Goal: Task Accomplishment & Management: Manage account settings

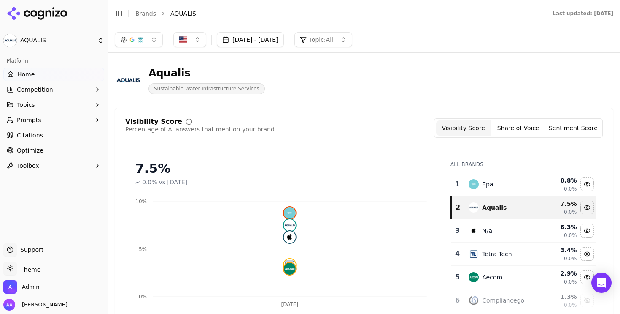
click at [41, 8] on icon at bounding box center [37, 13] width 61 height 13
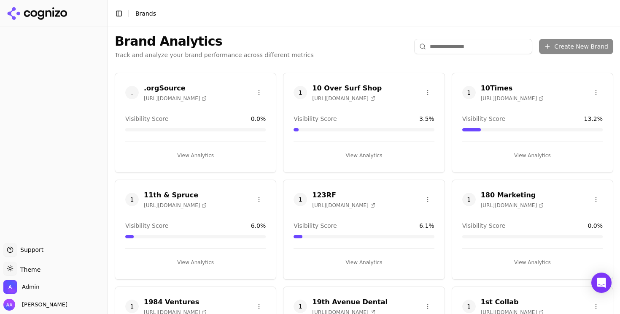
click at [487, 52] on html "Support Support Toggle theme Theme Admin Alp Aysan Toggle Sidebar Brands Brand …" at bounding box center [310, 157] width 620 height 314
click at [481, 49] on html "Support Support Toggle theme Theme Admin Alp Aysan Toggle Sidebar Brands Brand …" at bounding box center [310, 157] width 620 height 314
click at [476, 46] on html "Support Support Toggle theme Theme Admin Alp Aysan Toggle Sidebar Brands Brand …" at bounding box center [310, 157] width 620 height 314
click at [453, 46] on input "search" at bounding box center [473, 46] width 118 height 15
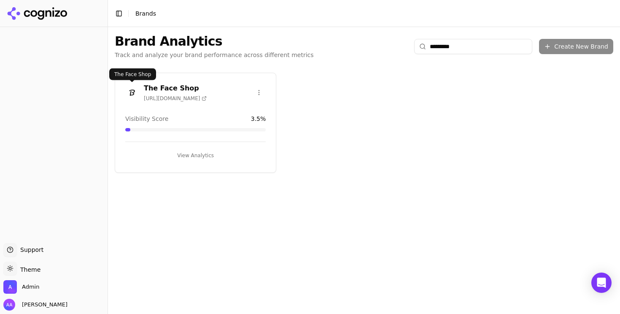
type input "********"
click at [131, 93] on img at bounding box center [132, 93] width 14 height 14
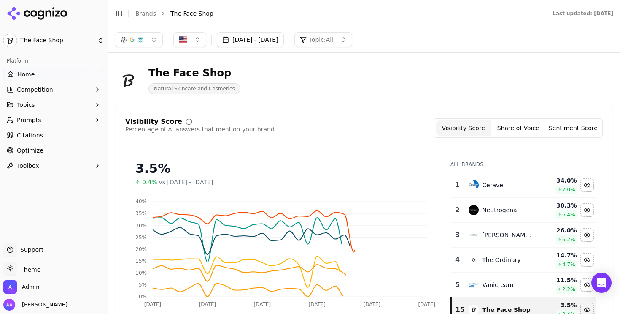
click at [60, 132] on link "Citations" at bounding box center [53, 135] width 101 height 14
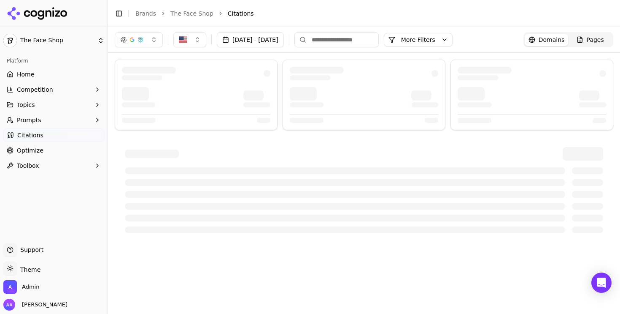
click at [56, 152] on link "Optimize" at bounding box center [53, 150] width 101 height 14
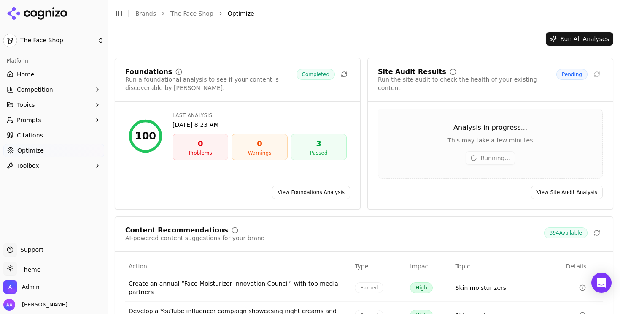
click at [143, 13] on link "Brands" at bounding box center [145, 13] width 21 height 7
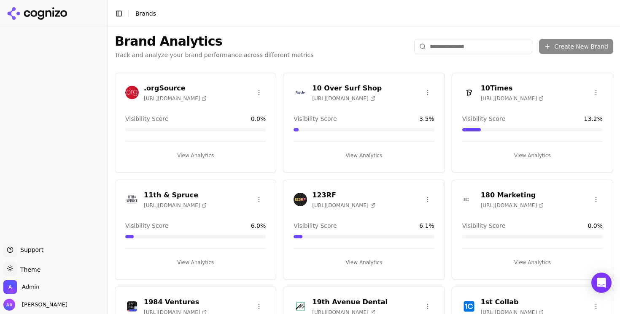
click at [452, 42] on input "search" at bounding box center [473, 46] width 118 height 15
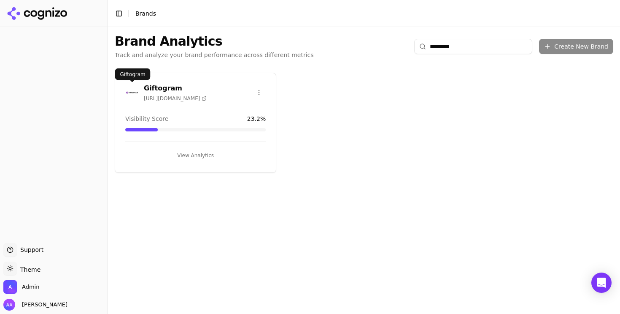
type input "*********"
click at [128, 91] on img at bounding box center [132, 93] width 14 height 14
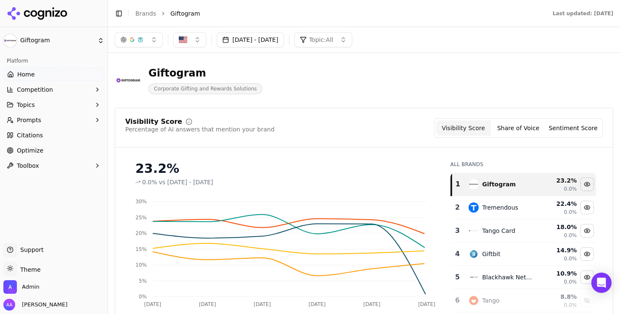
click at [47, 149] on link "Optimize" at bounding box center [53, 150] width 101 height 14
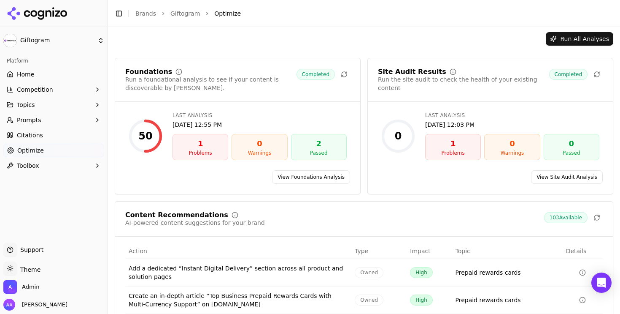
click at [551, 182] on link "View Site Audit Analysis" at bounding box center [567, 177] width 72 height 14
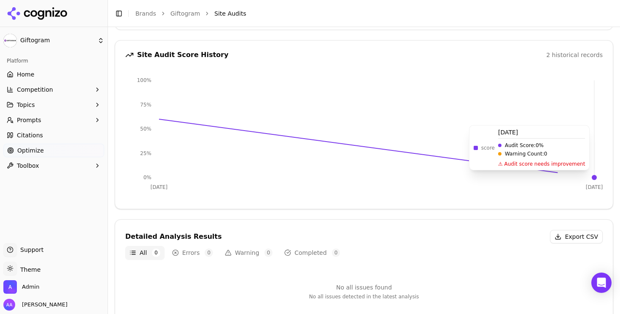
scroll to position [96, 0]
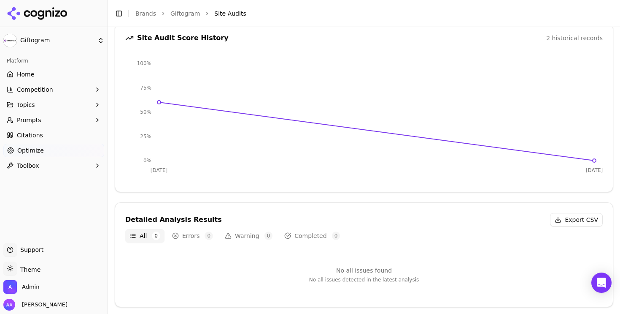
click at [309, 230] on button "Completed 0" at bounding box center [312, 236] width 64 height 14
click at [139, 234] on button "All 0" at bounding box center [144, 236] width 39 height 14
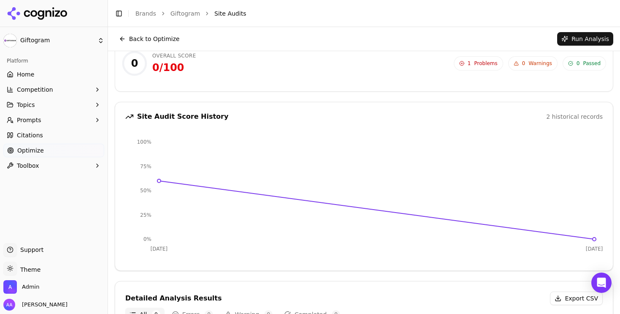
scroll to position [0, 0]
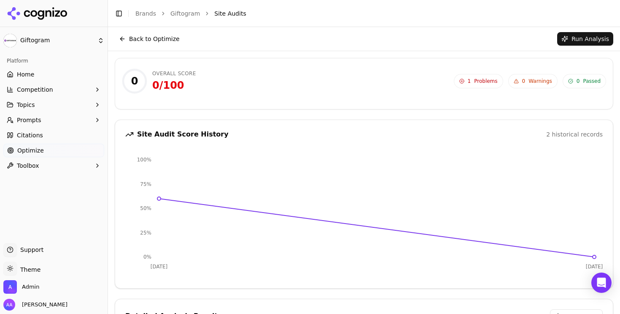
click at [163, 37] on button "Back to Optimize" at bounding box center [149, 39] width 69 height 14
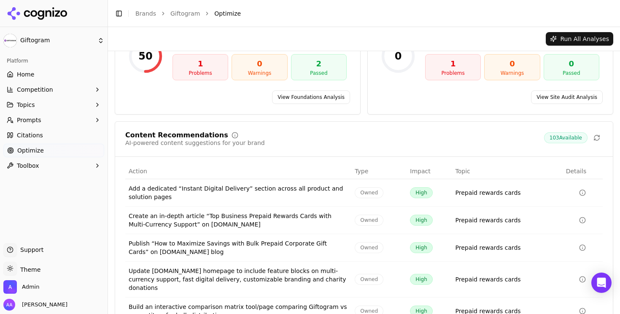
scroll to position [30, 0]
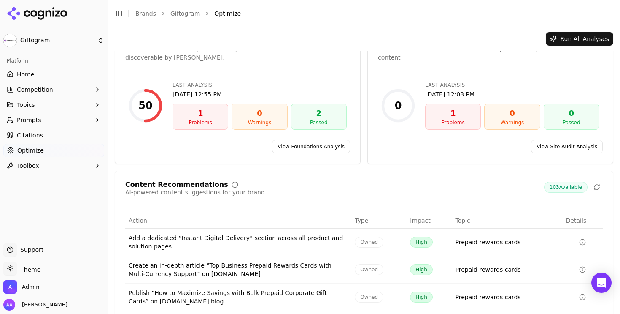
click at [567, 146] on link "View Site Audit Analysis" at bounding box center [567, 147] width 72 height 14
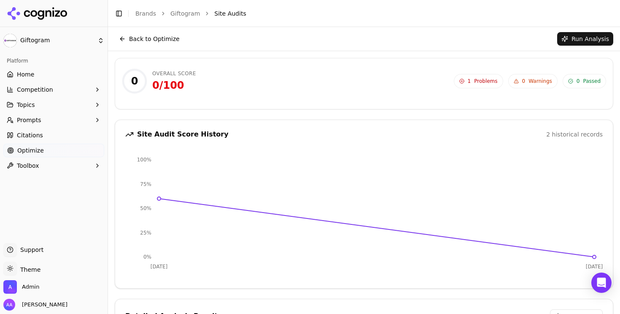
click at [26, 75] on span "Home" at bounding box center [25, 74] width 17 height 8
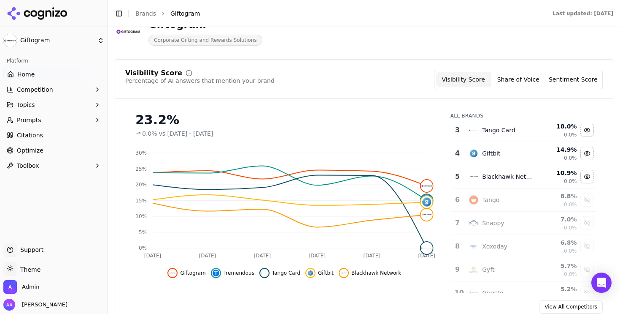
scroll to position [46, 0]
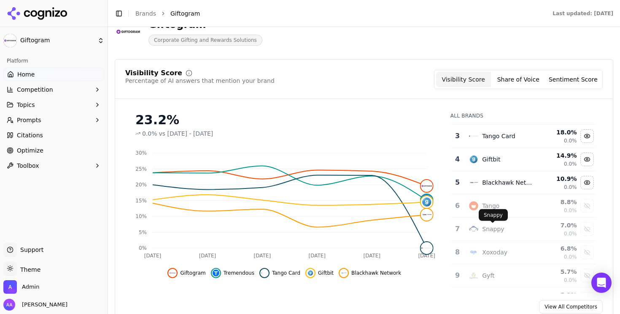
click at [498, 207] on div "Tango" at bounding box center [490, 205] width 17 height 8
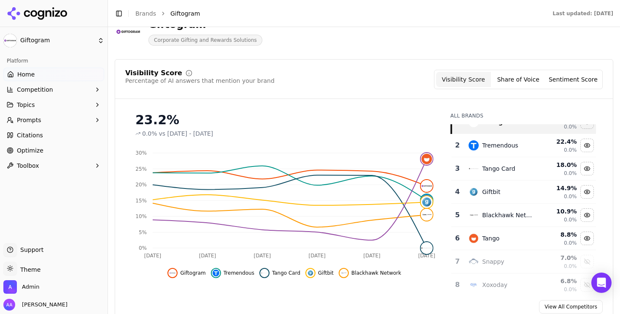
scroll to position [0, 0]
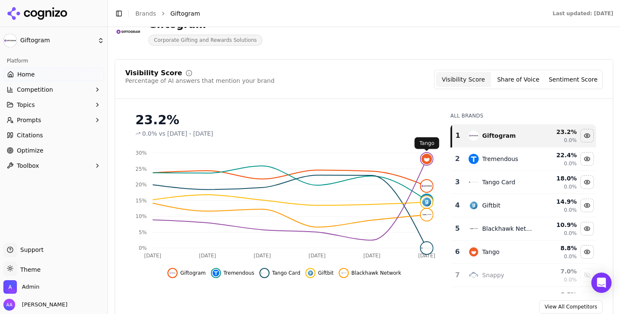
click at [35, 89] on span "Competition" at bounding box center [35, 89] width 36 height 8
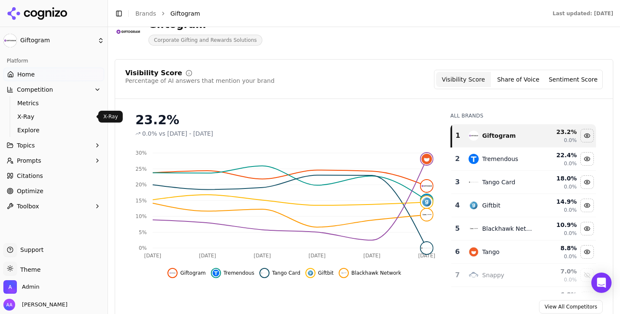
click at [41, 127] on span "Explore" at bounding box center [53, 130] width 73 height 8
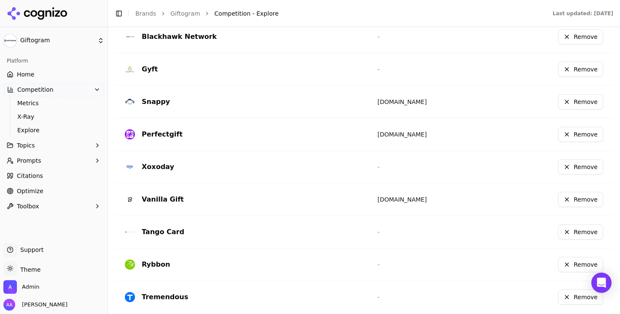
scroll to position [335, 0]
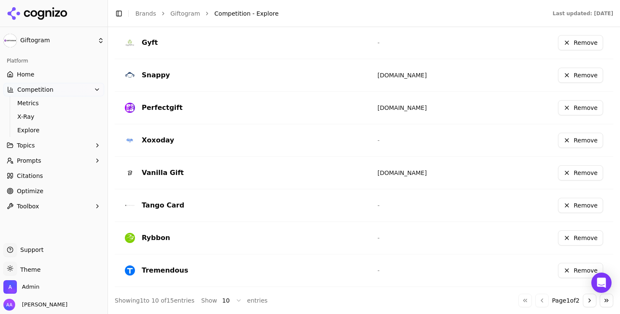
click at [581, 207] on button "Remove" at bounding box center [580, 204] width 45 height 15
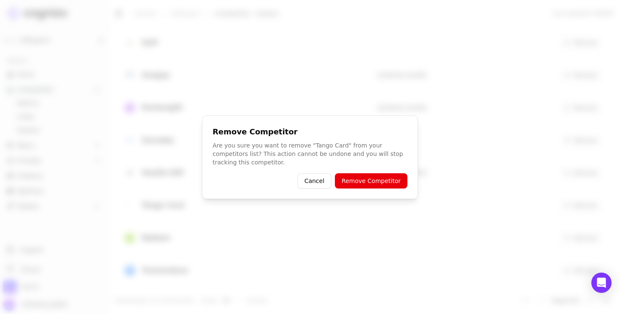
click at [379, 180] on button "Remove Competitor" at bounding box center [371, 180] width 73 height 15
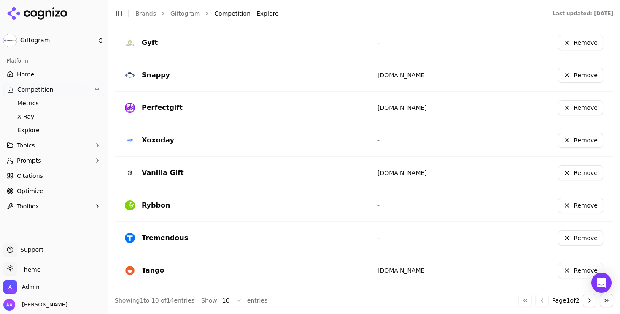
click at [591, 301] on button "Go to next page" at bounding box center [590, 300] width 14 height 14
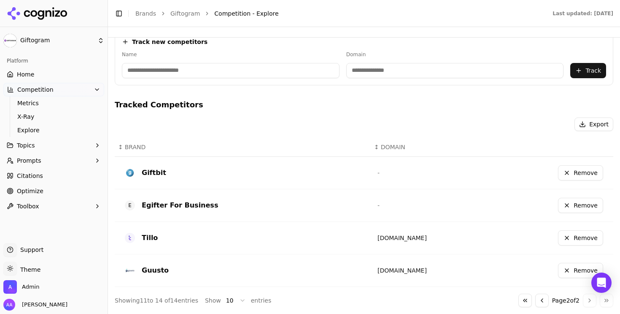
scroll to position [140, 0]
click at [536, 298] on button "Go to previous page" at bounding box center [542, 300] width 14 height 14
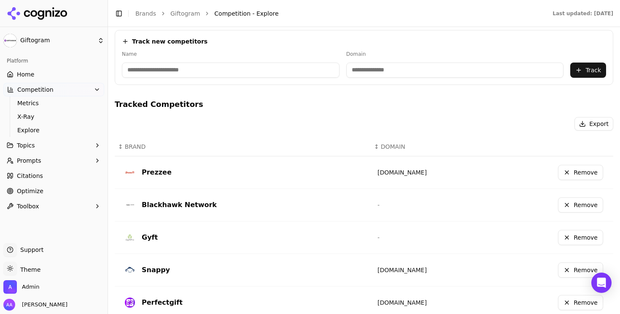
scroll to position [214, 0]
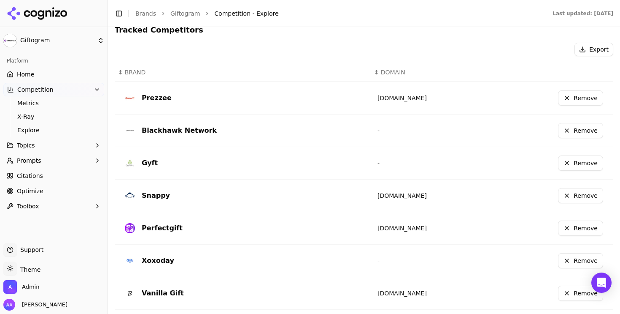
click at [379, 162] on span "-" at bounding box center [379, 163] width 2 height 7
click at [49, 106] on span "Metrics" at bounding box center [53, 103] width 73 height 8
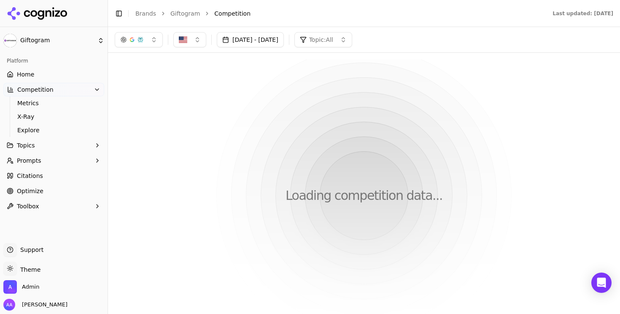
click at [45, 87] on span "Competition" at bounding box center [35, 89] width 36 height 8
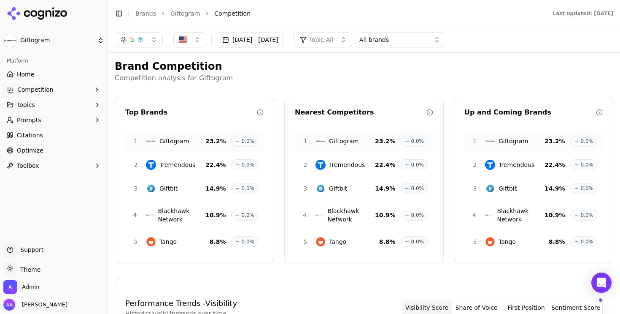
click at [44, 78] on link "Home" at bounding box center [53, 75] width 101 height 14
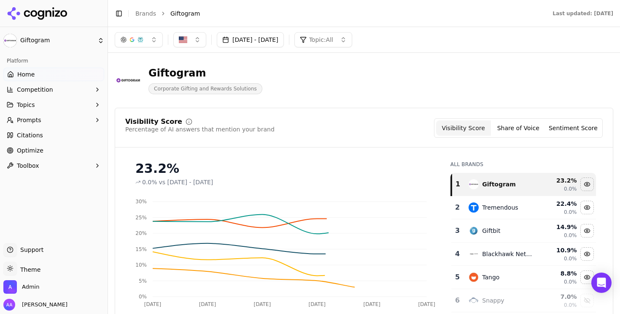
click at [55, 91] on button "Competition" at bounding box center [53, 90] width 101 height 14
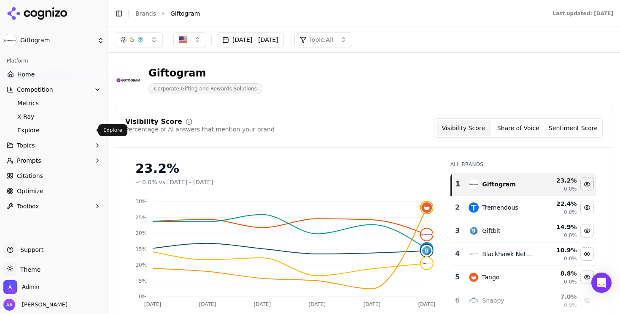
click at [51, 126] on span "Explore" at bounding box center [53, 130] width 73 height 8
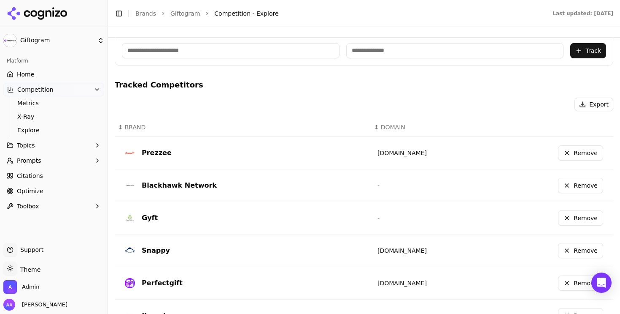
scroll to position [158, 0]
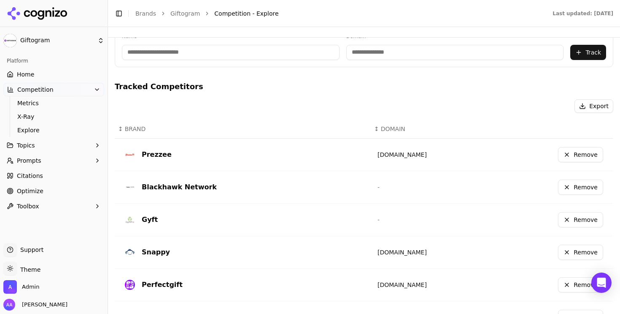
click at [419, 157] on div "prezzee.com" at bounding box center [425, 155] width 95 height 14
click at [46, 89] on span "Competition" at bounding box center [35, 89] width 36 height 8
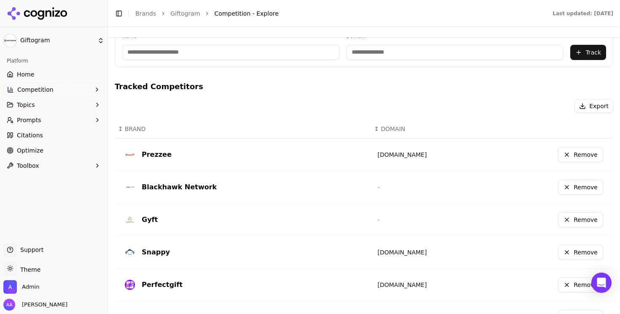
click at [43, 79] on link "Home" at bounding box center [53, 75] width 101 height 14
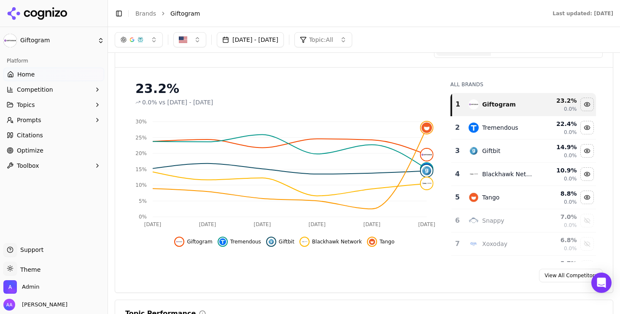
scroll to position [72, 0]
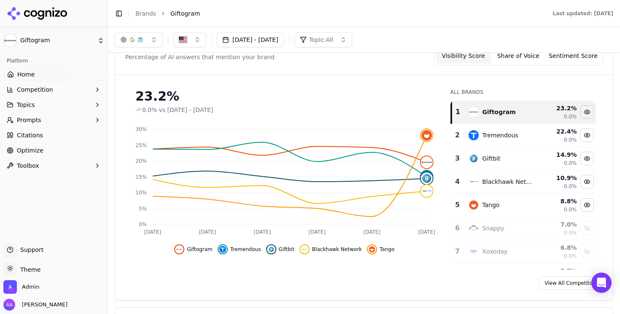
click at [50, 139] on link "Citations" at bounding box center [53, 135] width 101 height 14
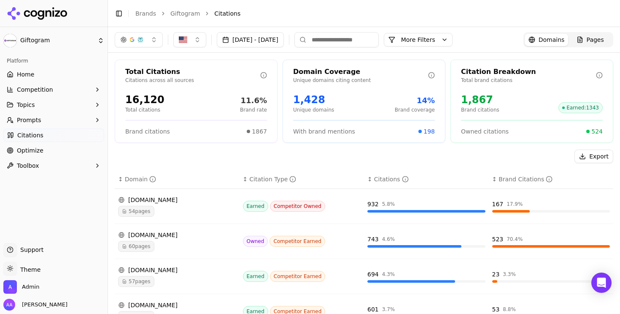
click at [32, 78] on link "Home" at bounding box center [53, 75] width 101 height 14
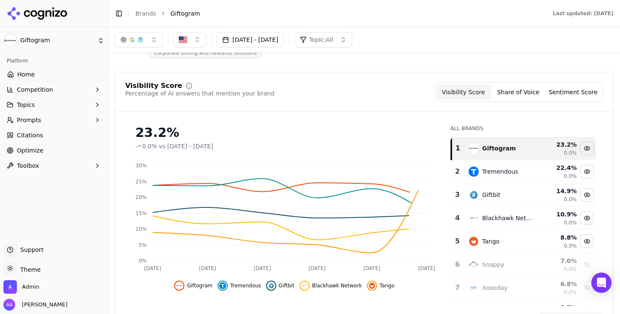
scroll to position [37, 0]
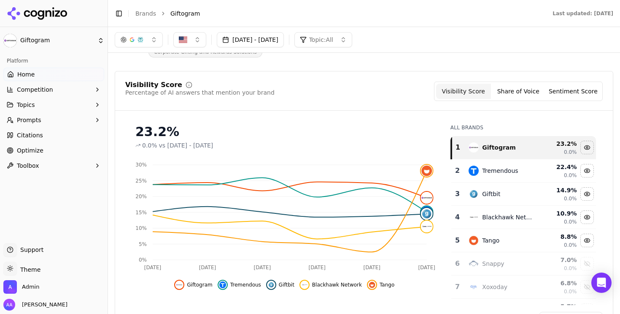
click at [46, 139] on link "Citations" at bounding box center [53, 135] width 101 height 14
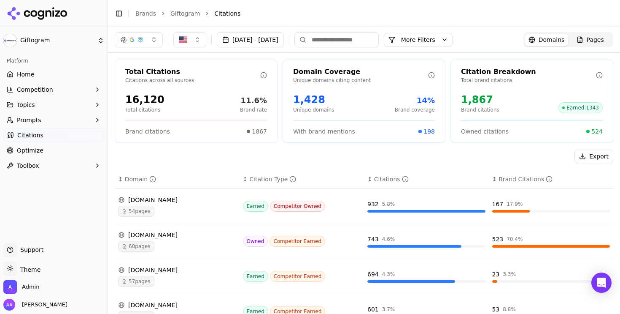
click at [43, 151] on html "Giftogram Platform Home Competition Topics Prompts Citations Optimize Toolbox S…" at bounding box center [310, 157] width 620 height 314
click at [52, 150] on link "Optimize" at bounding box center [53, 150] width 101 height 14
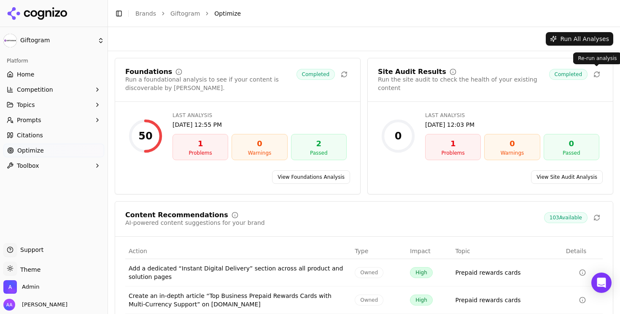
click at [595, 74] on icon at bounding box center [597, 74] width 7 height 7
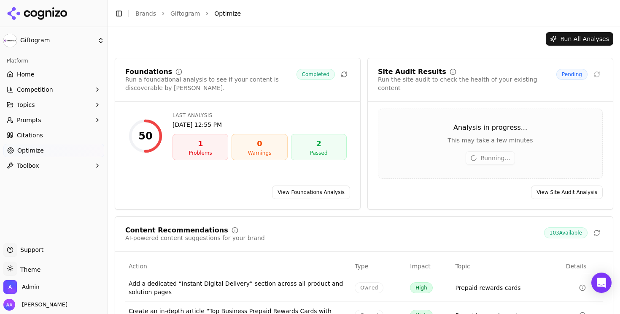
click at [38, 74] on link "Home" at bounding box center [53, 75] width 101 height 14
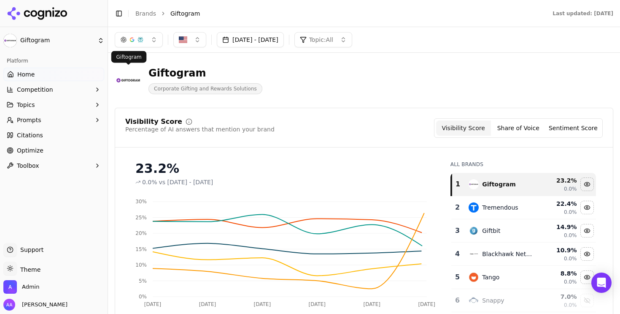
click at [148, 11] on link "Brands" at bounding box center [145, 13] width 21 height 7
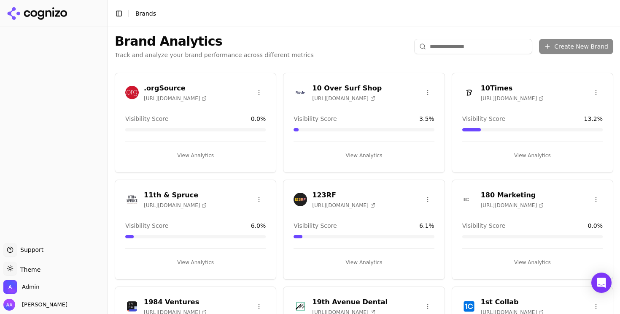
click at [446, 45] on input "search" at bounding box center [473, 46] width 118 height 15
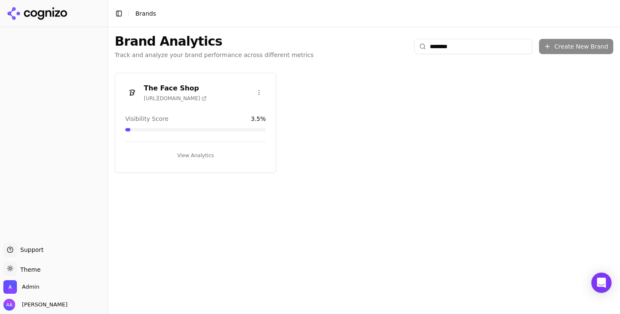
type input "********"
click at [135, 86] on img at bounding box center [132, 93] width 14 height 14
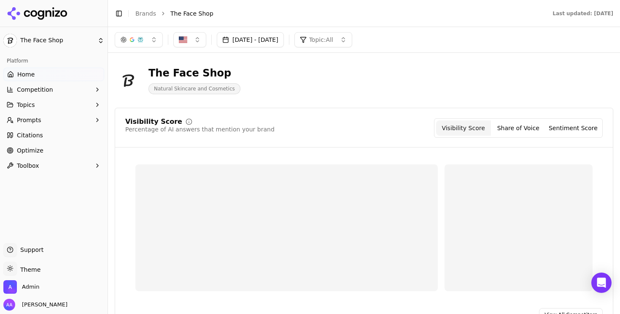
click at [32, 136] on span "Citations" at bounding box center [30, 135] width 26 height 8
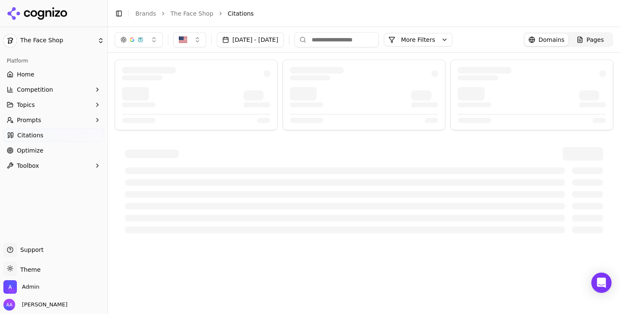
click at [31, 151] on span "Optimize" at bounding box center [30, 150] width 27 height 8
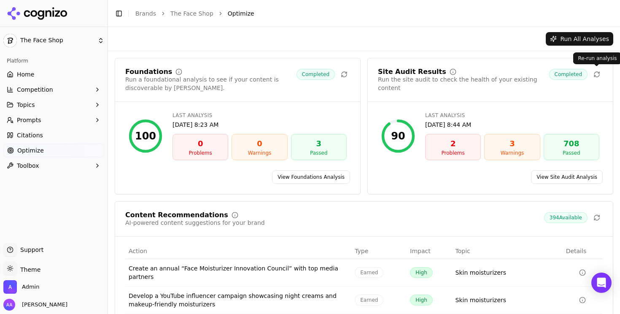
click at [597, 76] on icon at bounding box center [597, 75] width 5 height 3
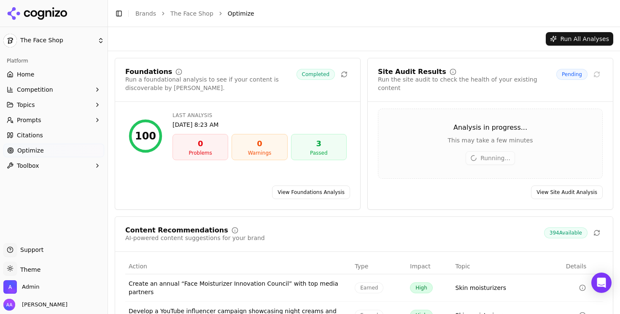
click at [65, 123] on button "Prompts" at bounding box center [53, 120] width 101 height 14
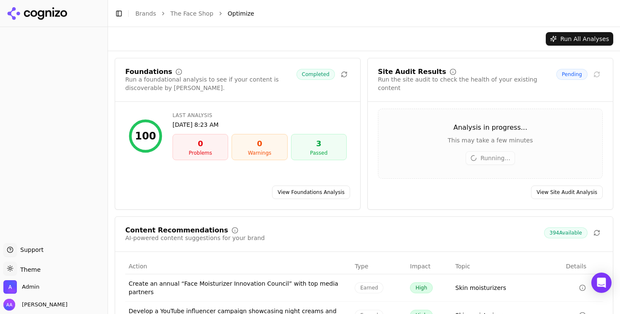
click at [187, 15] on link "The Face Shop" at bounding box center [191, 13] width 43 height 8
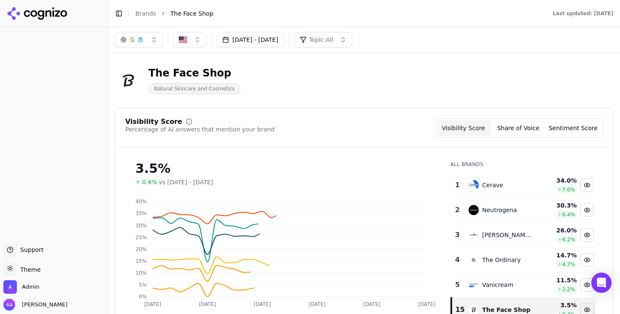
click at [149, 16] on link "Brands" at bounding box center [145, 13] width 21 height 7
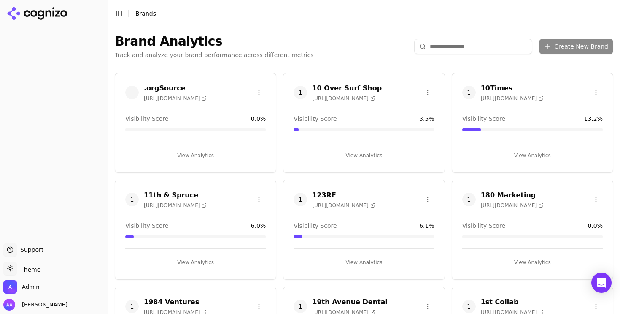
click at [65, 90] on div at bounding box center [54, 134] width 108 height 209
click at [129, 92] on span "." at bounding box center [132, 93] width 14 height 14
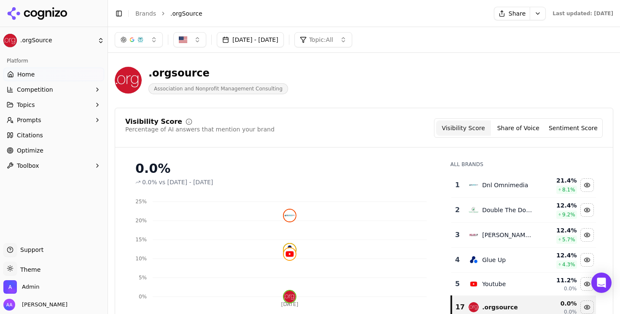
click at [64, 116] on button "Prompts" at bounding box center [53, 120] width 101 height 14
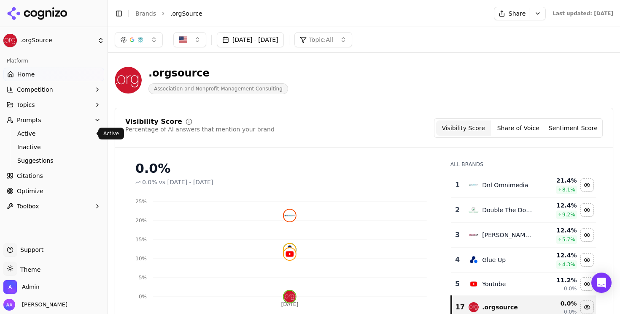
click at [54, 137] on span "Active" at bounding box center [53, 133] width 73 height 8
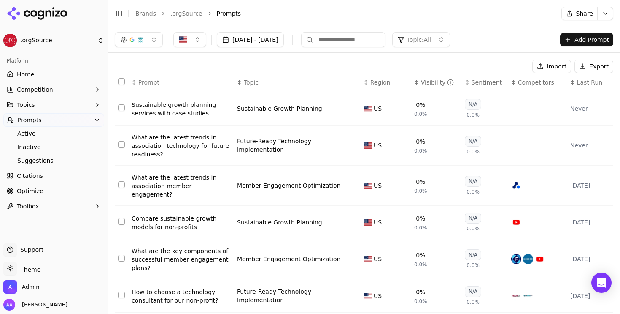
click at [175, 110] on div "Sustainable growth planning services with case studies" at bounding box center [181, 108] width 99 height 17
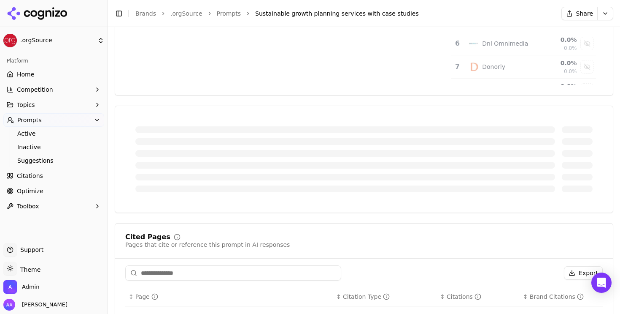
scroll to position [265, 0]
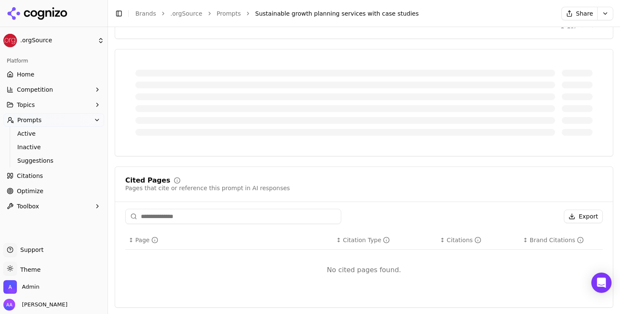
click at [139, 13] on link "Brands" at bounding box center [145, 13] width 21 height 7
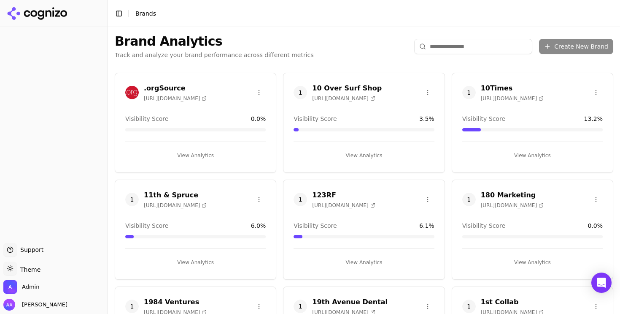
click at [143, 16] on html "Support Support Toggle theme Theme Admin Alp Aysan Toggle Sidebar Brands Brand …" at bounding box center [310, 157] width 620 height 314
click at [447, 47] on html "Support Support Toggle theme Theme Admin Alp Aysan Toggle Sidebar Brands Brand …" at bounding box center [310, 157] width 620 height 314
click at [461, 49] on input "search" at bounding box center [473, 46] width 118 height 15
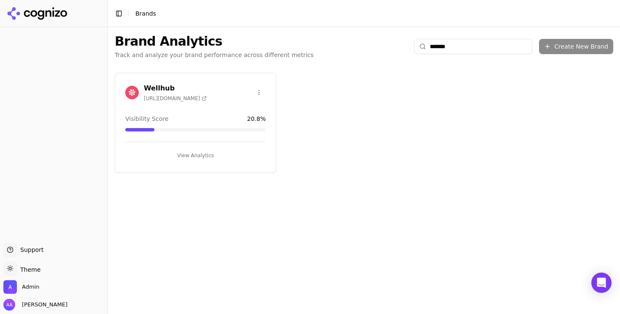
type input "*******"
click at [128, 90] on img at bounding box center [132, 93] width 14 height 14
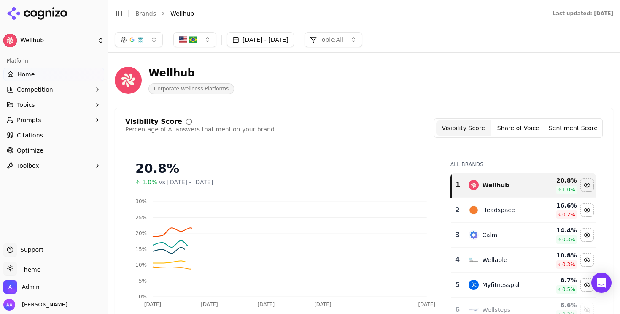
click at [33, 117] on span "Prompts" at bounding box center [29, 120] width 24 height 8
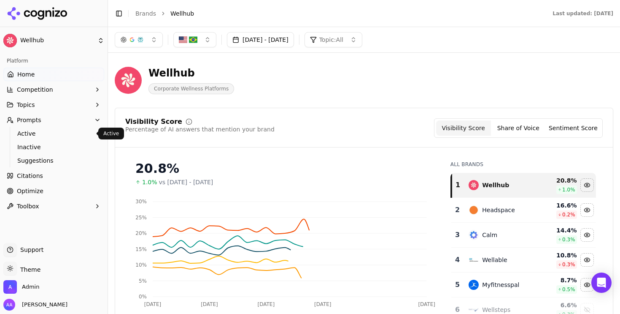
click at [35, 131] on span "Active" at bounding box center [53, 133] width 73 height 8
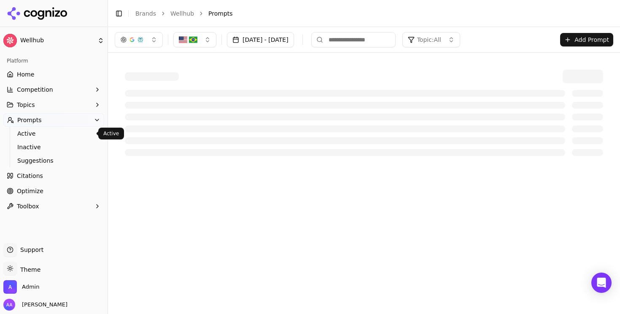
click at [224, 117] on div at bounding box center [345, 117] width 441 height 7
click at [90, 116] on button "Prompts" at bounding box center [53, 120] width 101 height 14
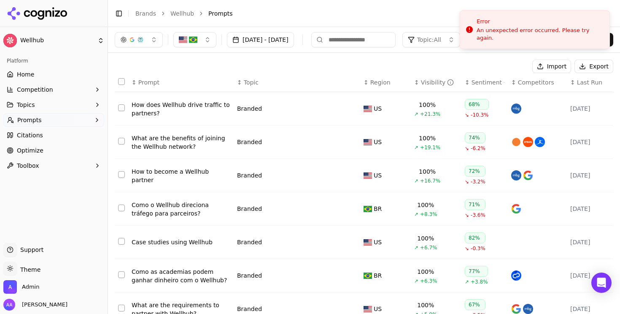
scroll to position [141, 0]
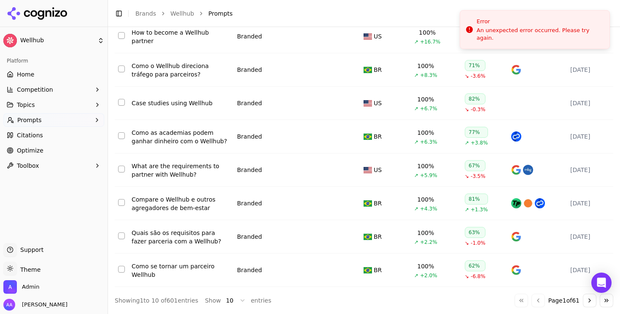
click at [233, 301] on html "Wellhub Platform Home Competition Topics Prompts Citations Optimize Toolbox Sup…" at bounding box center [310, 157] width 620 height 314
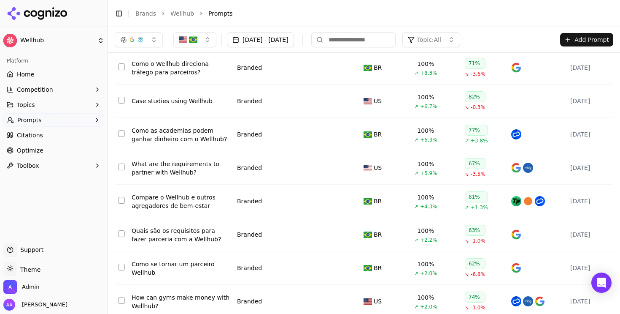
scroll to position [0, 0]
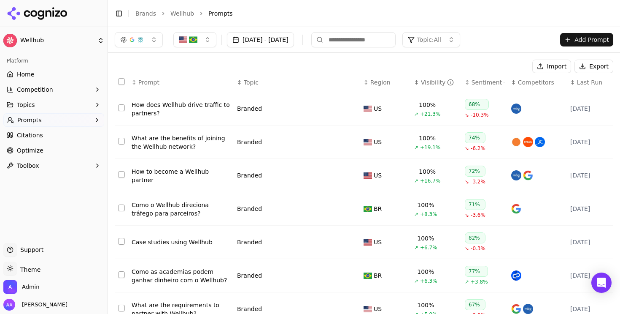
click at [254, 79] on span "Topic" at bounding box center [251, 82] width 15 height 8
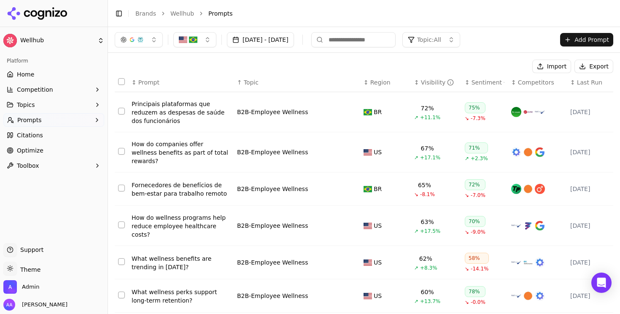
click at [254, 79] on span "Topic" at bounding box center [251, 82] width 15 height 8
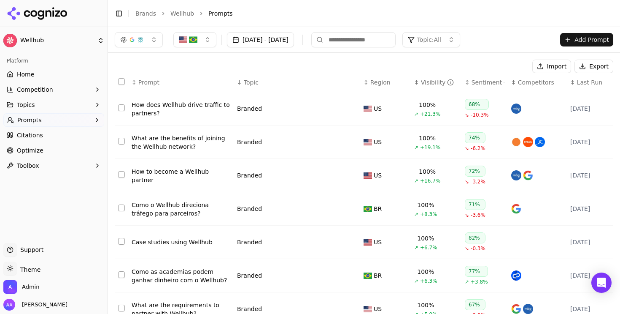
click at [254, 81] on span "Topic" at bounding box center [251, 82] width 15 height 8
click at [253, 82] on span "Topic" at bounding box center [251, 82] width 15 height 8
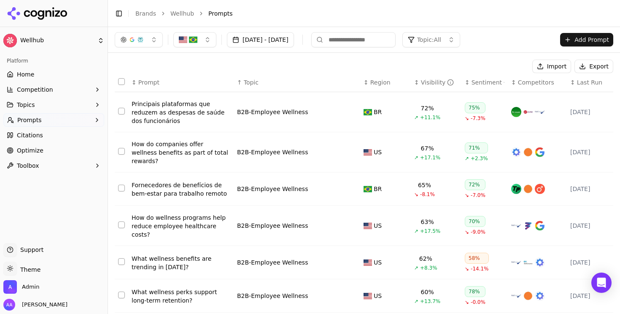
click at [170, 114] on div "Principais plataformas que reduzem as despesas de saúde dos funcionários" at bounding box center [181, 112] width 99 height 25
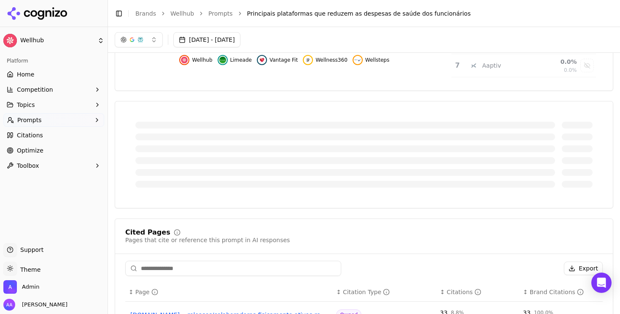
scroll to position [212, 0]
click at [304, 92] on div "Visibility Score Percentage of AI answers that mention your brand Visibility Sc…" at bounding box center [364, 223] width 499 height 752
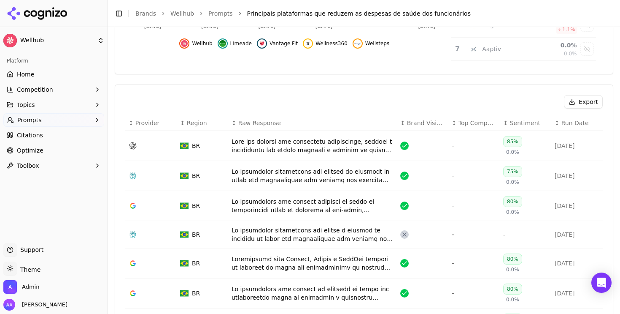
scroll to position [243, 0]
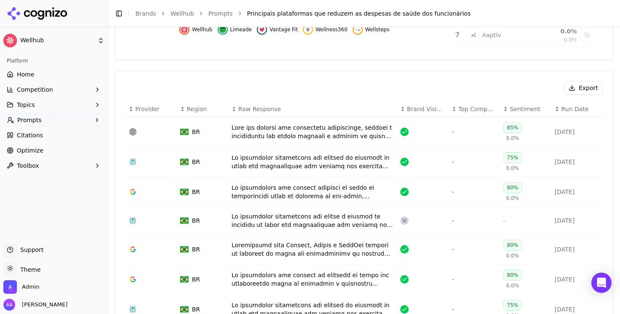
click at [314, 132] on div "Data table" at bounding box center [313, 131] width 162 height 17
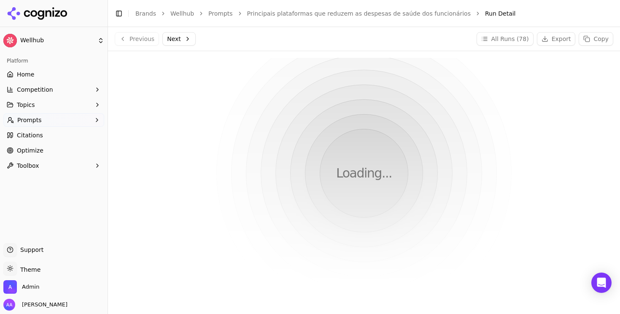
click at [222, 11] on link "Prompts" at bounding box center [220, 13] width 24 height 8
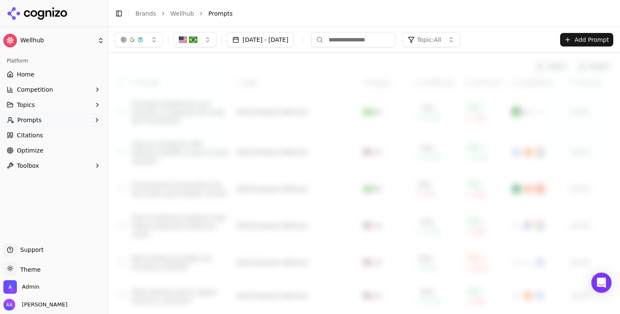
click at [177, 13] on html "Wellhub Platform Home Competition Topics Prompts Citations Optimize Toolbox Sup…" at bounding box center [310, 157] width 620 height 314
click at [141, 11] on link "Brands" at bounding box center [145, 13] width 21 height 7
click at [144, 12] on html "Wellhub Platform Home Competition Topics Prompts Citations Optimize Toolbox Sup…" at bounding box center [310, 157] width 620 height 314
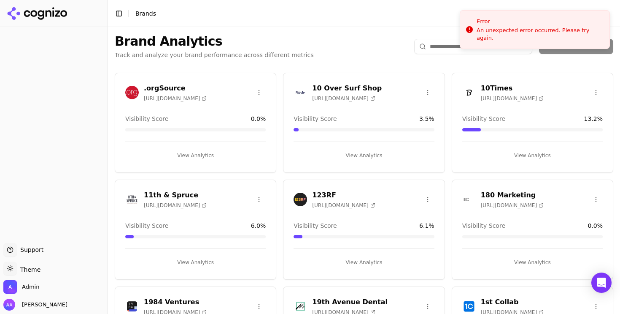
click at [460, 43] on input "search" at bounding box center [473, 46] width 118 height 15
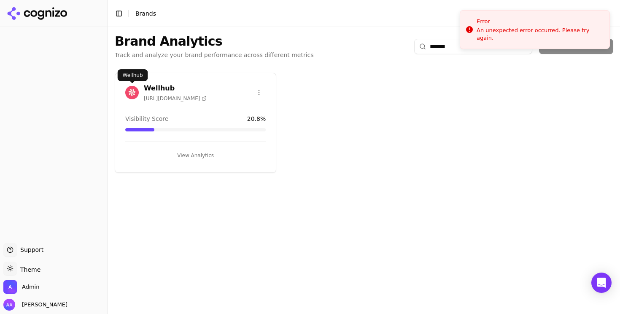
type input "*******"
click at [132, 92] on img at bounding box center [132, 93] width 14 height 14
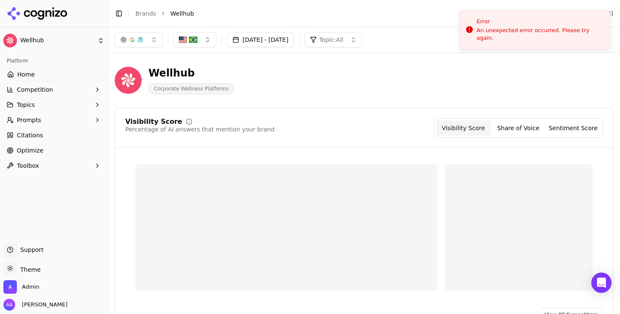
click at [43, 120] on button "Prompts" at bounding box center [53, 120] width 101 height 14
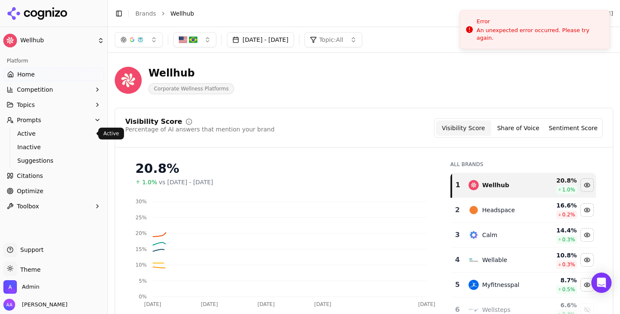
click at [43, 134] on span "Active" at bounding box center [53, 133] width 73 height 8
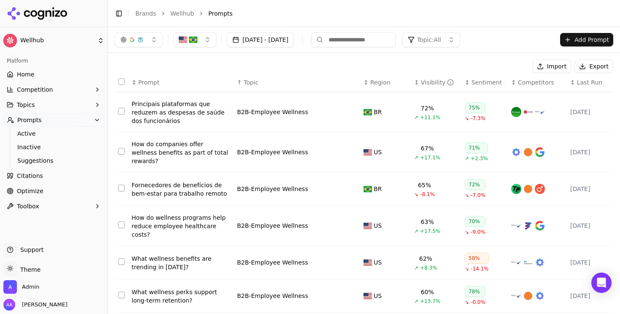
click at [429, 89] on th "↕ Visibility" at bounding box center [436, 82] width 51 height 19
click at [428, 82] on div "Visibility" at bounding box center [437, 82] width 33 height 8
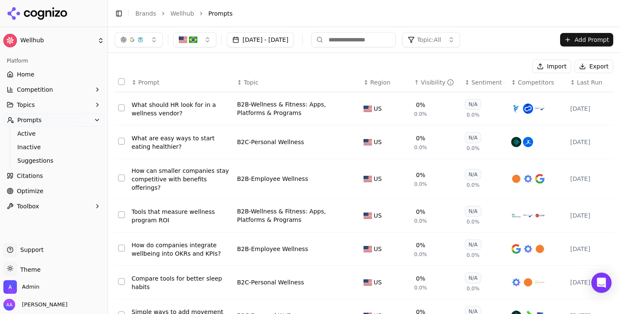
click at [427, 82] on div "Visibility" at bounding box center [437, 82] width 33 height 8
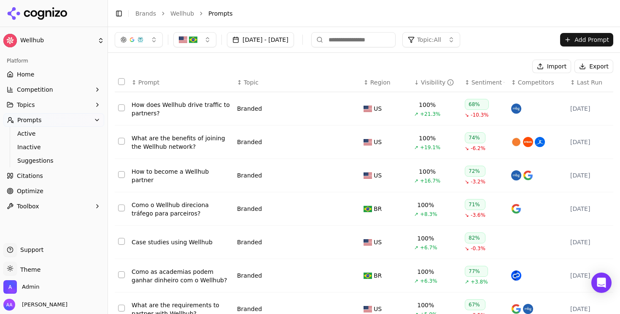
click at [427, 82] on div "Visibility" at bounding box center [437, 82] width 33 height 8
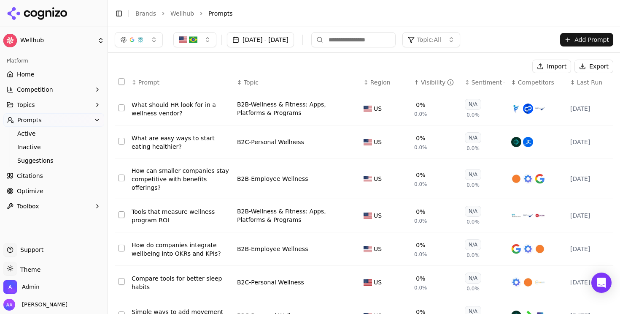
click at [173, 142] on div "What are easy ways to start eating healthier?" at bounding box center [181, 142] width 99 height 17
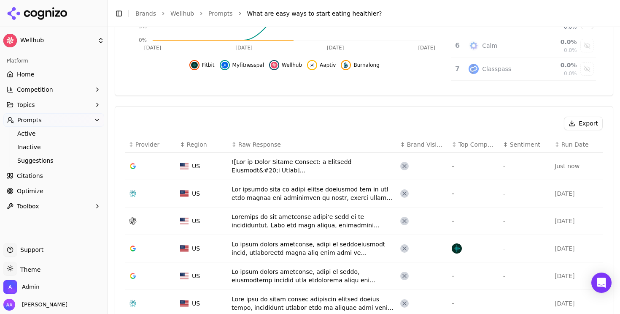
scroll to position [223, 0]
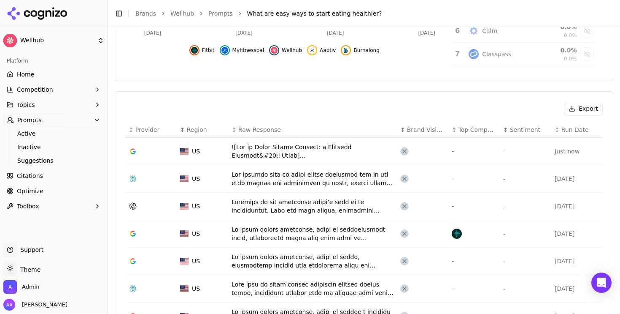
click at [303, 150] on div "Data table" at bounding box center [313, 151] width 162 height 17
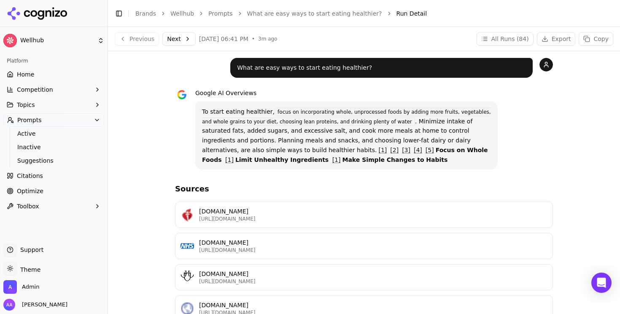
click at [276, 13] on link "What are easy ways to start eating healthier?" at bounding box center [314, 13] width 135 height 8
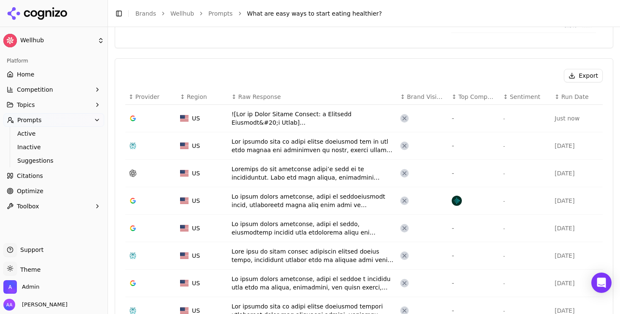
scroll to position [270, 0]
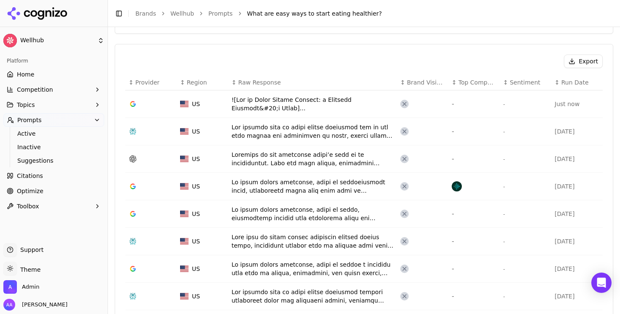
click at [271, 214] on div "Data table" at bounding box center [313, 213] width 162 height 17
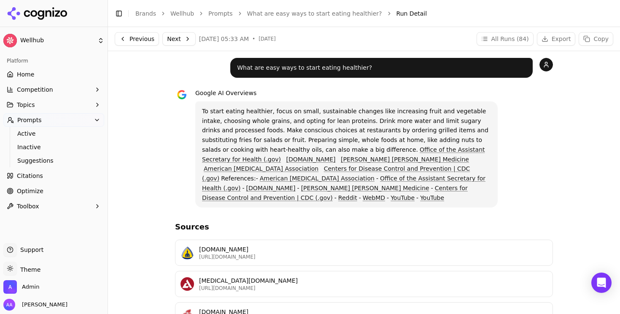
click at [259, 11] on link "What are easy ways to start eating healthier?" at bounding box center [314, 13] width 135 height 8
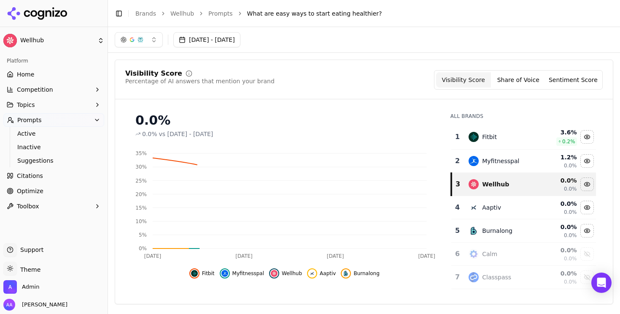
click at [222, 9] on link "Prompts" at bounding box center [220, 13] width 24 height 8
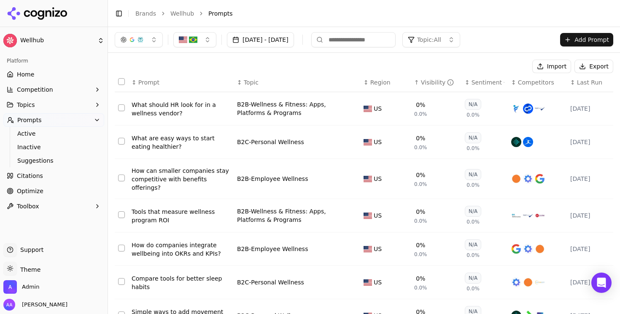
click at [44, 174] on link "Citations" at bounding box center [53, 176] width 101 height 14
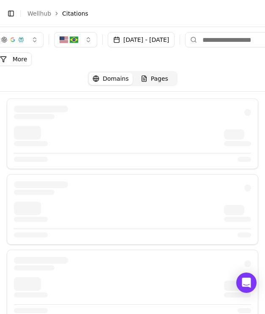
click at [195, 90] on div "Aug 18, 2025 - Sep 17, 2025 More More Filters Domains Pages" at bounding box center [132, 59] width 265 height 64
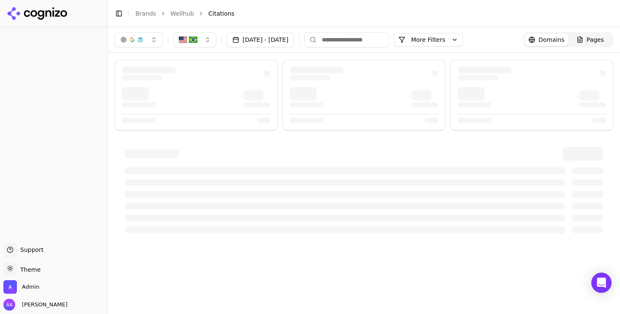
click at [181, 16] on link "Wellhub" at bounding box center [182, 13] width 24 height 8
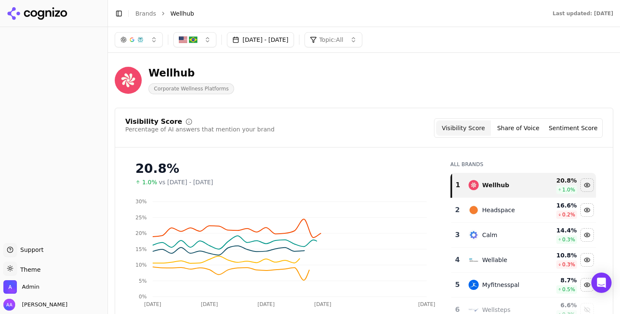
click at [142, 11] on link "Brands" at bounding box center [145, 13] width 21 height 7
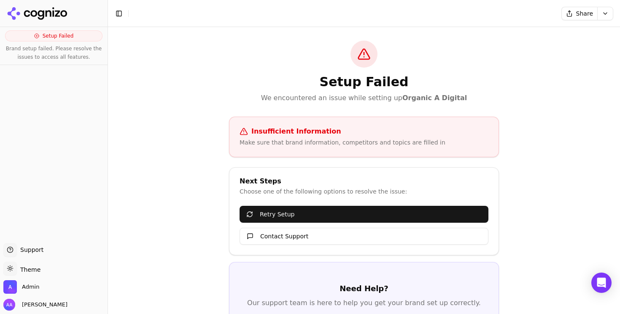
click at [278, 85] on h1 "Setup Failed" at bounding box center [364, 81] width 270 height 15
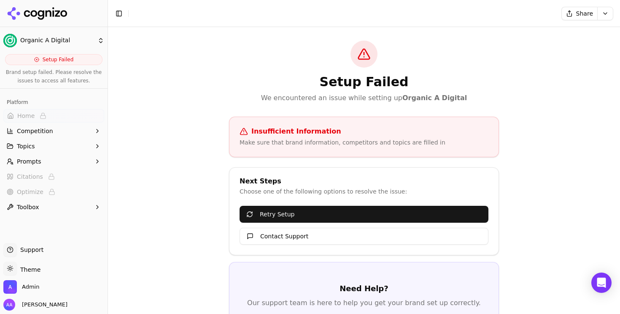
click at [314, 146] on div "Make sure that brand information, competitors and topics are filled in" at bounding box center [364, 142] width 249 height 8
click at [342, 142] on div "Make sure that brand information, competitors and topics are filled in" at bounding box center [364, 142] width 249 height 8
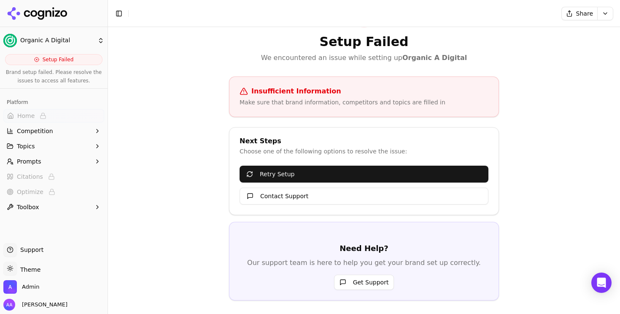
click at [369, 283] on button "Get Support" at bounding box center [364, 281] width 60 height 15
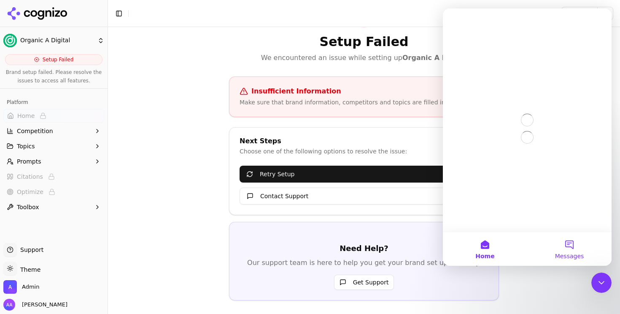
scroll to position [0, 0]
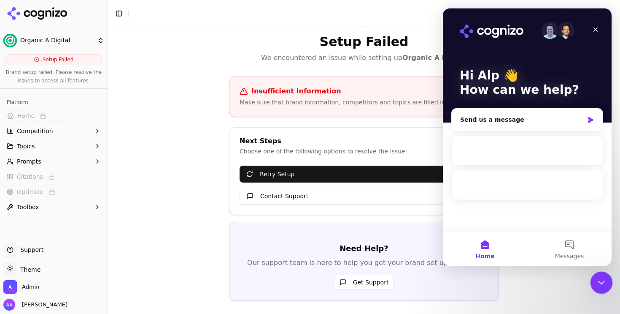
click at [602, 278] on icon "Close Intercom Messenger" at bounding box center [600, 281] width 10 height 10
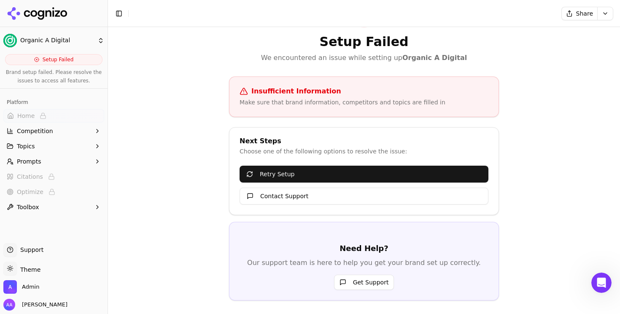
click at [354, 199] on button "Contact Support" at bounding box center [364, 195] width 249 height 17
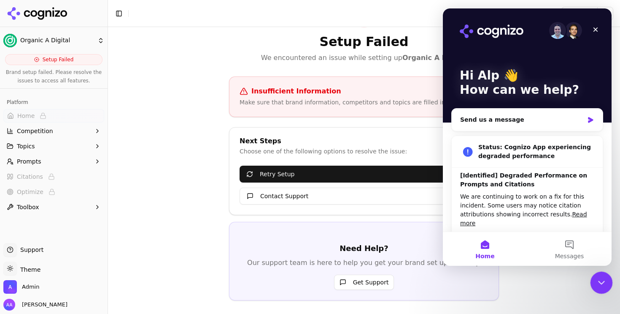
click at [603, 279] on icon "Close Intercom Messenger" at bounding box center [600, 281] width 10 height 10
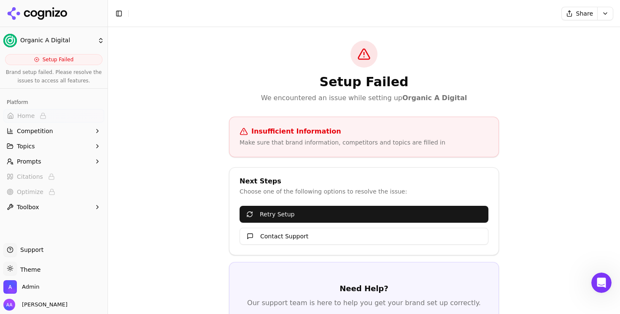
click at [68, 62] on span "Setup Failed" at bounding box center [58, 59] width 31 height 7
click at [269, 186] on div "Next Steps Choose one of the following options to resolve the issue:" at bounding box center [364, 187] width 269 height 18
click at [286, 51] on div "Setup Failed We encountered an issue while setting up Organic A Digital" at bounding box center [364, 72] width 270 height 62
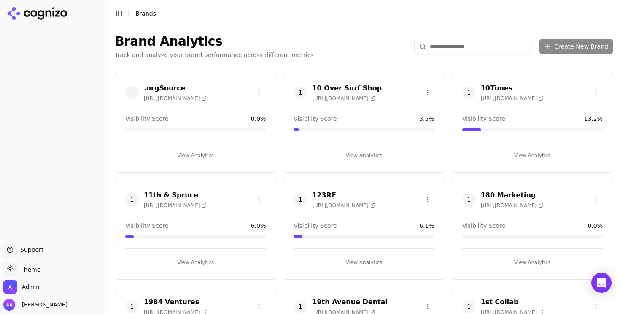
click at [458, 42] on input "search" at bounding box center [473, 46] width 118 height 15
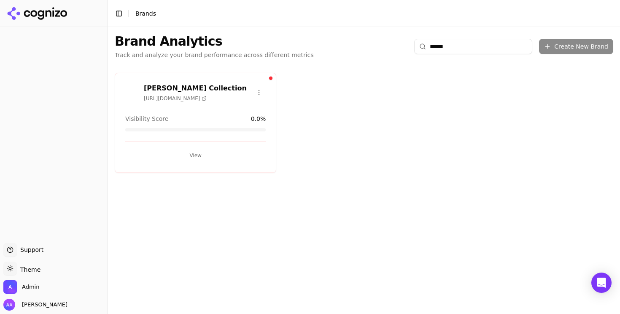
type input "******"
click at [190, 152] on button "View" at bounding box center [195, 156] width 141 height 14
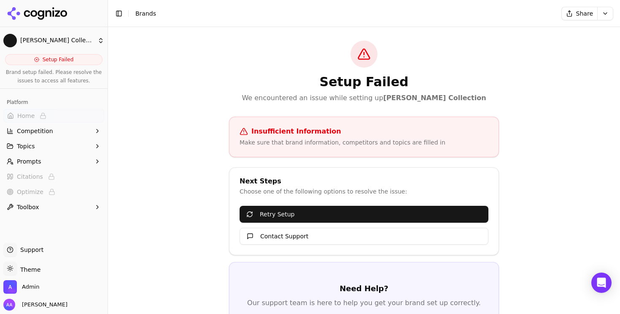
click at [143, 14] on span "Brands" at bounding box center [145, 13] width 21 height 7
click at [143, 11] on span "Brands" at bounding box center [145, 13] width 21 height 7
click at [271, 63] on html "Nicole Hollis Collection Setup Failed Brand setup failed. Please resolve the is…" at bounding box center [310, 157] width 620 height 314
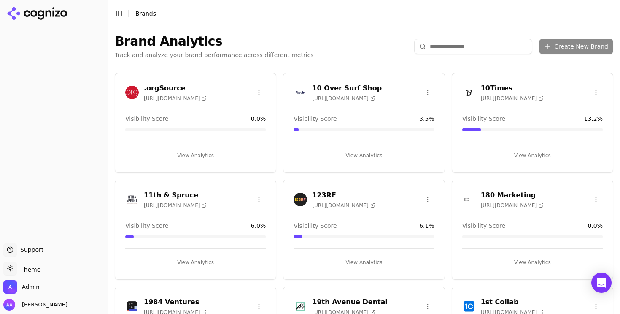
click at [448, 45] on html "Support Support Toggle theme Theme Admin Alp Aysan Toggle Sidebar Brands Brand …" at bounding box center [310, 157] width 620 height 314
click at [453, 46] on input "search" at bounding box center [473, 46] width 118 height 15
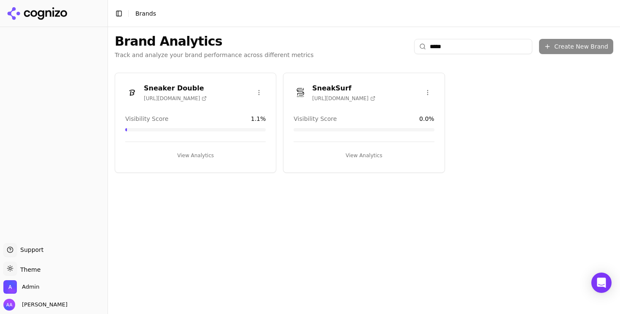
type input "*****"
click at [367, 152] on button "View Analytics" at bounding box center [364, 156] width 141 height 14
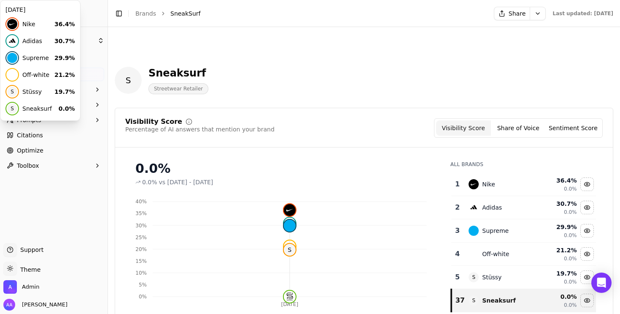
scroll to position [82, 0]
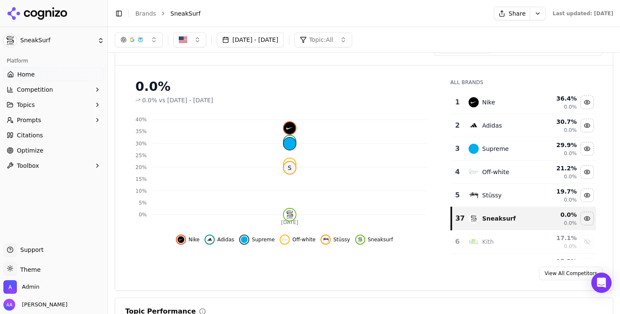
click at [142, 14] on link "Brands" at bounding box center [145, 13] width 21 height 7
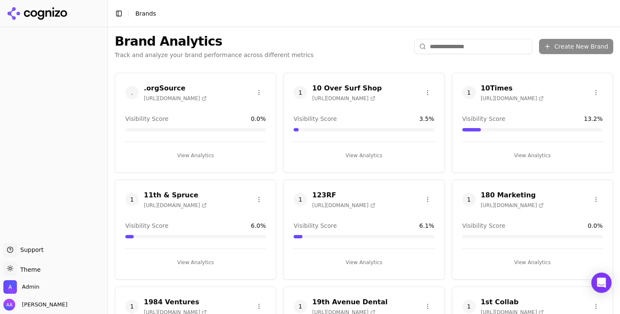
click at [451, 44] on html "Support Support Toggle theme Theme Admin Alp Aysan Toggle Sidebar Brands Brand …" at bounding box center [310, 157] width 620 height 314
click at [467, 42] on input "search" at bounding box center [473, 46] width 118 height 15
paste input "*******"
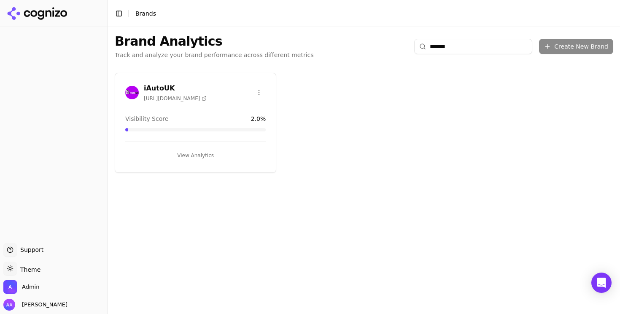
click at [461, 43] on input "*******" at bounding box center [473, 46] width 118 height 15
paste input "search"
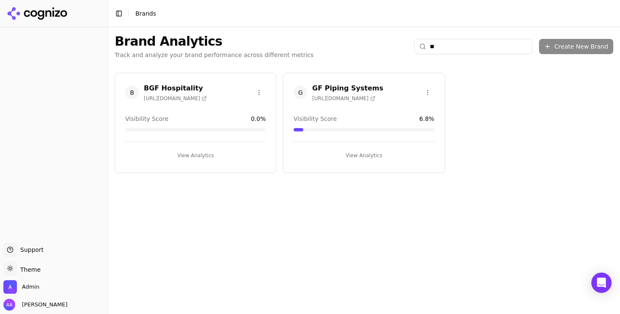
type input "*"
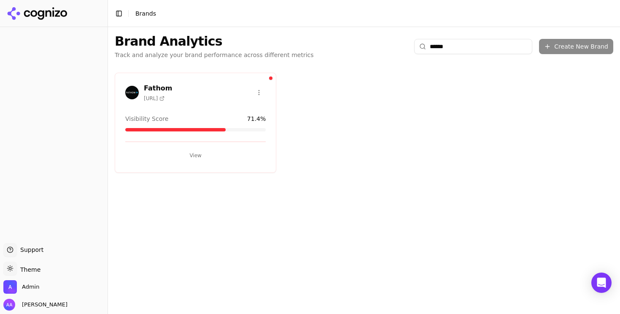
type input "******"
click at [219, 156] on button "View" at bounding box center [195, 156] width 141 height 14
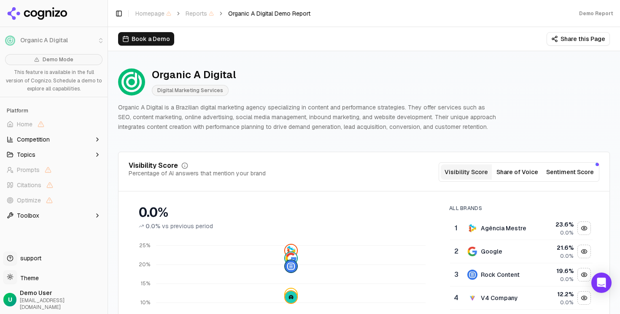
scroll to position [100, 0]
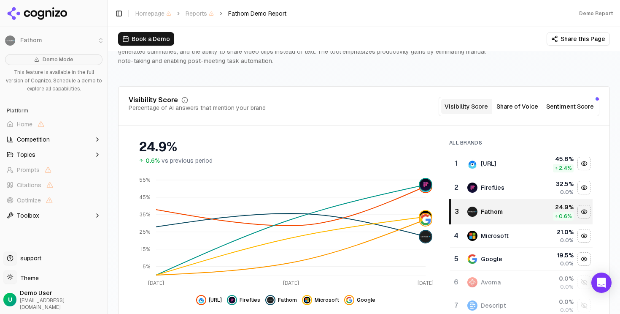
scroll to position [114, 0]
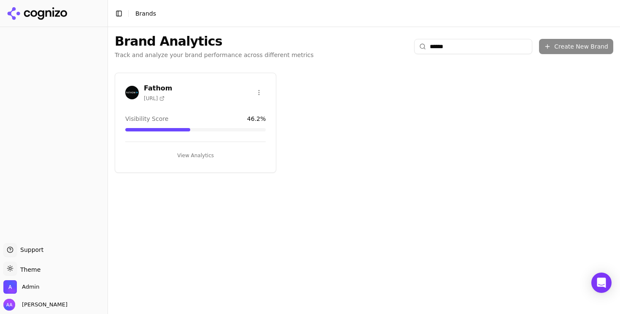
type input "******"
click at [126, 88] on img at bounding box center [132, 93] width 14 height 14
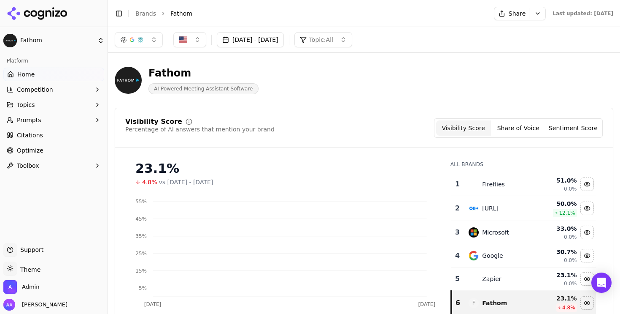
click at [51, 85] on button "Competition" at bounding box center [53, 90] width 101 height 14
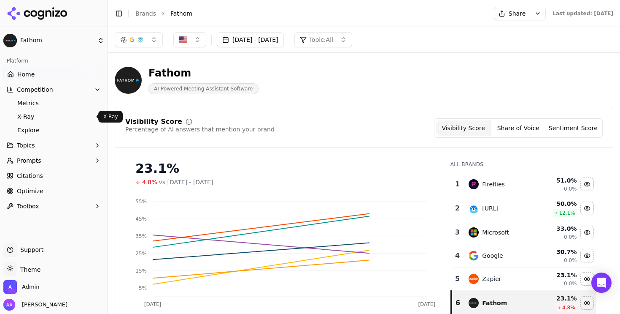
click at [49, 128] on span "Explore" at bounding box center [53, 130] width 73 height 8
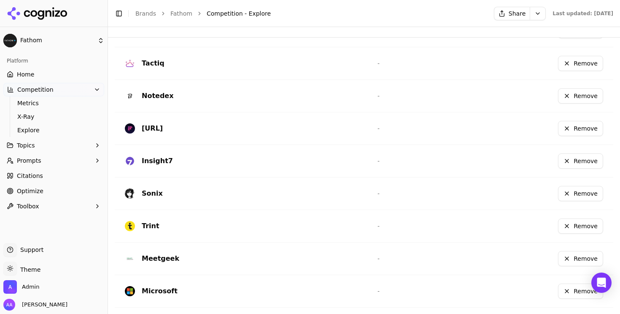
scroll to position [335, 0]
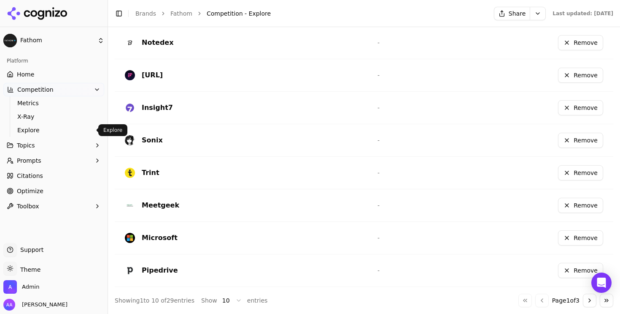
click at [587, 297] on button "Go to next page" at bounding box center [590, 300] width 14 height 14
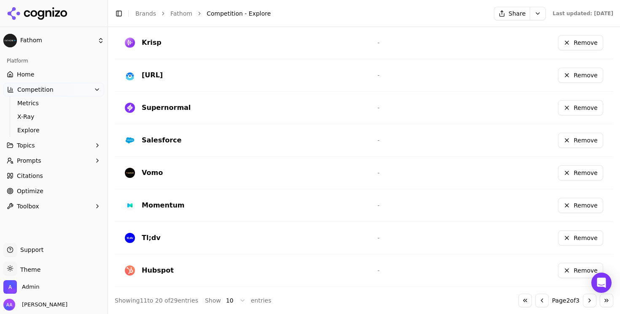
click at [587, 297] on button "Go to next page" at bounding box center [590, 300] width 14 height 14
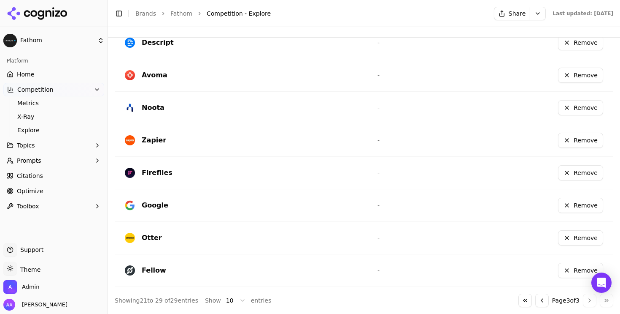
scroll to position [300, 0]
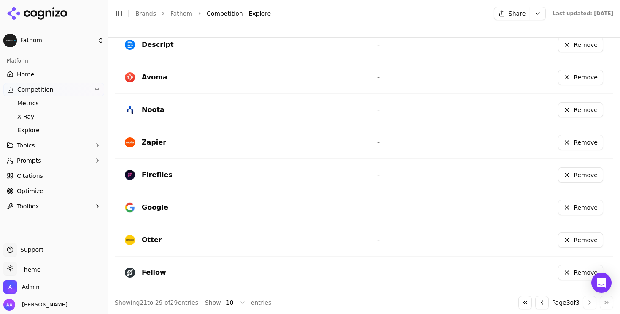
click at [571, 139] on button "Remove" at bounding box center [580, 142] width 45 height 15
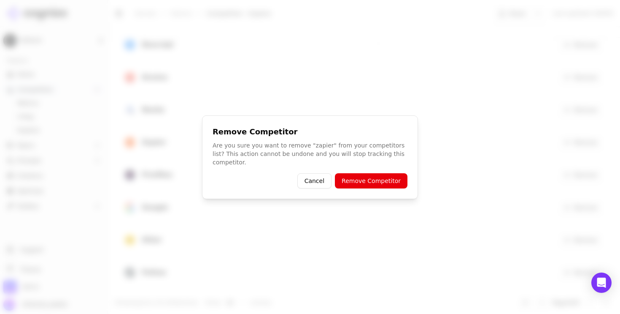
click at [377, 180] on button "Remove Competitor" at bounding box center [371, 180] width 73 height 15
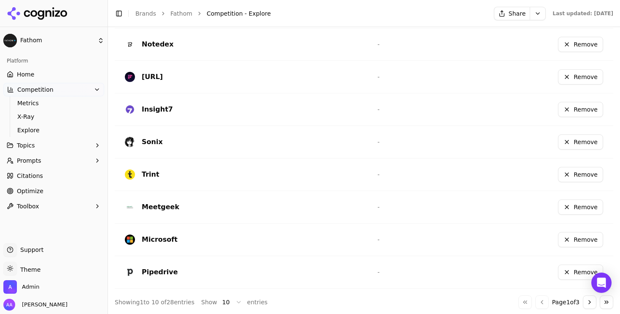
scroll to position [335, 0]
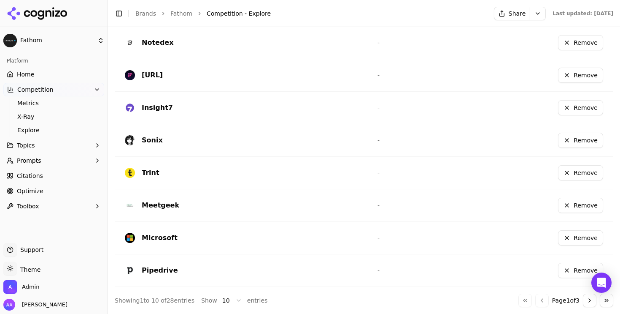
click at [590, 301] on button "Go to next page" at bounding box center [590, 300] width 14 height 14
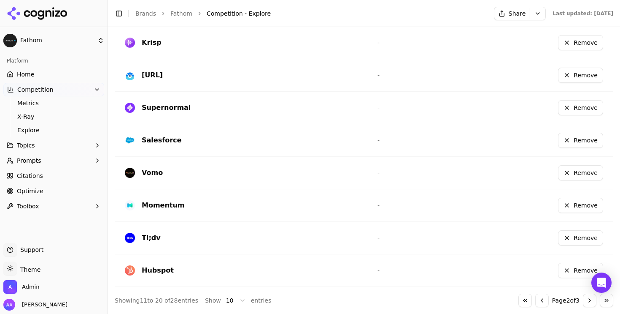
click at [568, 137] on button "Remove" at bounding box center [580, 139] width 45 height 15
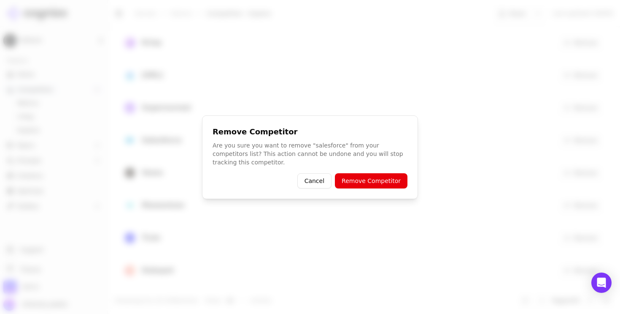
click at [381, 178] on button "Remove Competitor" at bounding box center [371, 180] width 73 height 15
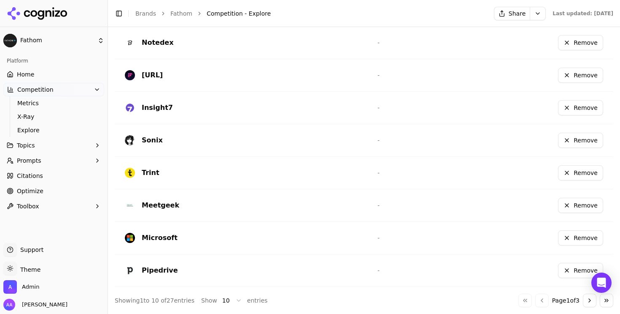
click at [570, 238] on button "Remove" at bounding box center [580, 237] width 45 height 15
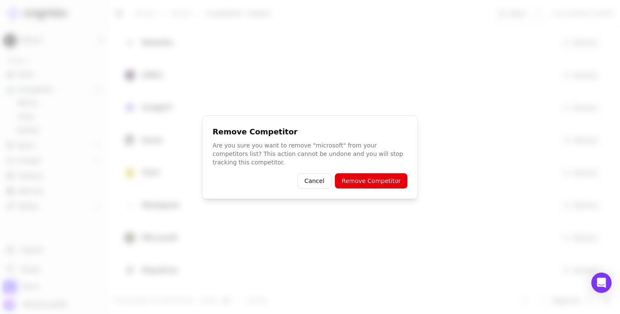
click at [389, 183] on button "Remove Competitor" at bounding box center [371, 180] width 73 height 15
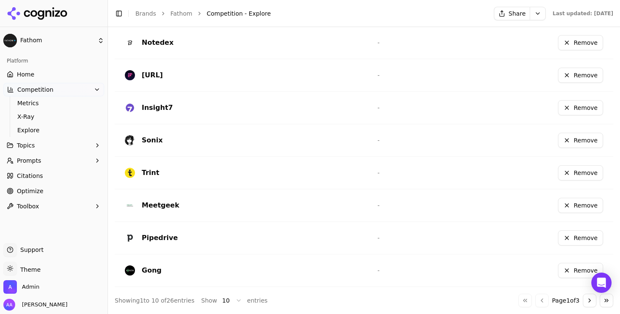
click at [586, 299] on button "Go to next page" at bounding box center [590, 300] width 14 height 14
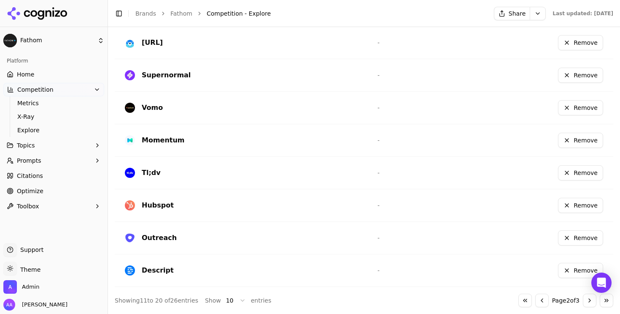
click at [583, 203] on button "Remove" at bounding box center [580, 204] width 45 height 15
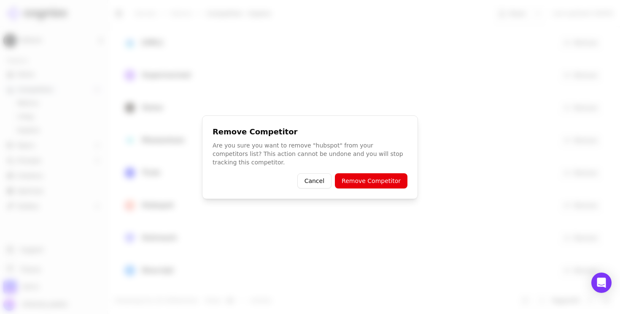
click at [372, 173] on button "Remove Competitor" at bounding box center [371, 180] width 73 height 15
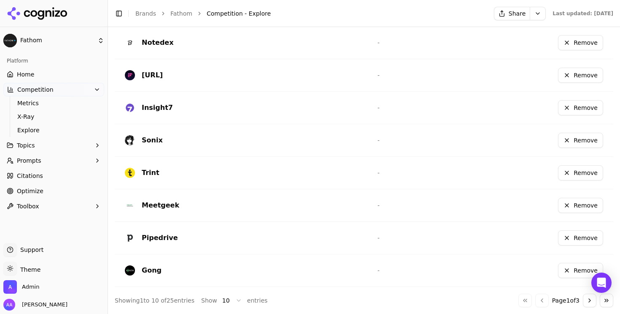
click at [594, 300] on button "Go to next page" at bounding box center [590, 300] width 14 height 14
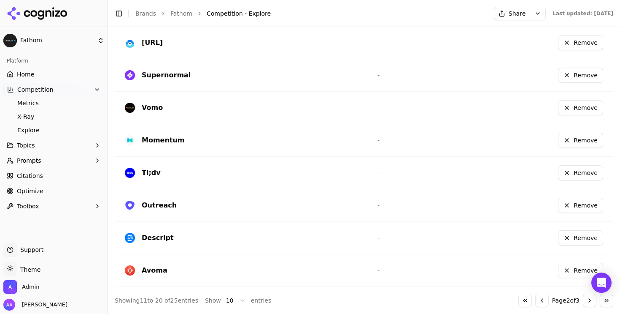
click at [590, 305] on button "Go to next page" at bounding box center [590, 300] width 14 height 14
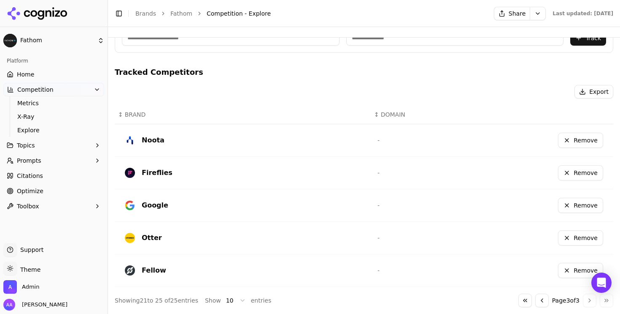
click at [587, 176] on button "Remove" at bounding box center [580, 172] width 45 height 15
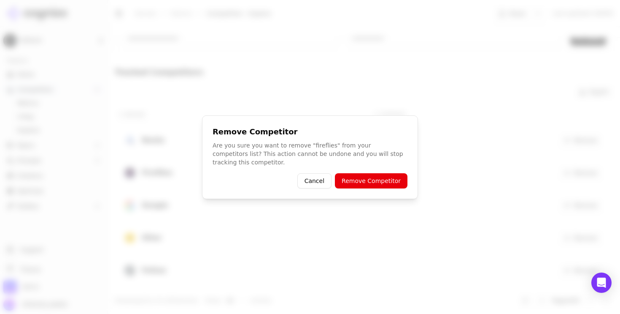
click at [306, 175] on button "Cancel" at bounding box center [314, 180] width 34 height 15
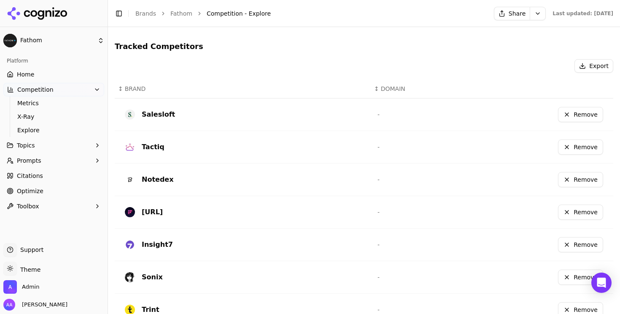
scroll to position [201, 0]
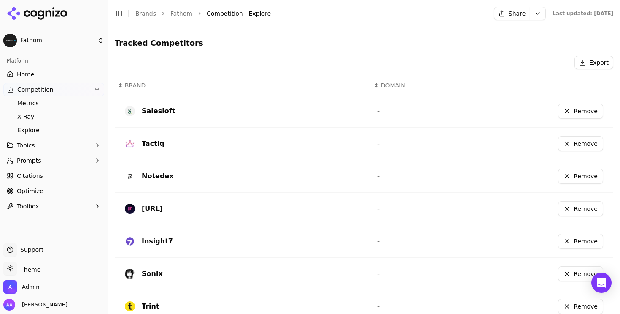
click at [581, 204] on button "Remove" at bounding box center [580, 208] width 45 height 15
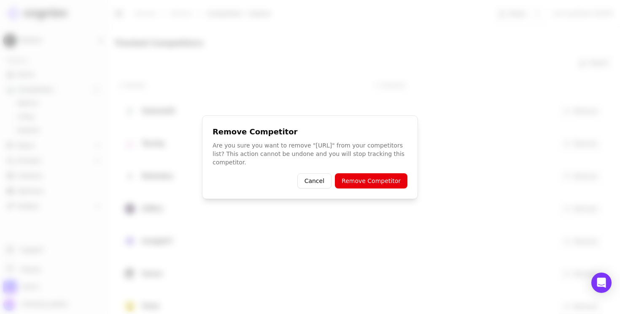
click at [373, 184] on button "Remove Competitor" at bounding box center [371, 180] width 73 height 15
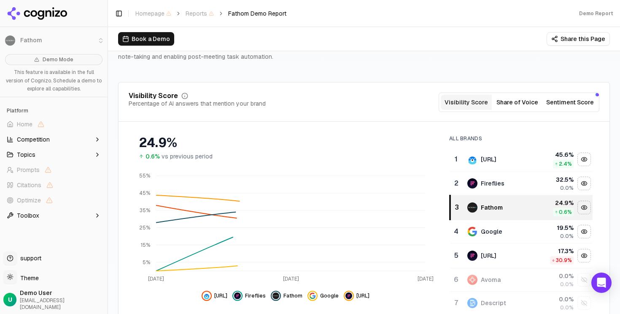
scroll to position [81, 0]
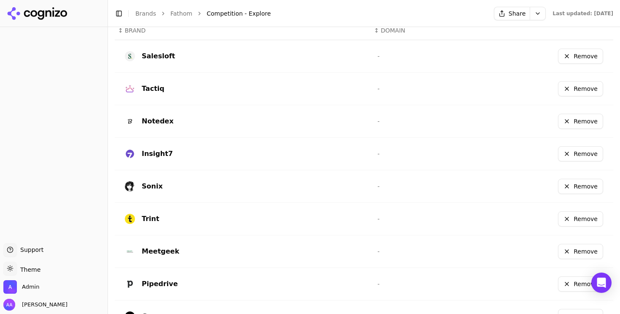
scroll to position [324, 0]
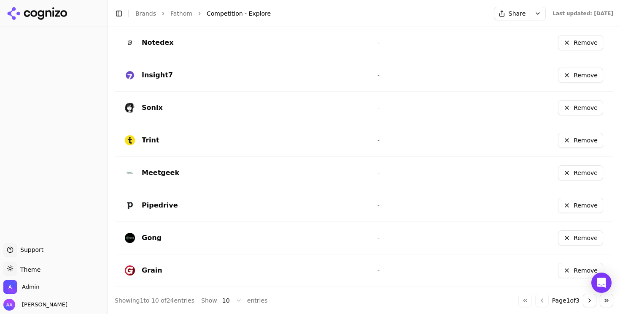
click at [583, 298] on button "Go to next page" at bounding box center [590, 300] width 14 height 14
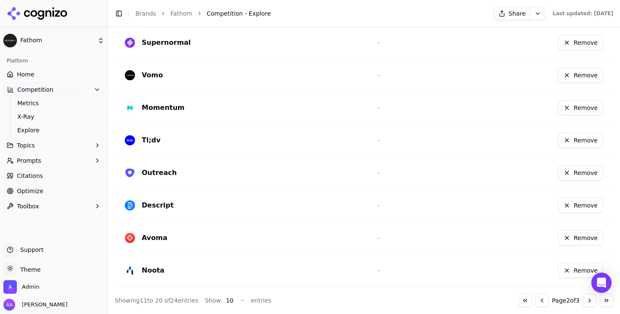
click at [592, 300] on button "Go to next page" at bounding box center [590, 300] width 14 height 14
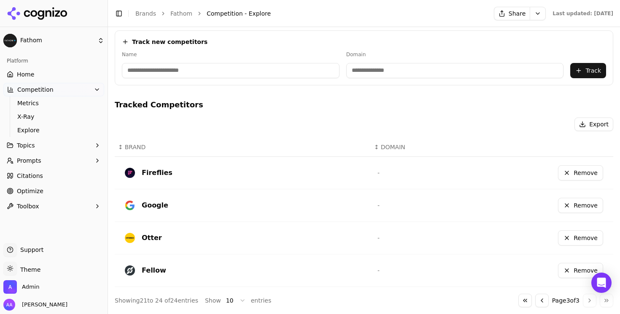
scroll to position [129, 0]
click at [572, 204] on button "Remove" at bounding box center [580, 204] width 45 height 15
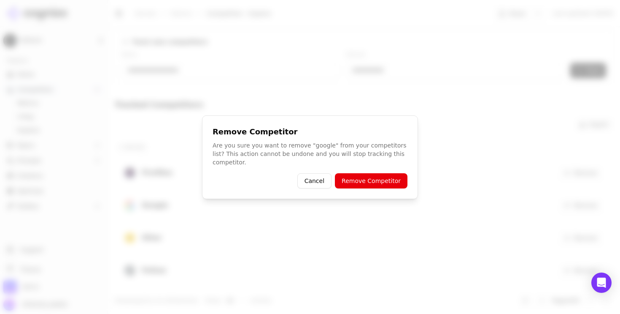
click at [366, 178] on button "Remove Competitor" at bounding box center [371, 180] width 73 height 15
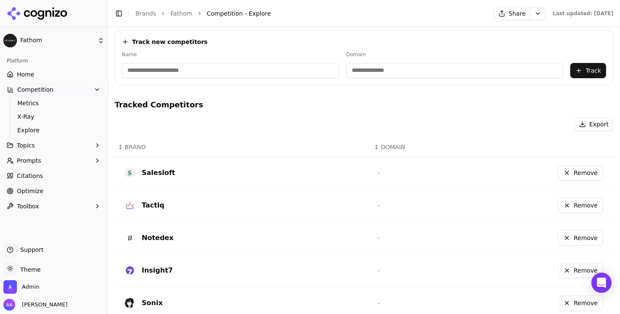
scroll to position [324, 0]
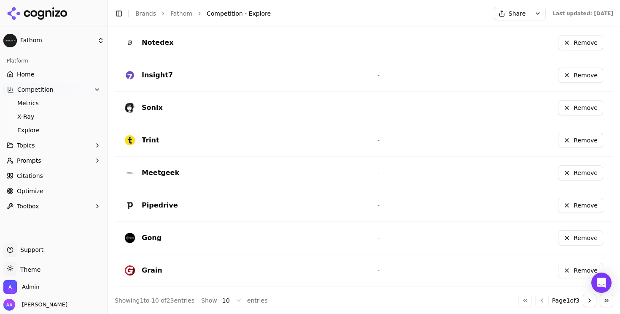
click at [587, 297] on button "Go to next page" at bounding box center [590, 300] width 14 height 14
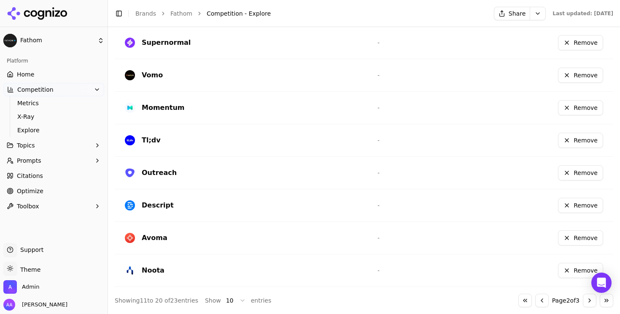
click at [594, 304] on button "Go to next page" at bounding box center [590, 300] width 14 height 14
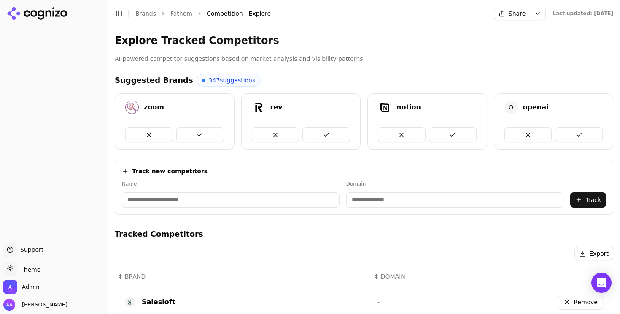
scroll to position [324, 0]
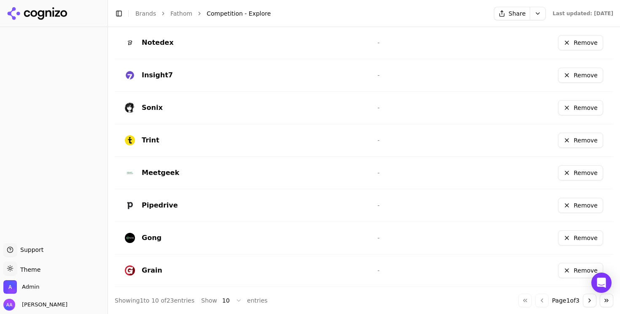
click at [589, 301] on button "Go to next page" at bounding box center [590, 300] width 14 height 14
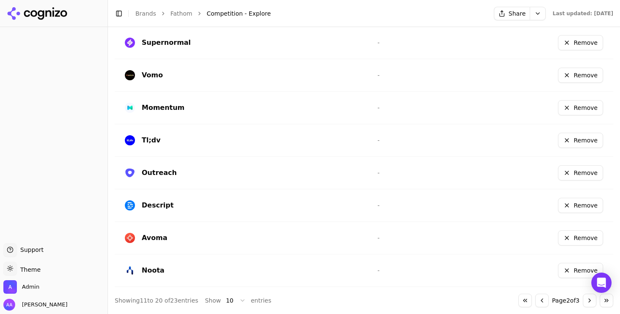
click at [589, 301] on button "Go to next page" at bounding box center [590, 300] width 14 height 14
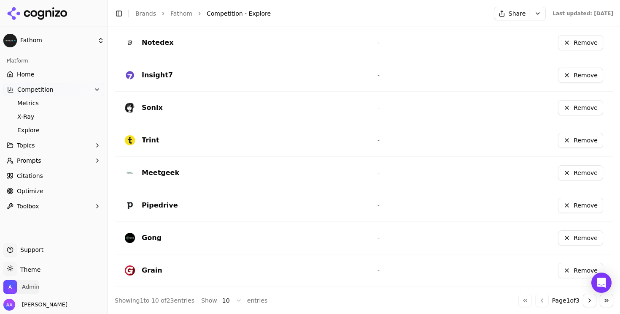
click at [17, 290] on span "Admin" at bounding box center [21, 287] width 36 height 14
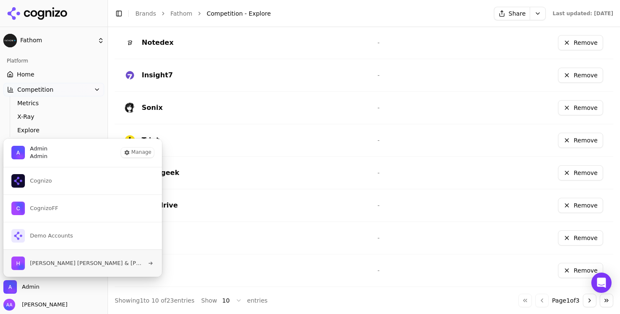
click at [70, 261] on span "[PERSON_NAME] [PERSON_NAME] & [PERSON_NAME]" at bounding box center [87, 263] width 114 height 8
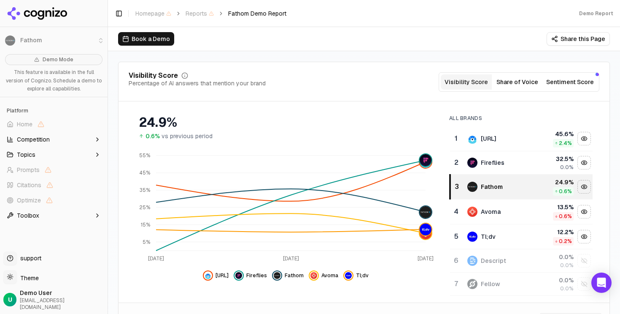
scroll to position [106, 0]
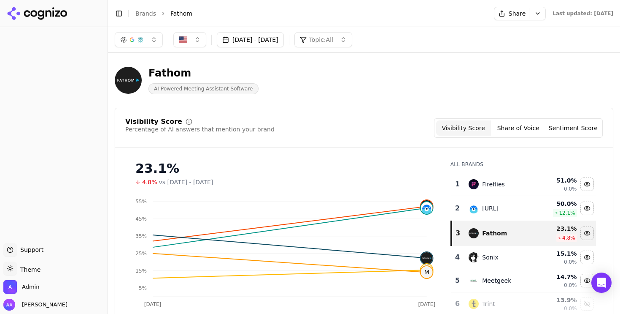
click at [322, 87] on div "Fathom AI-Powered Meeting Assistant Software" at bounding box center [304, 80] width 378 height 28
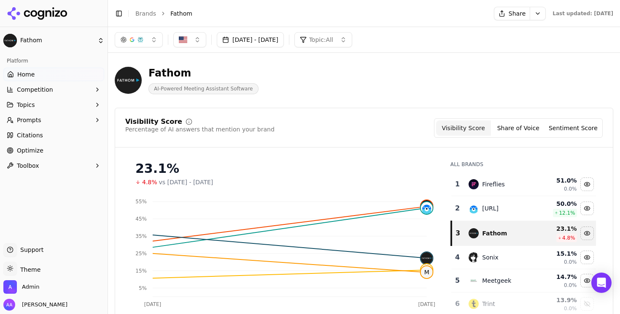
click at [37, 115] on button "Prompts" at bounding box center [53, 120] width 101 height 14
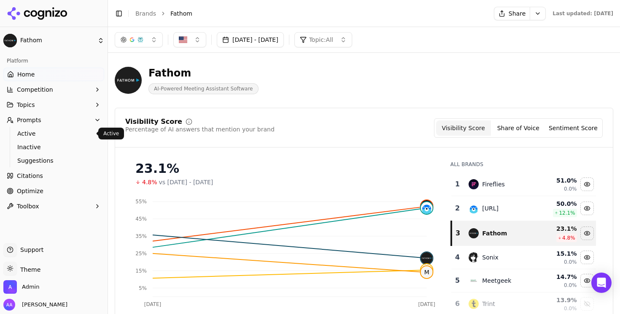
click at [38, 135] on span "Active" at bounding box center [53, 133] width 73 height 8
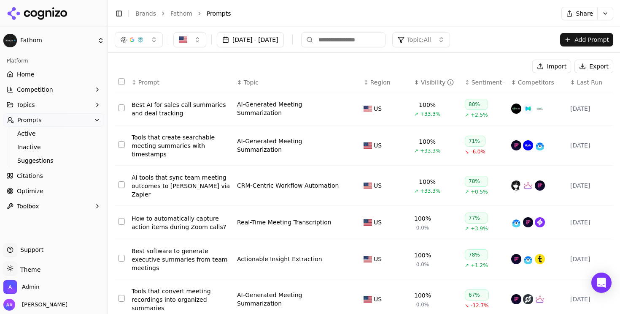
click at [278, 39] on button "[DATE] - [DATE]" at bounding box center [250, 39] width 67 height 15
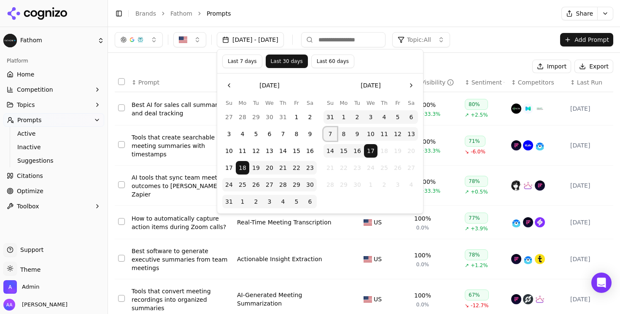
click at [333, 133] on button "7" at bounding box center [331, 134] width 14 height 14
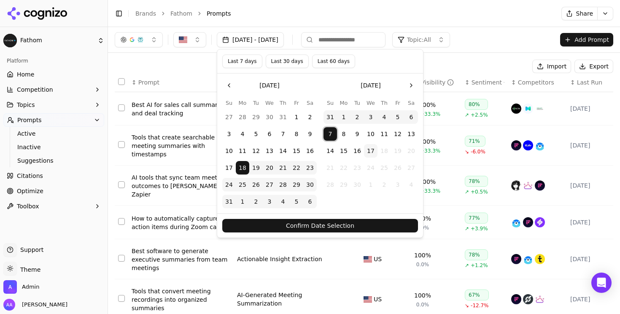
click at [324, 229] on button "Confirm Date Selection" at bounding box center [320, 226] width 196 height 14
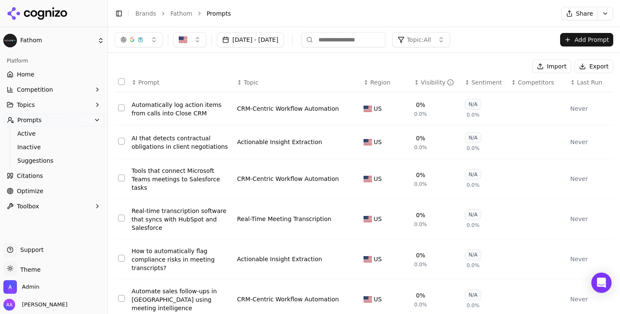
click at [581, 83] on span "Last Run" at bounding box center [589, 82] width 25 height 8
click at [284, 44] on button "[DATE] - [DATE]" at bounding box center [250, 39] width 67 height 15
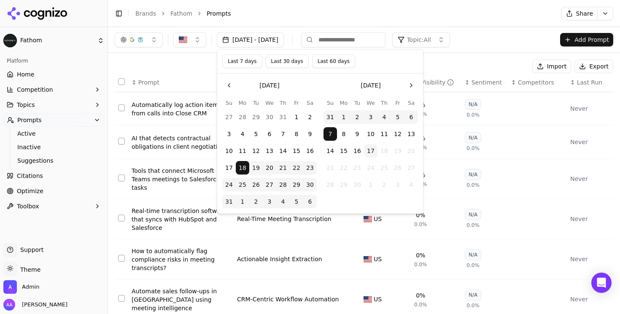
click at [345, 134] on button "8" at bounding box center [344, 134] width 14 height 14
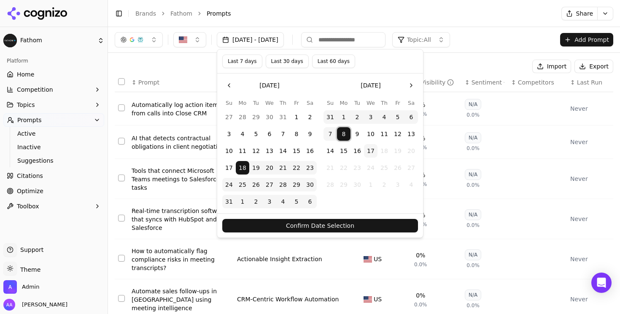
click at [337, 222] on button "Confirm Date Selection" at bounding box center [320, 226] width 196 height 14
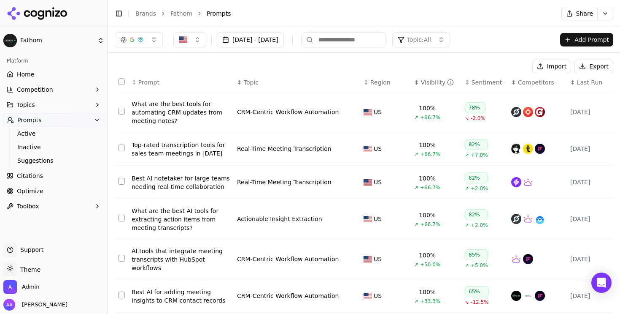
click at [592, 92] on th "↕ Last Run" at bounding box center [590, 82] width 46 height 19
click at [592, 87] on th "↕ Last Run" at bounding box center [590, 82] width 46 height 19
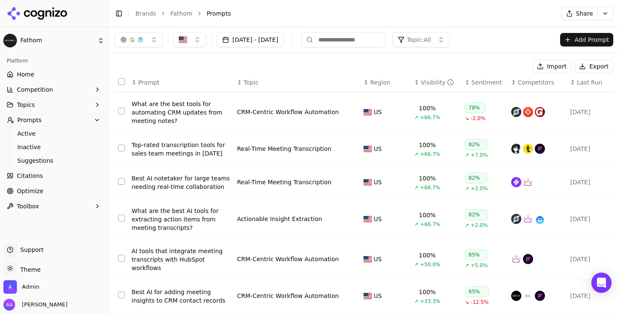
click at [592, 87] on th "↕ Last Run" at bounding box center [590, 82] width 46 height 19
click at [265, 46] on button "[DATE] - [DATE]" at bounding box center [250, 39] width 67 height 15
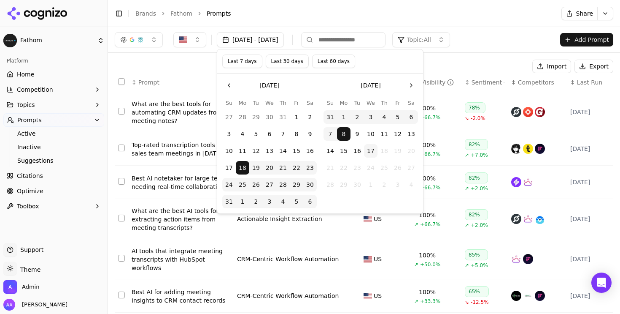
click at [306, 201] on button "6" at bounding box center [310, 202] width 14 height 14
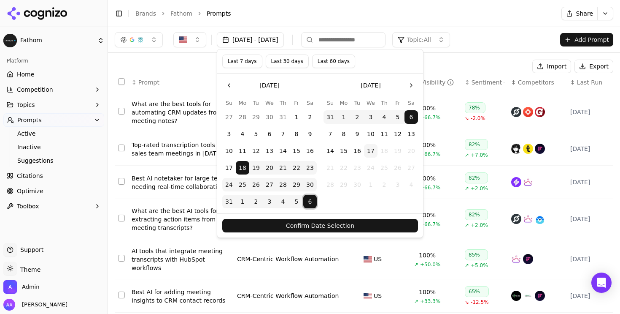
click at [324, 231] on button "Confirm Date Selection" at bounding box center [320, 226] width 196 height 14
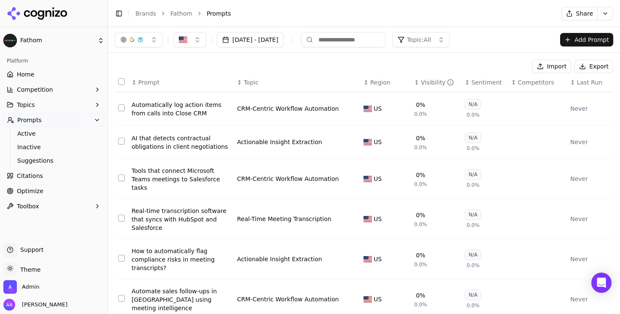
click at [417, 71] on div "Import Export" at bounding box center [364, 66] width 499 height 14
click at [590, 84] on span "Last Run" at bounding box center [589, 82] width 25 height 8
click at [245, 42] on button "[DATE] - [DATE]" at bounding box center [250, 39] width 67 height 15
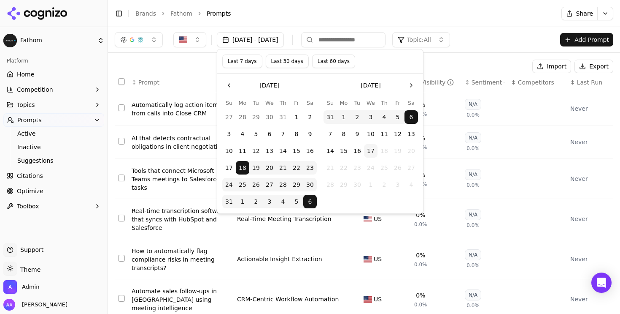
click at [268, 133] on button "6" at bounding box center [270, 134] width 14 height 14
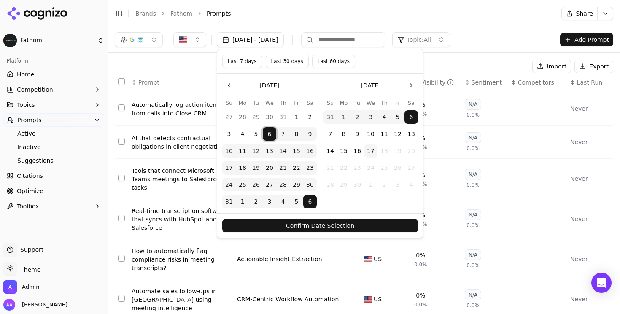
click at [324, 227] on button "Confirm Date Selection" at bounding box center [320, 226] width 196 height 14
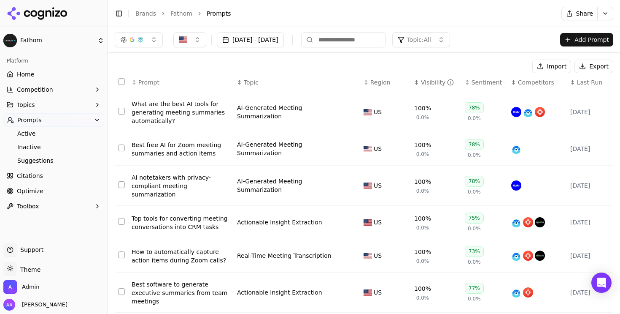
click at [593, 83] on span "Last Run" at bounding box center [589, 82] width 25 height 8
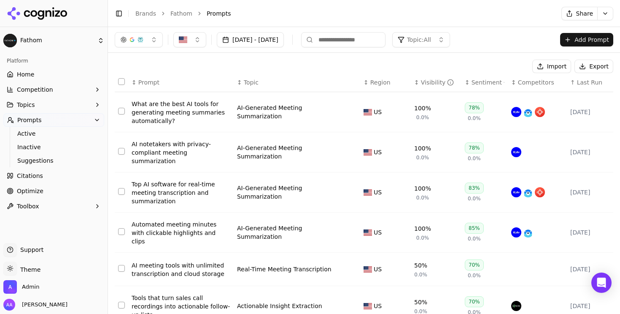
click at [593, 83] on span "Last Run" at bounding box center [589, 82] width 25 height 8
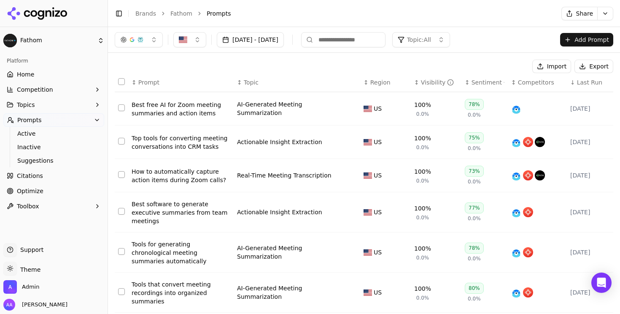
click at [593, 83] on span "Last Run" at bounding box center [589, 82] width 25 height 8
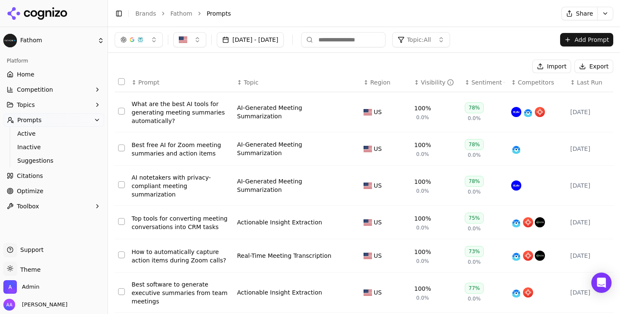
click at [593, 83] on span "Last Run" at bounding box center [589, 82] width 25 height 8
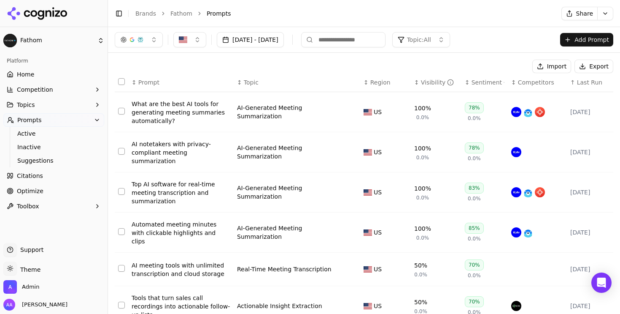
click at [593, 83] on span "Last Run" at bounding box center [589, 82] width 25 height 8
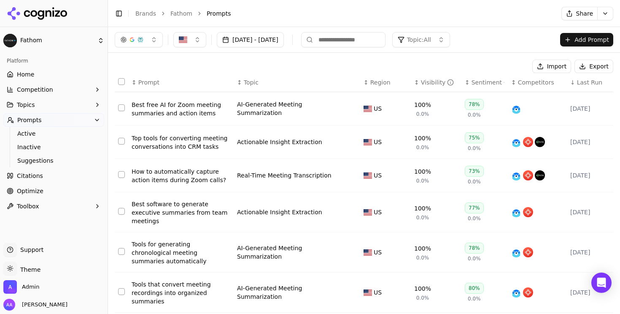
click at [178, 108] on div "Best free AI for Zoom meeting summaries and action items" at bounding box center [181, 108] width 99 height 17
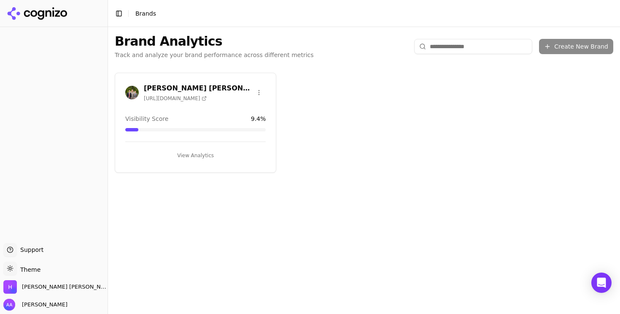
click at [205, 159] on button "View Analytics" at bounding box center [195, 156] width 141 height 14
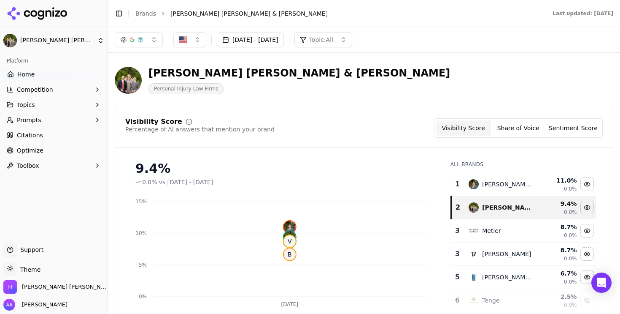
click at [44, 152] on link "Optimize" at bounding box center [53, 150] width 101 height 14
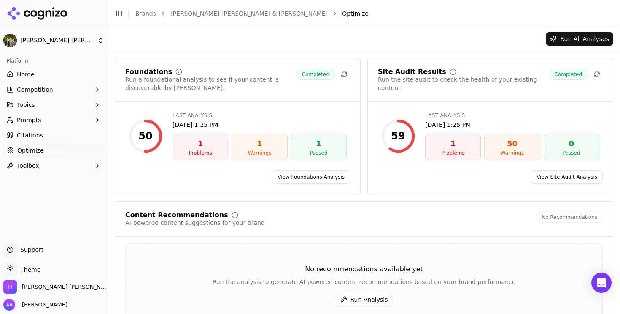
scroll to position [10, 0]
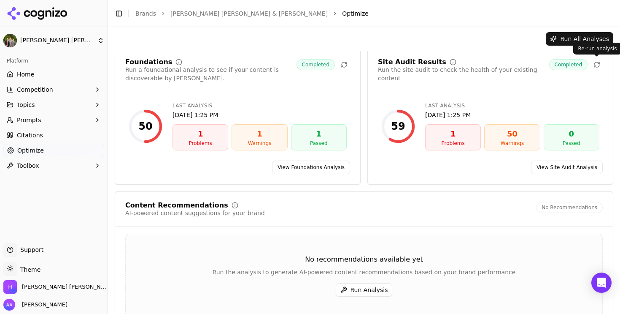
click at [599, 64] on icon at bounding box center [597, 64] width 7 height 7
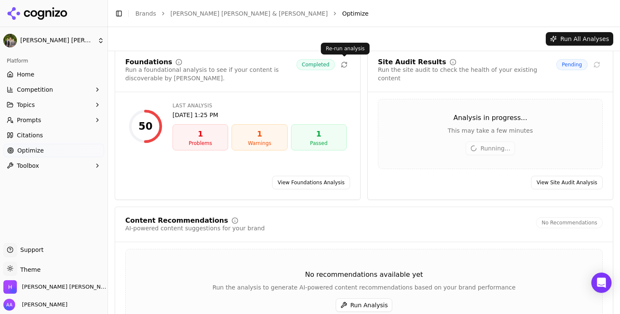
click at [345, 67] on icon at bounding box center [344, 64] width 7 height 7
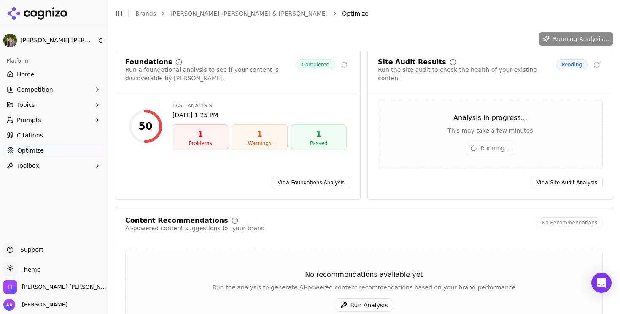
scroll to position [27, 0]
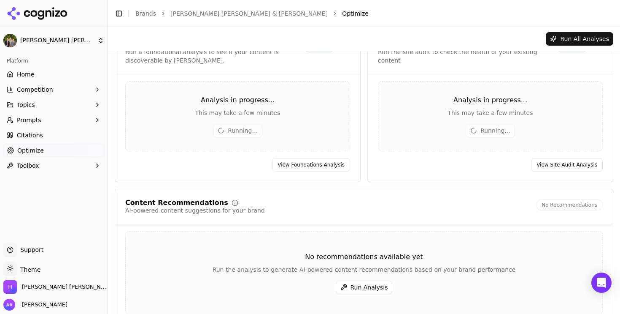
click at [365, 286] on button "Run Analysis" at bounding box center [364, 287] width 57 height 14
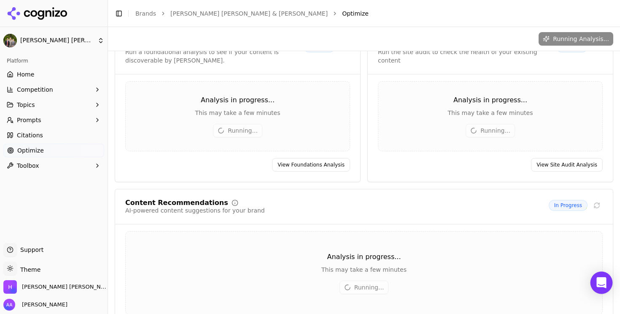
click at [602, 280] on icon "Open Intercom Messenger" at bounding box center [602, 282] width 10 height 11
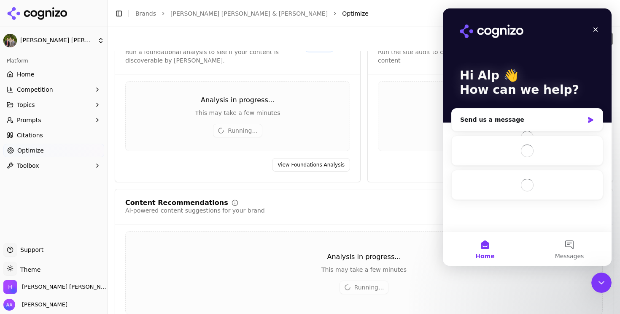
scroll to position [0, 0]
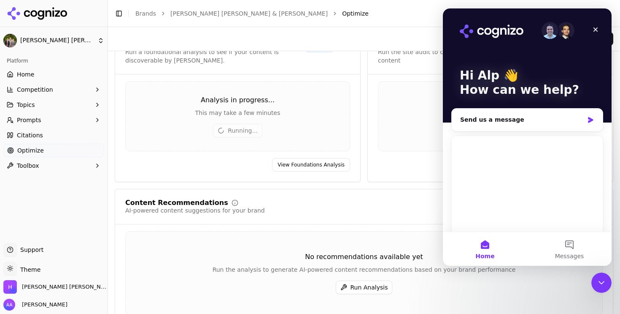
click at [602, 280] on icon "Close Intercom Messenger" at bounding box center [602, 282] width 10 height 10
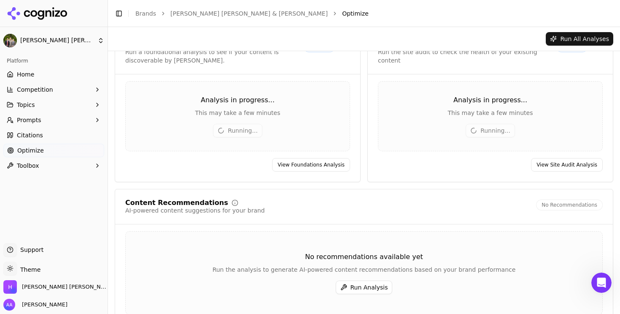
click at [46, 81] on link "Home" at bounding box center [53, 75] width 101 height 14
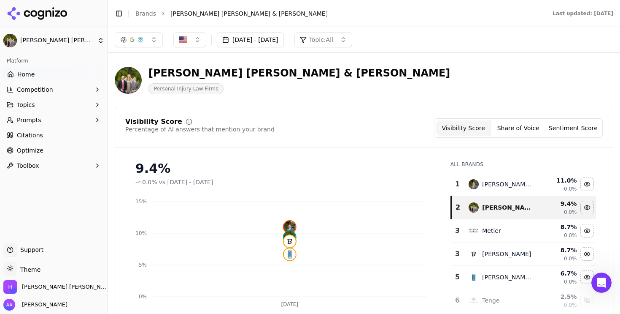
click at [143, 8] on div "Toggle Sidebar Brands [PERSON_NAME] [PERSON_NAME] & [PERSON_NAME]" at bounding box center [325, 14] width 435 height 12
click at [144, 12] on link "Brands" at bounding box center [145, 13] width 21 height 7
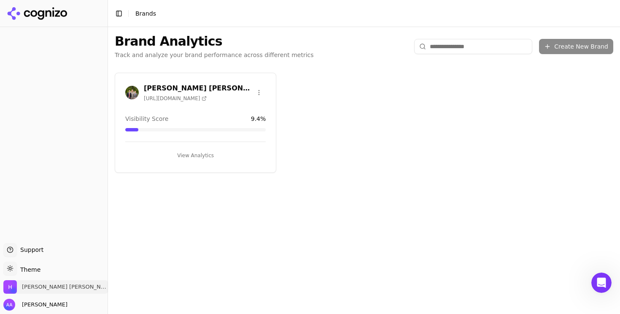
click at [61, 289] on span "[PERSON_NAME] [PERSON_NAME] & [PERSON_NAME]" at bounding box center [65, 287] width 86 height 8
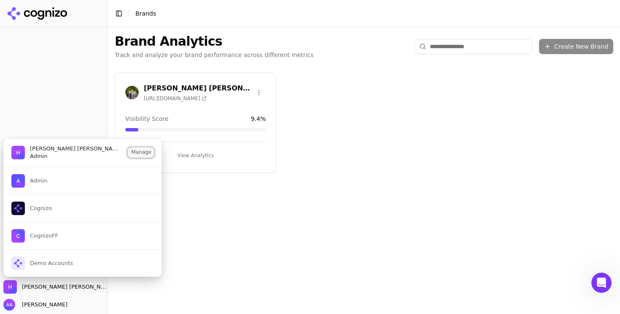
click at [133, 153] on button "Manage" at bounding box center [141, 152] width 26 height 10
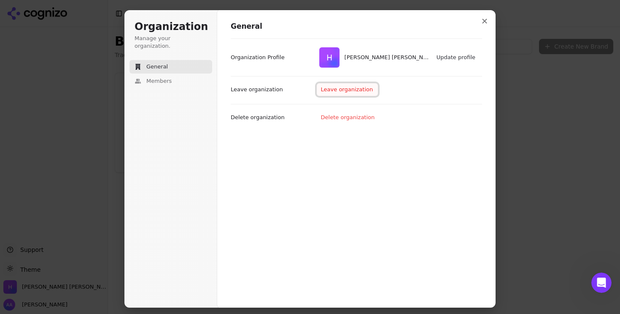
click at [345, 90] on button "Leave organization" at bounding box center [348, 89] width 62 height 13
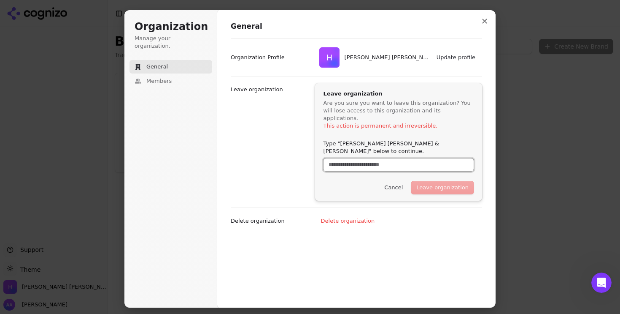
click at [389, 158] on input "Type "[PERSON_NAME] [PERSON_NAME] & [PERSON_NAME]" below to continue." at bounding box center [399, 164] width 150 height 13
drag, startPoint x: 341, startPoint y: 135, endPoint x: 405, endPoint y: 137, distance: 64.2
click at [405, 140] on label "Type "[PERSON_NAME] [PERSON_NAME] & [PERSON_NAME]" below to continue." at bounding box center [399, 147] width 150 height 15
copy label "[PERSON_NAME] [PERSON_NAME] & [PERSON_NAME]"
click at [400, 158] on input "Type "[PERSON_NAME] [PERSON_NAME] & [PERSON_NAME]" below to continue." at bounding box center [399, 164] width 150 height 13
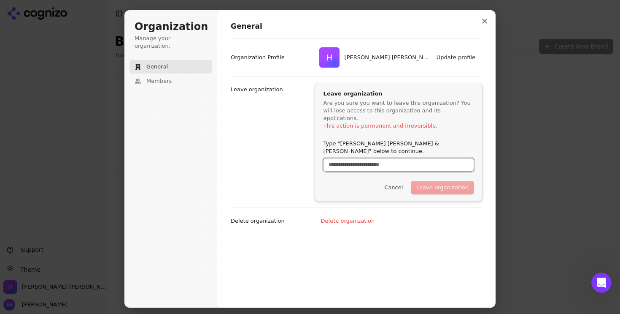
paste input "**********"
click at [430, 181] on button "Leave organization" at bounding box center [442, 187] width 62 height 13
type input "**********"
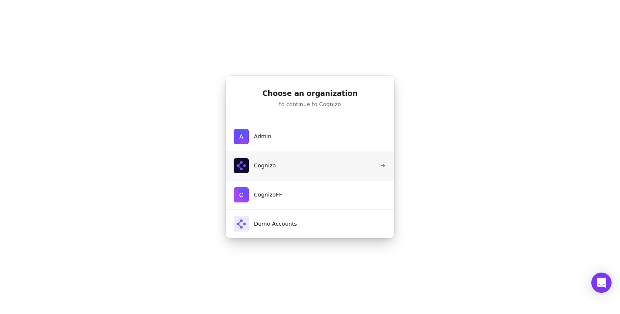
click at [302, 156] on button "Cognizo" at bounding box center [310, 165] width 170 height 29
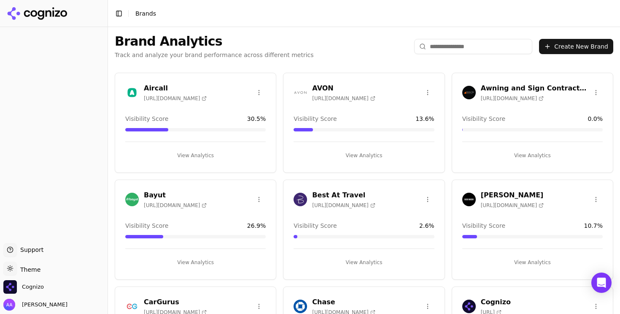
click at [565, 47] on button "Create New Brand" at bounding box center [576, 46] width 74 height 15
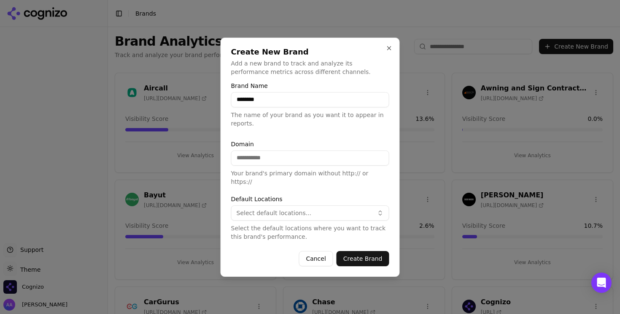
type input "********"
paste input "**********"
type input "**********"
click at [305, 209] on span "Select default locations..." at bounding box center [274, 212] width 75 height 8
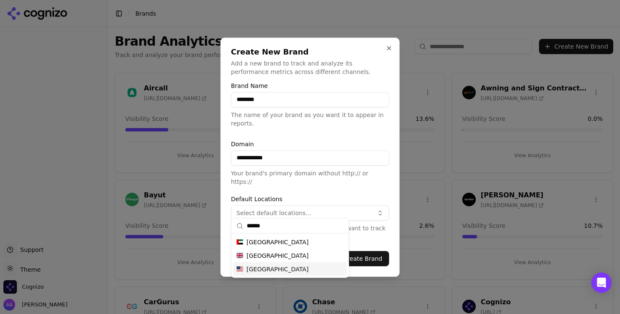
type input "******"
click at [281, 270] on span "[GEOGRAPHIC_DATA]" at bounding box center [278, 269] width 62 height 8
click at [383, 256] on button "Create Brand" at bounding box center [363, 258] width 53 height 15
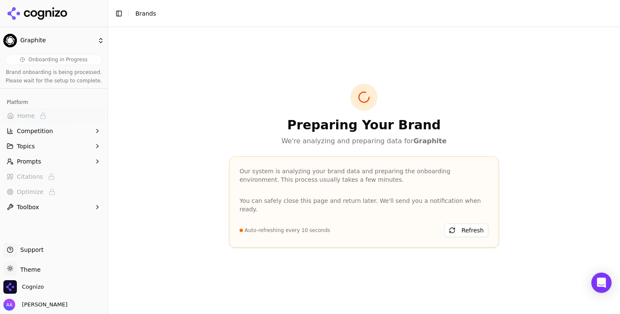
click at [110, 227] on button "Toggle Sidebar" at bounding box center [107, 157] width 7 height 314
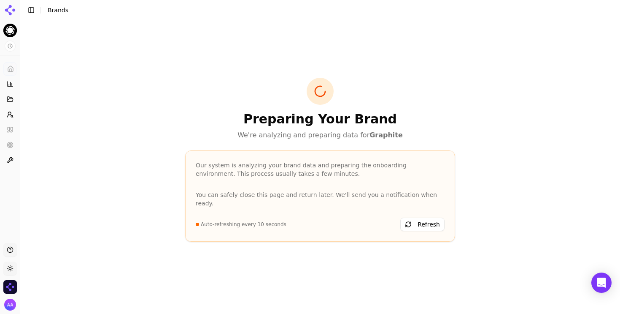
click at [184, 154] on div "Preparing Your Brand We're analyzing and preparing data for Graphite Our system…" at bounding box center [320, 165] width 284 height 174
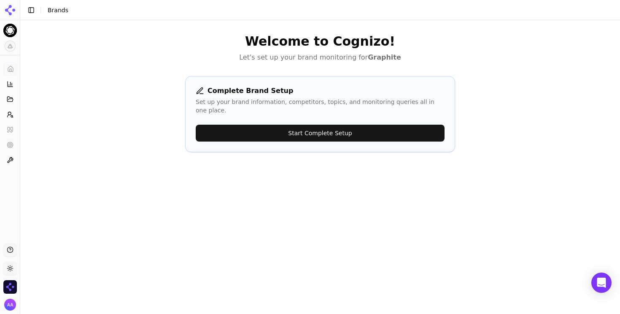
click at [326, 126] on button "Start Complete Setup" at bounding box center [320, 132] width 249 height 17
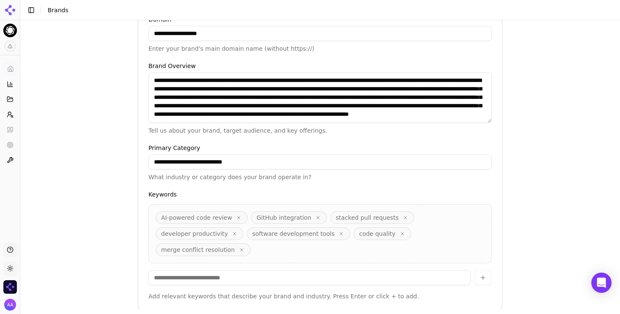
scroll to position [246, 0]
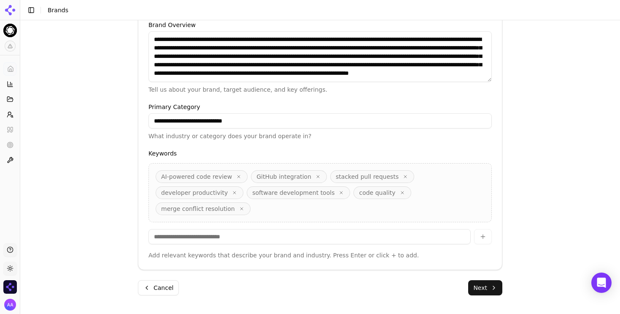
click at [486, 287] on button "Next" at bounding box center [485, 287] width 34 height 15
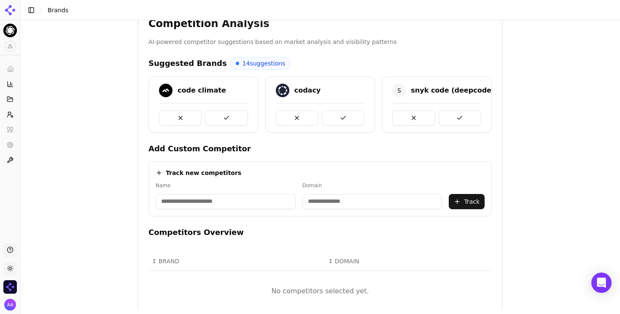
scroll to position [165, 0]
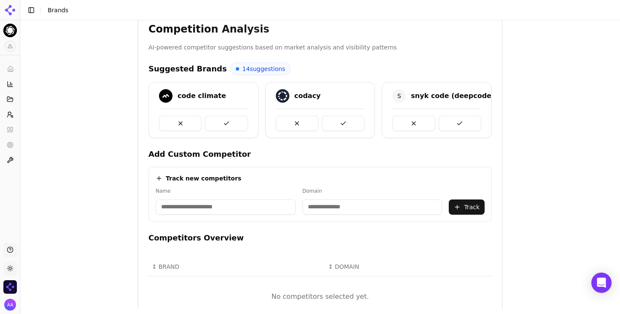
click at [227, 124] on button at bounding box center [226, 123] width 43 height 15
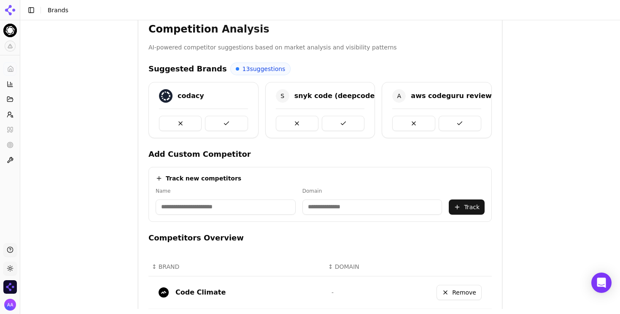
click at [227, 124] on button at bounding box center [226, 123] width 43 height 15
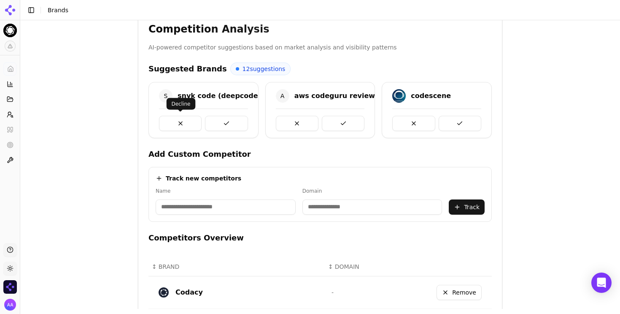
click at [176, 120] on button at bounding box center [180, 123] width 43 height 15
click at [230, 124] on button at bounding box center [226, 123] width 43 height 15
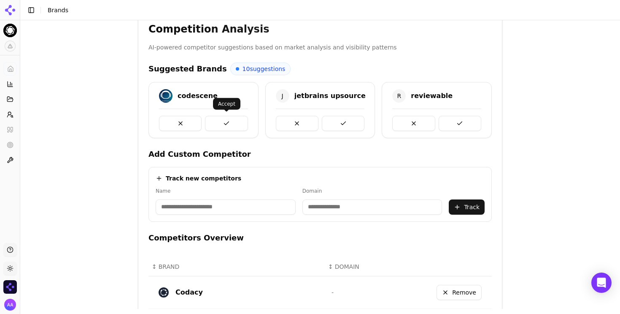
click at [228, 124] on button at bounding box center [226, 123] width 43 height 15
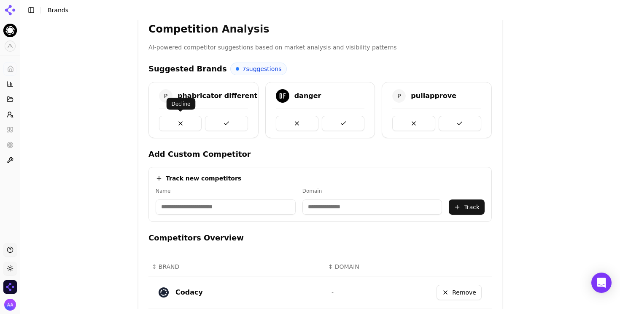
click at [187, 123] on button at bounding box center [180, 123] width 43 height 15
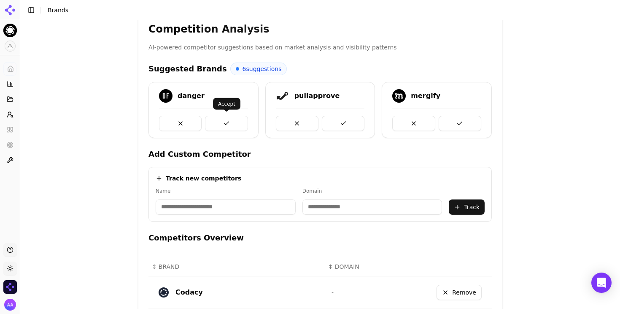
click at [240, 120] on button at bounding box center [226, 123] width 43 height 15
click at [237, 120] on button at bounding box center [226, 123] width 43 height 15
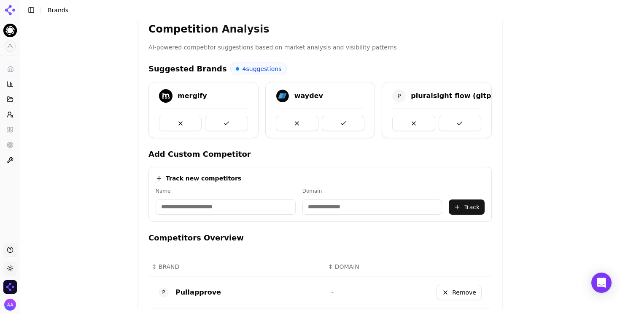
click at [237, 120] on button at bounding box center [226, 123] width 43 height 15
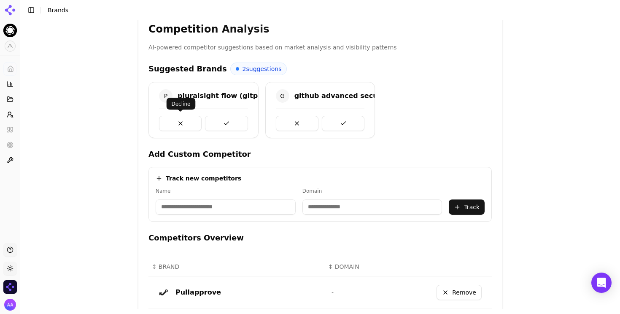
click at [177, 123] on button at bounding box center [180, 123] width 43 height 15
click at [180, 123] on button at bounding box center [180, 123] width 43 height 15
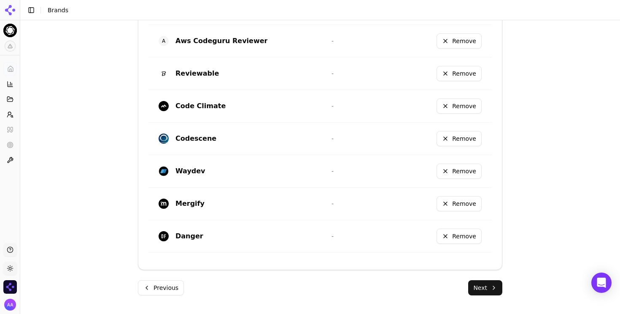
click at [484, 285] on button "Next" at bounding box center [485, 287] width 34 height 15
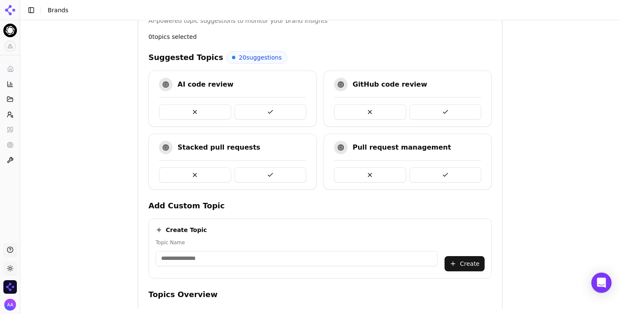
scroll to position [178, 0]
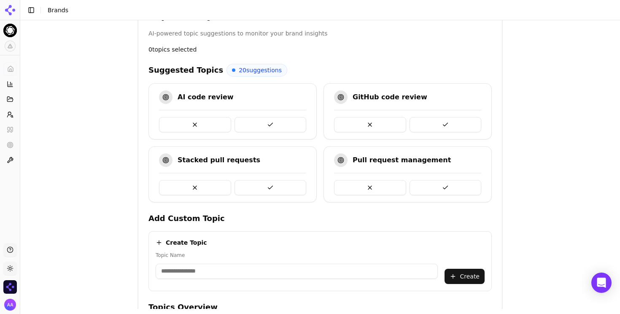
click at [276, 123] on button at bounding box center [271, 124] width 72 height 15
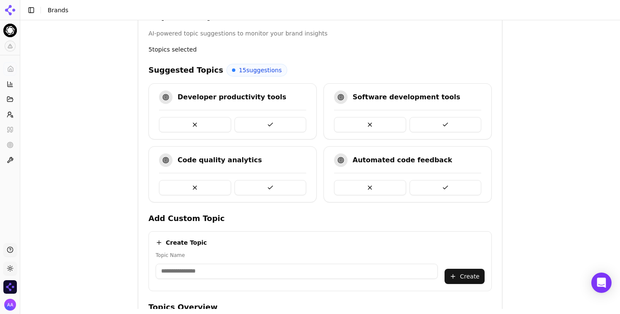
click at [276, 123] on button at bounding box center [271, 124] width 72 height 15
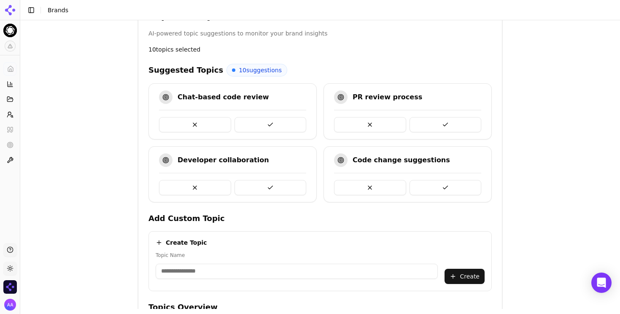
click at [276, 123] on button at bounding box center [271, 124] width 72 height 15
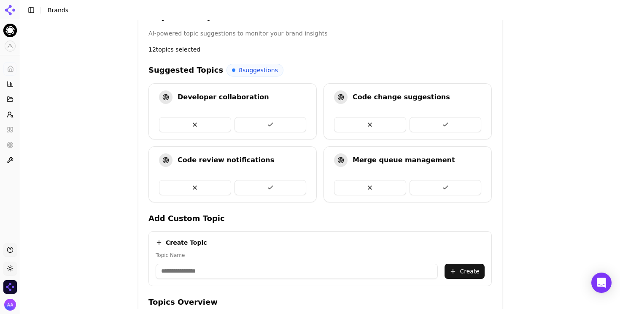
click at [276, 123] on button at bounding box center [271, 124] width 72 height 15
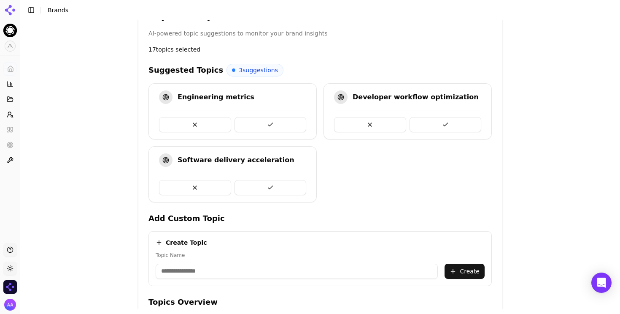
click at [276, 123] on button at bounding box center [271, 124] width 72 height 15
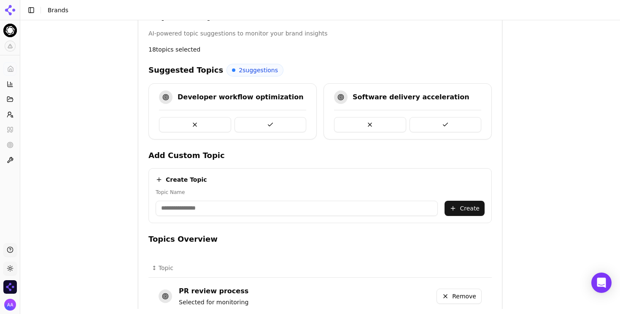
click at [276, 123] on button at bounding box center [271, 124] width 72 height 15
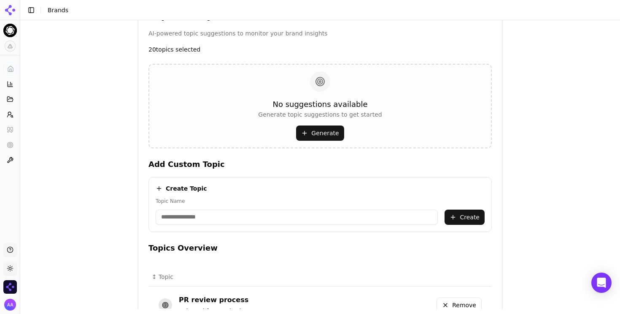
scroll to position [601, 0]
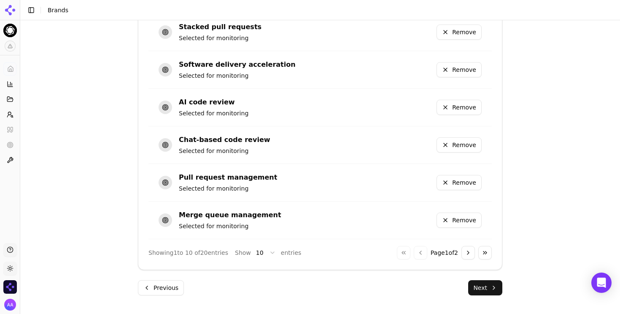
click at [491, 288] on button "Next" at bounding box center [485, 287] width 34 height 15
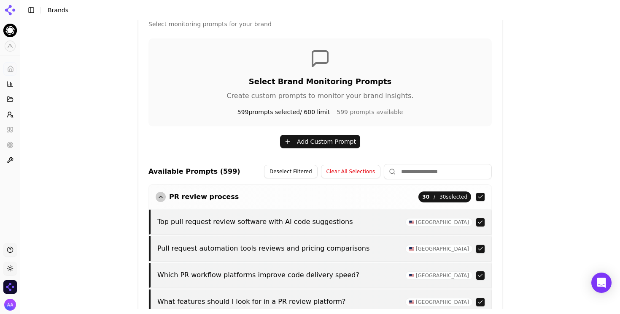
scroll to position [367, 0]
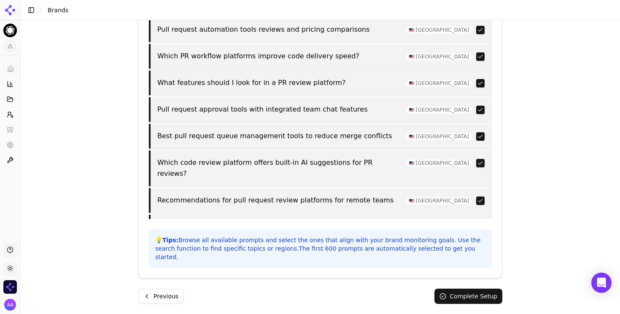
click at [456, 289] on button "Complete Setup" at bounding box center [469, 295] width 68 height 15
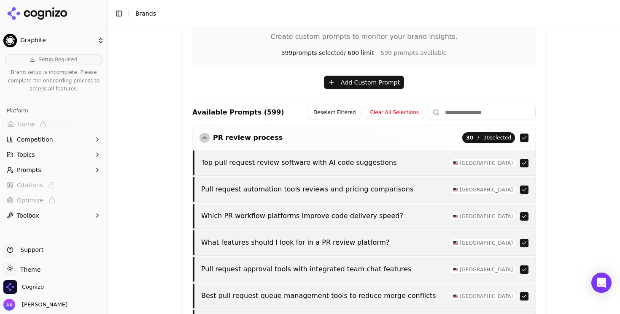
scroll to position [201, 0]
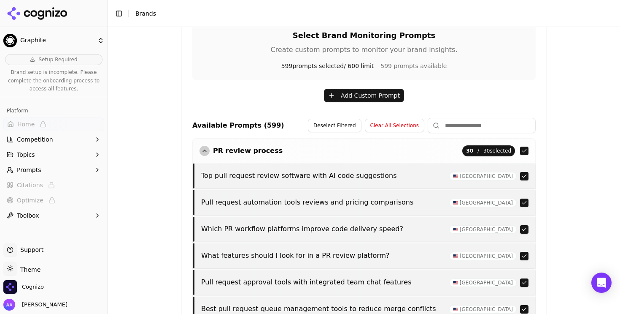
click at [206, 150] on div "button" at bounding box center [205, 151] width 10 height 10
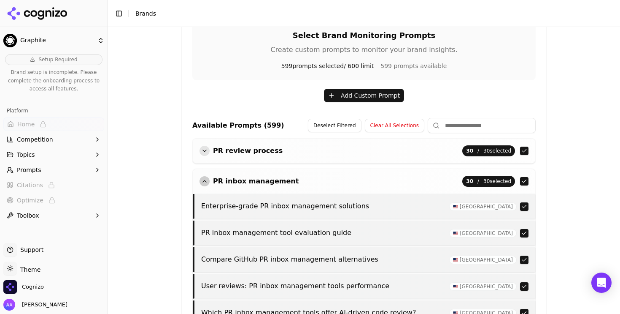
click at [202, 181] on div "button" at bounding box center [205, 181] width 10 height 10
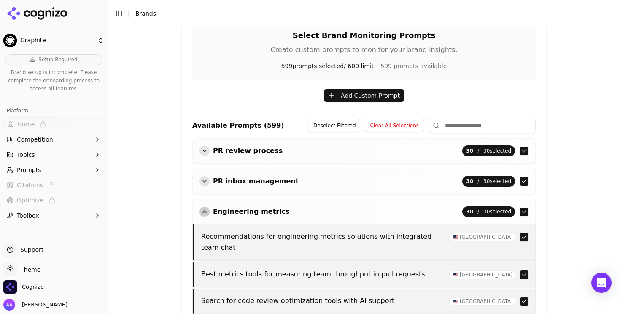
click at [201, 209] on div "button" at bounding box center [205, 211] width 10 height 10
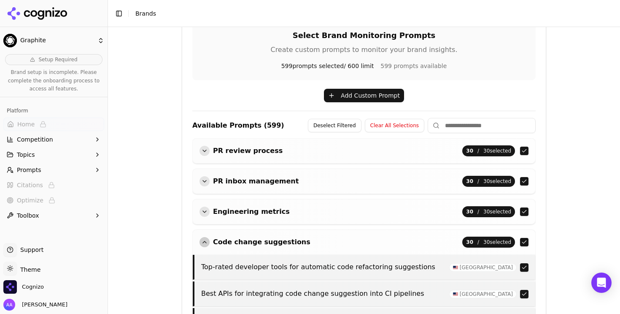
click at [205, 243] on div "button" at bounding box center [205, 242] width 10 height 10
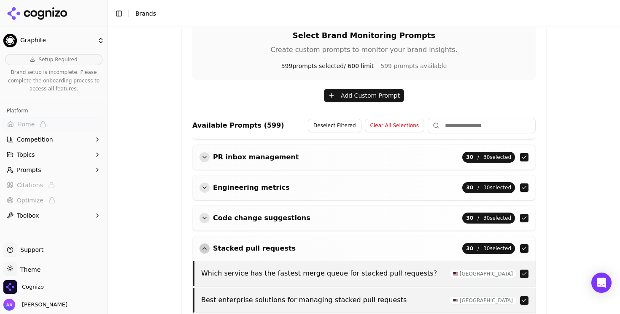
scroll to position [35, 0]
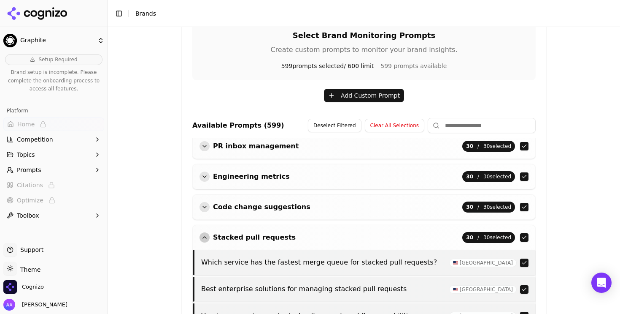
click at [204, 237] on div "button" at bounding box center [205, 237] width 10 height 10
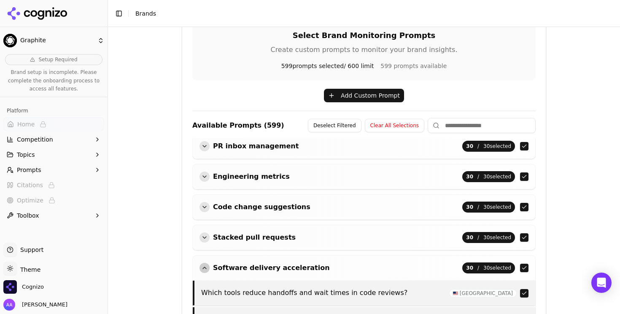
click at [204, 265] on div "button" at bounding box center [205, 267] width 10 height 10
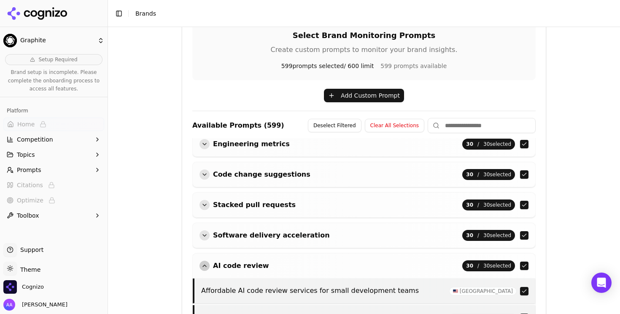
scroll to position [95, 0]
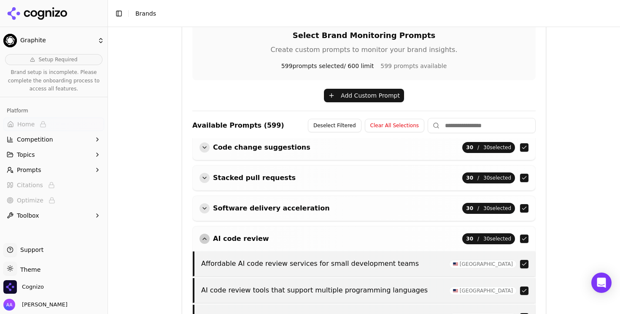
click at [202, 238] on div "button" at bounding box center [205, 238] width 10 height 10
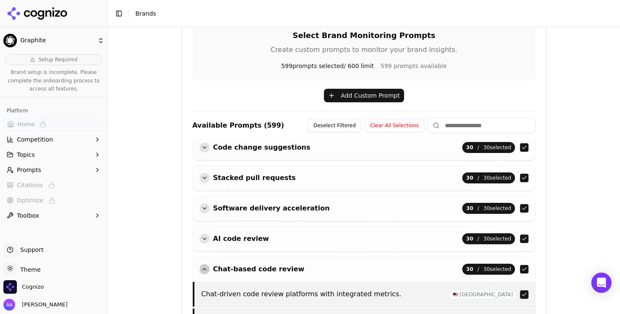
click at [205, 268] on div "button" at bounding box center [205, 269] width 10 height 10
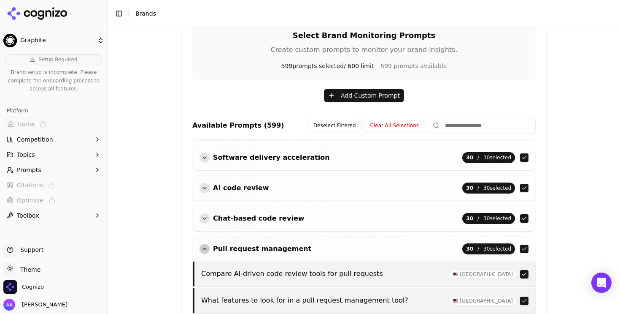
click at [206, 249] on div "button" at bounding box center [205, 248] width 10 height 10
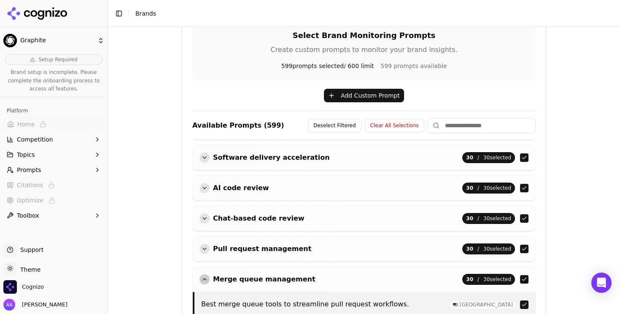
scroll to position [201, 0]
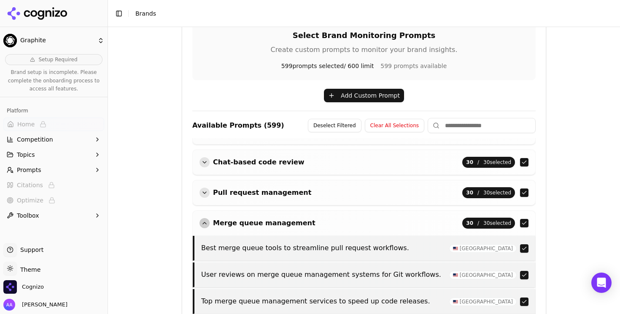
click at [206, 223] on div "button" at bounding box center [205, 223] width 10 height 10
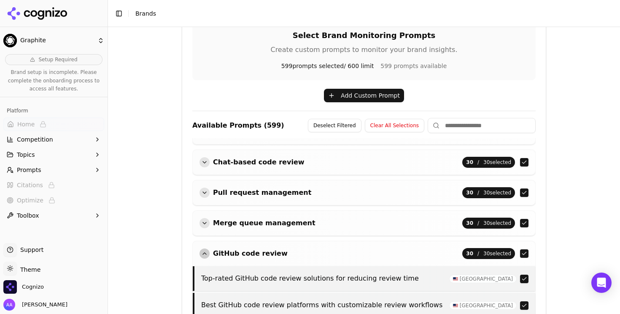
click at [205, 251] on div "button" at bounding box center [205, 253] width 10 height 10
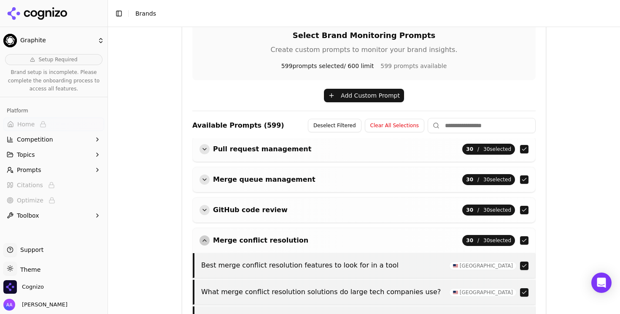
click at [208, 240] on div "button" at bounding box center [205, 240] width 10 height 10
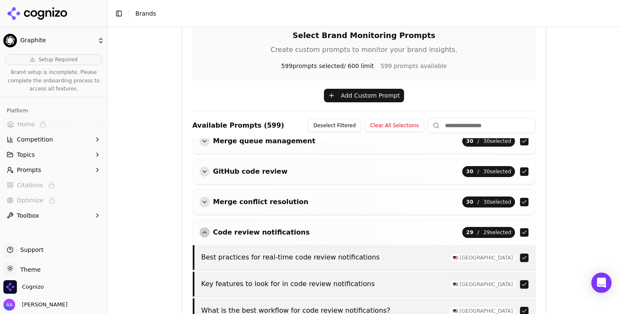
click at [202, 233] on div "button" at bounding box center [205, 232] width 10 height 10
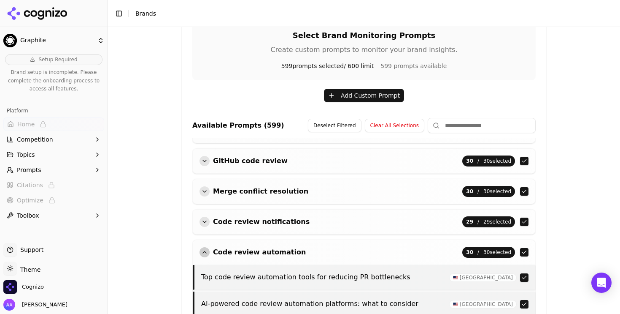
click at [203, 249] on div "button" at bounding box center [205, 252] width 10 height 10
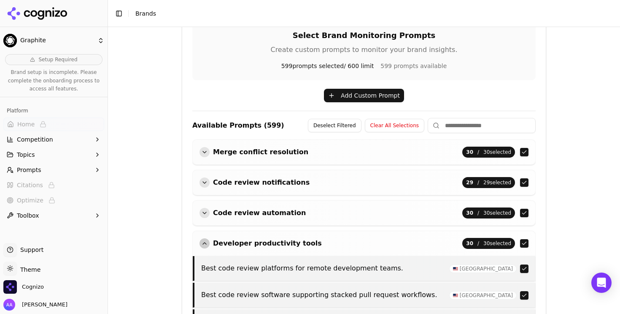
click at [203, 249] on div "Developer productivity tools 30 / 30 selected" at bounding box center [364, 243] width 343 height 24
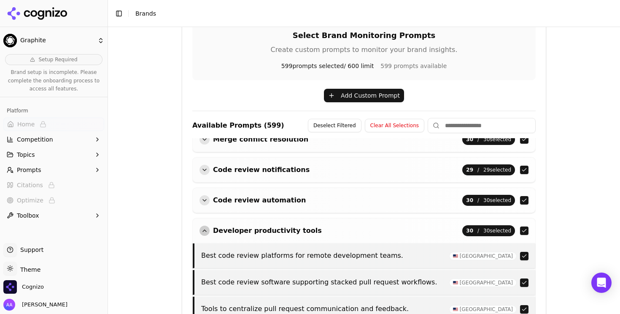
scroll to position [346, 0]
click at [205, 231] on div "button" at bounding box center [205, 230] width 10 height 10
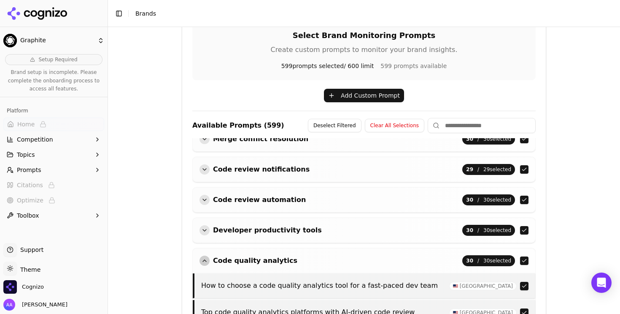
click at [205, 262] on div "button" at bounding box center [205, 260] width 10 height 10
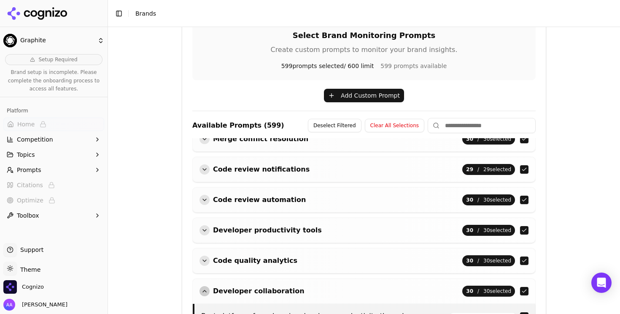
scroll to position [397, 0]
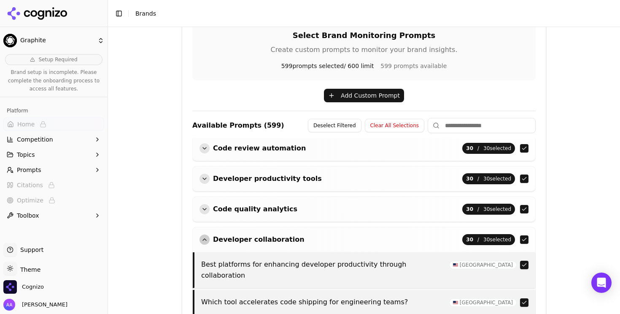
click at [206, 238] on div "button" at bounding box center [205, 239] width 10 height 10
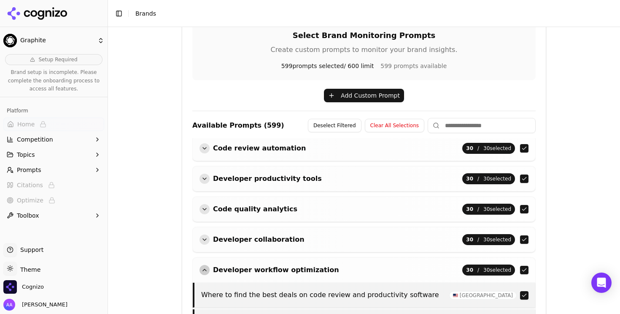
click at [207, 271] on div "button" at bounding box center [205, 270] width 10 height 10
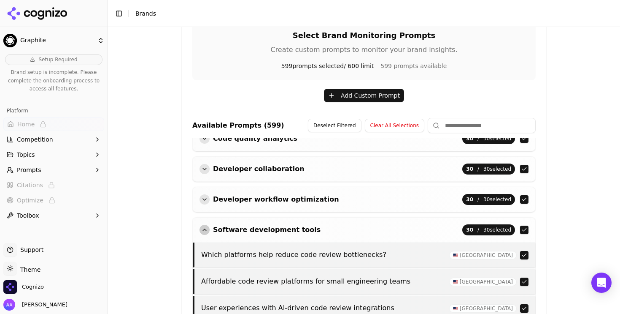
scroll to position [475, 0]
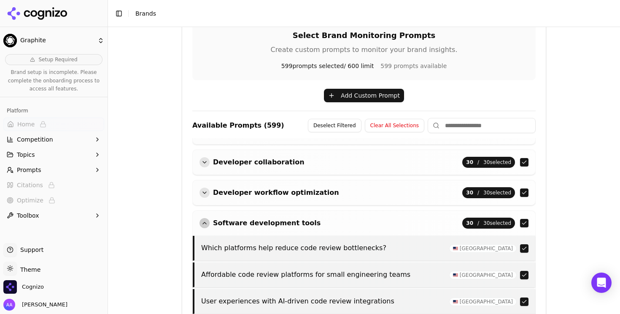
click at [205, 225] on div "button" at bounding box center [205, 223] width 10 height 10
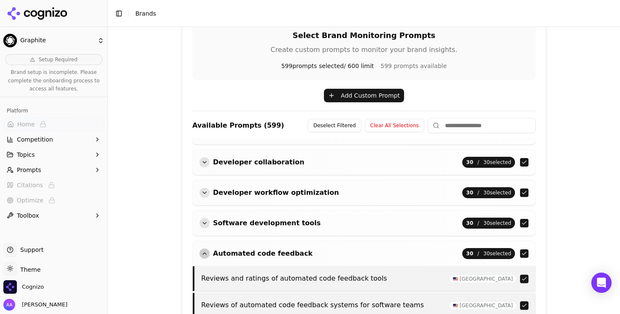
click at [205, 251] on div "button" at bounding box center [205, 253] width 10 height 10
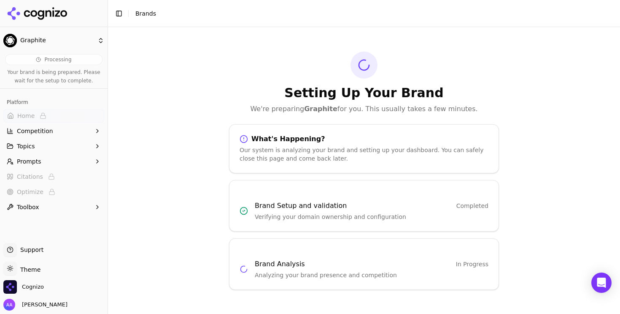
scroll to position [0, 0]
click at [275, 101] on div "Setting Up Your Brand We're preparing Graphite for you. This usually takes a fe…" at bounding box center [364, 82] width 270 height 62
click at [62, 11] on icon at bounding box center [63, 13] width 7 height 7
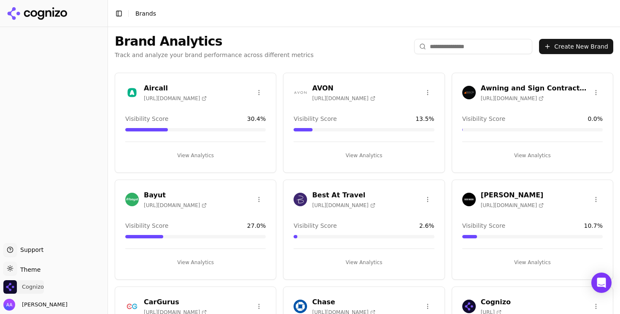
click at [31, 284] on span "Cognizo" at bounding box center [33, 287] width 22 height 8
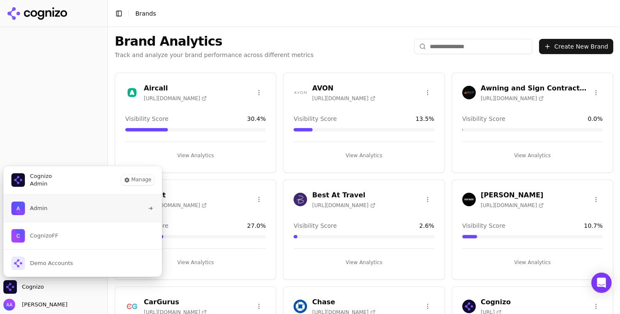
click at [63, 212] on button "Admin" at bounding box center [83, 208] width 160 height 27
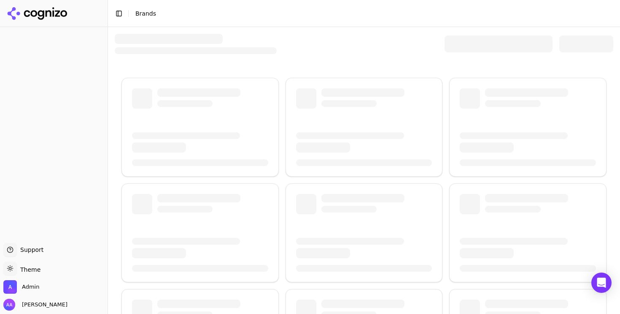
click at [470, 48] on div at bounding box center [499, 43] width 108 height 17
click at [466, 45] on div at bounding box center [499, 43] width 108 height 17
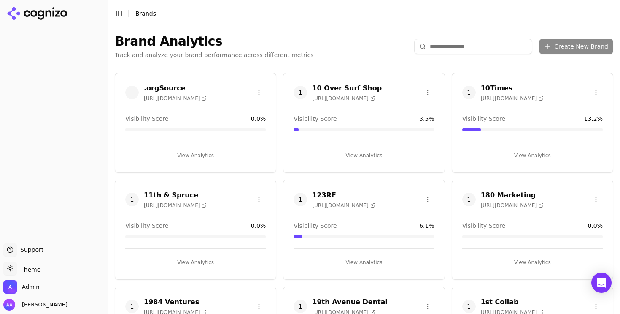
click at [470, 44] on input "search" at bounding box center [473, 46] width 118 height 15
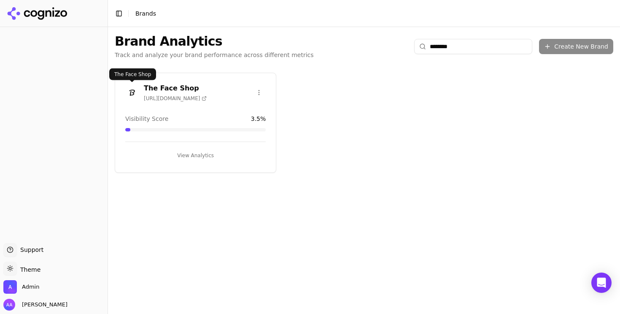
type input "********"
click at [137, 93] on img at bounding box center [132, 93] width 14 height 14
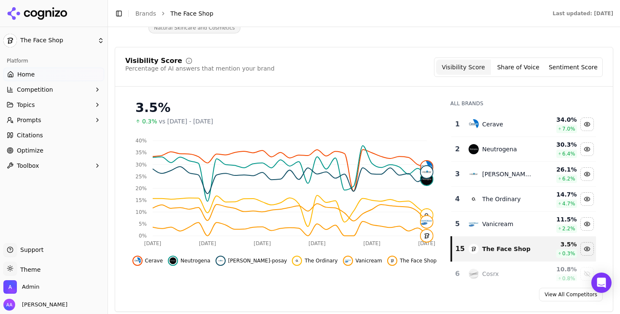
click at [41, 153] on span "Optimize" at bounding box center [30, 150] width 27 height 8
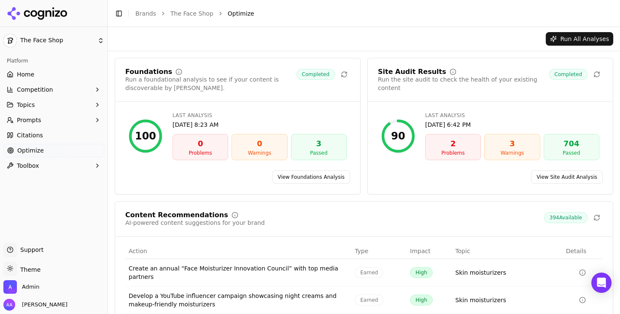
click at [47, 136] on link "Citations" at bounding box center [53, 135] width 101 height 14
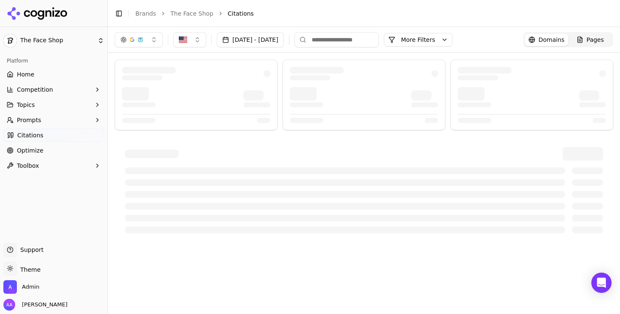
click at [47, 149] on link "Optimize" at bounding box center [53, 150] width 101 height 14
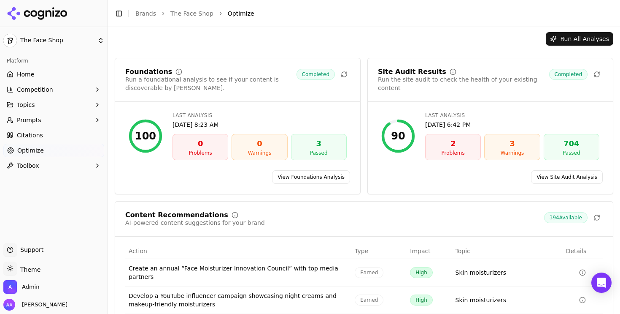
click at [568, 174] on link "View Site Audit Analysis" at bounding box center [567, 177] width 72 height 14
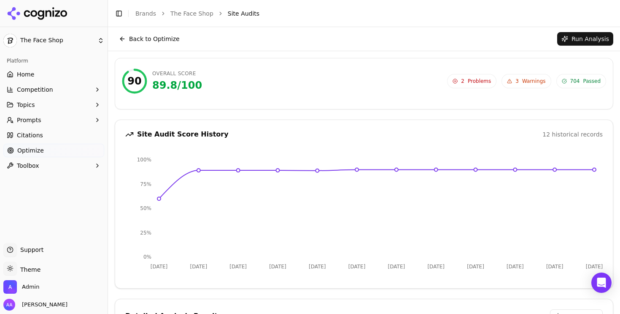
click at [458, 77] on span "2 Problems" at bounding box center [471, 81] width 49 height 14
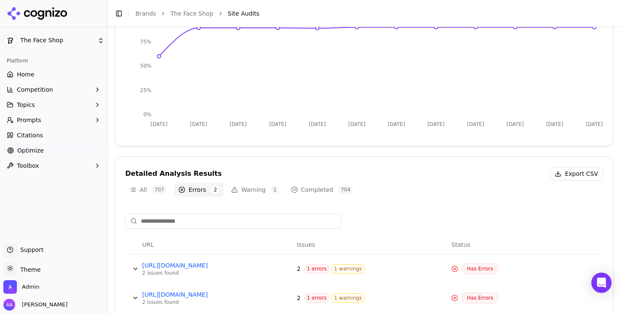
scroll to position [165, 0]
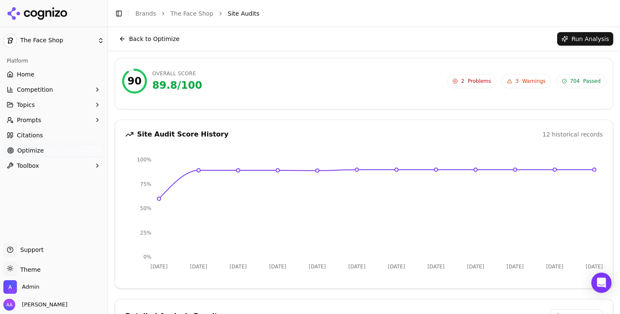
click at [489, 88] on div "90 Overall Score 89.8 / 100 2 Problems 3 Warnings 704 Passed" at bounding box center [364, 80] width 484 height 25
click at [481, 82] on span "Problems" at bounding box center [479, 81] width 23 height 7
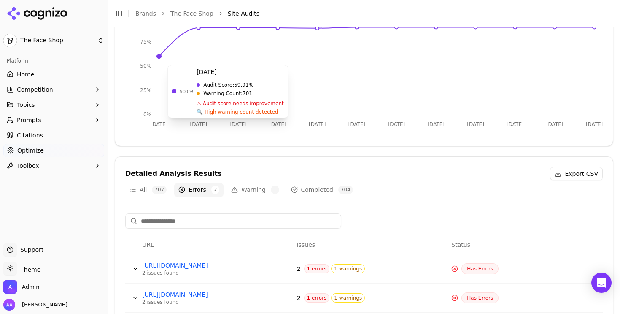
scroll to position [165, 0]
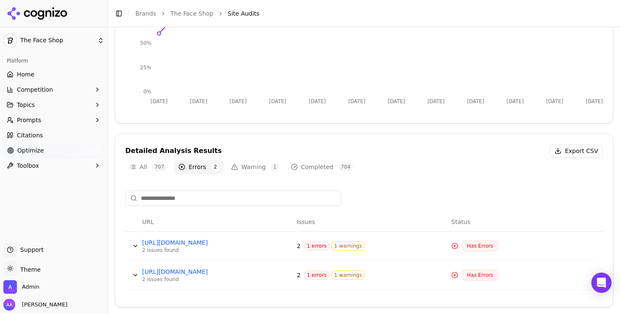
click at [143, 19] on header "Toggle Sidebar Brands The Face Shop Site Audits" at bounding box center [364, 13] width 512 height 27
click at [144, 16] on li "Brands" at bounding box center [145, 13] width 21 height 8
click at [146, 12] on link "Brands" at bounding box center [145, 13] width 21 height 7
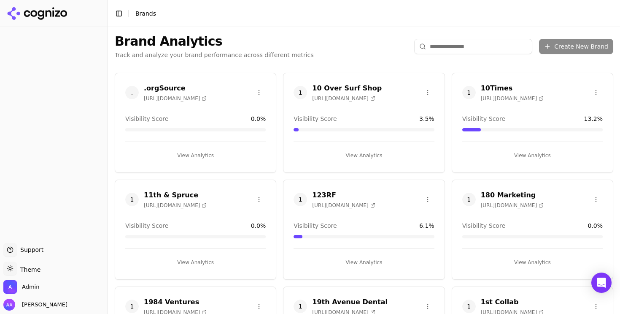
click at [444, 43] on html "Support Support Toggle theme Theme Admin Alp Aysan Toggle Sidebar Brands Brand …" at bounding box center [310, 157] width 620 height 314
click at [446, 46] on html "Support Support Toggle theme Theme Admin Alp Aysan Toggle Sidebar Brands Brand …" at bounding box center [310, 157] width 620 height 314
click at [452, 44] on html "Support Support Toggle theme Theme Admin Alp Aysan Toggle Sidebar Brands Brand …" at bounding box center [310, 157] width 620 height 314
click at [457, 45] on html "Support Support Toggle theme Theme Admin Alp Aysan Toggle Sidebar Brands Brand …" at bounding box center [310, 157] width 620 height 314
click at [457, 44] on input "search" at bounding box center [473, 46] width 118 height 15
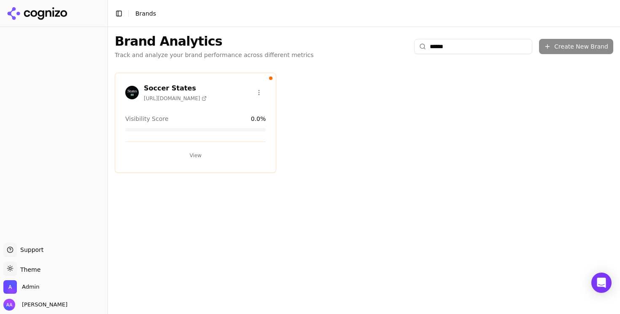
type input "******"
click at [200, 156] on button "View" at bounding box center [195, 156] width 141 height 14
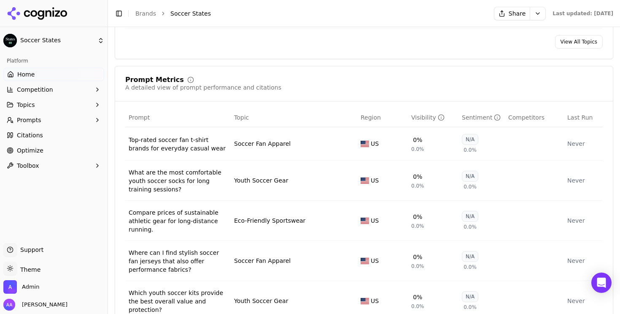
scroll to position [581, 0]
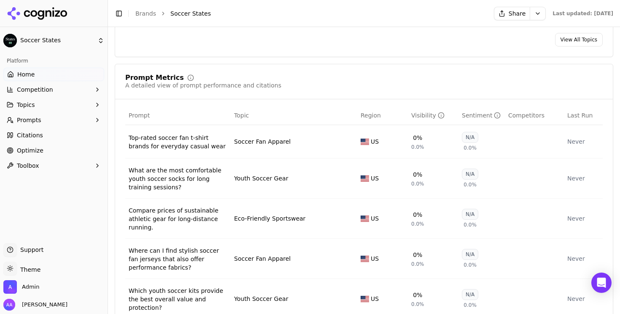
click at [49, 89] on span "Competition" at bounding box center [35, 89] width 36 height 8
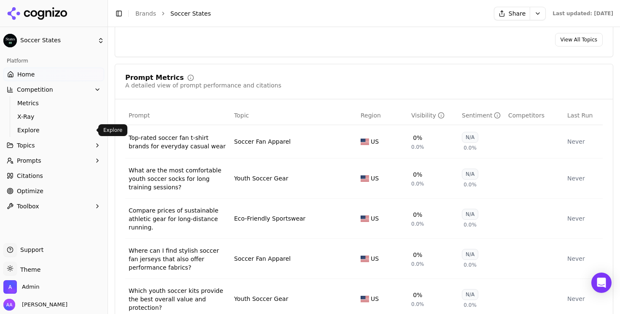
click at [43, 129] on span "Explore" at bounding box center [53, 130] width 73 height 8
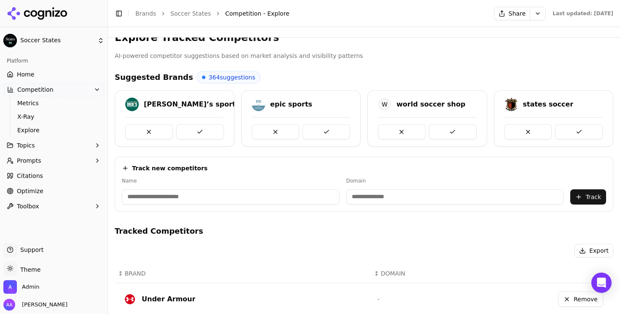
scroll to position [9, 0]
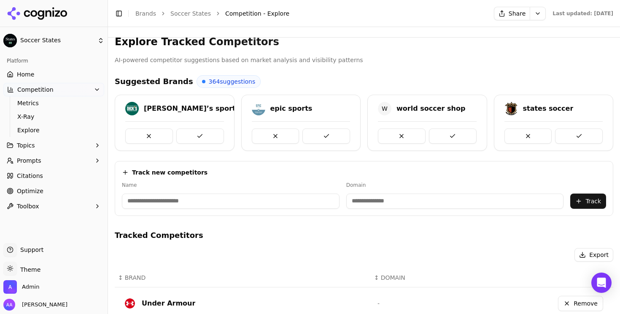
click at [48, 78] on link "Home" at bounding box center [53, 75] width 101 height 14
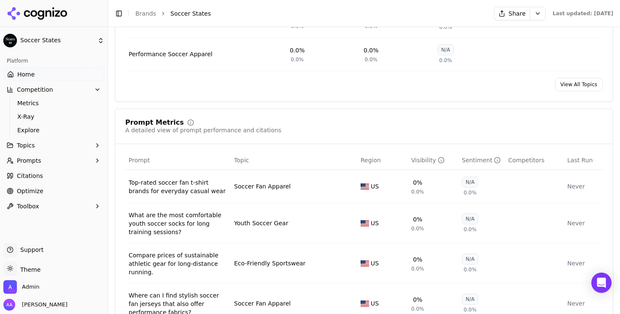
scroll to position [555, 0]
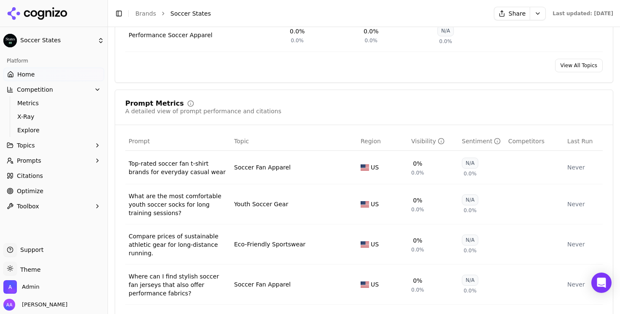
click at [65, 162] on button "Prompts" at bounding box center [53, 161] width 101 height 14
click at [60, 173] on span "Active" at bounding box center [53, 174] width 73 height 8
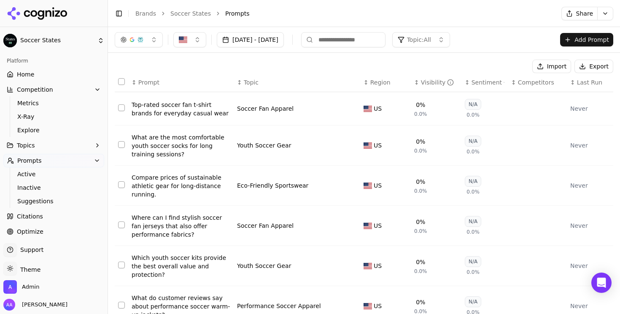
click at [163, 115] on div "Top-rated soccer fan t-shirt brands for everyday casual wear" at bounding box center [181, 108] width 99 height 17
click at [589, 82] on span "Last Run" at bounding box center [589, 82] width 25 height 8
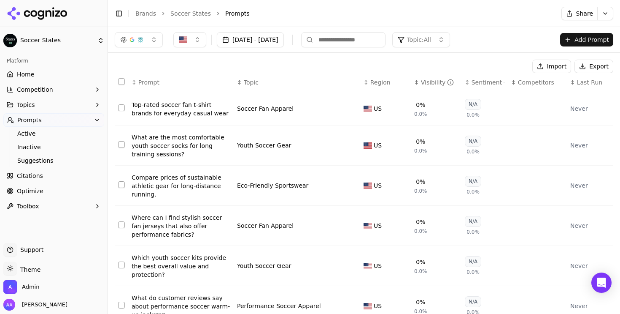
click at [300, 16] on li "Prompts" at bounding box center [384, 13] width 319 height 8
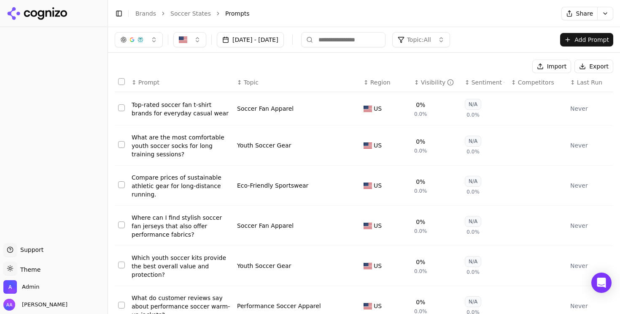
click at [592, 82] on span "Last Run" at bounding box center [589, 82] width 25 height 8
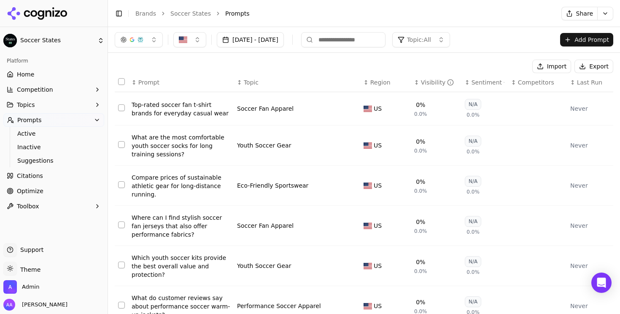
click at [53, 71] on link "Home" at bounding box center [53, 75] width 101 height 14
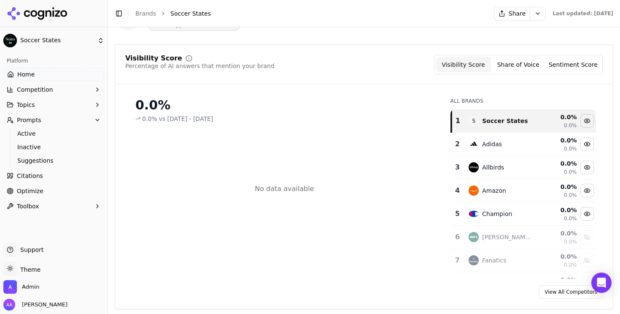
scroll to position [65, 0]
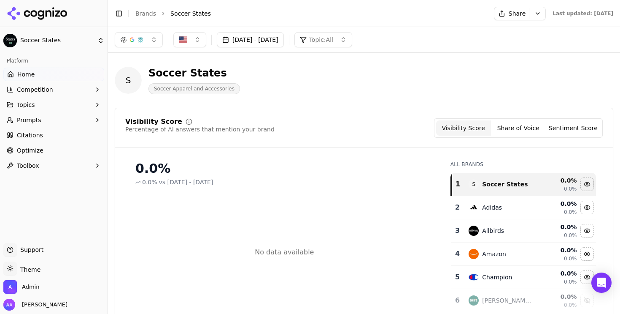
click at [510, 15] on html "Soccer States Platform Home Competition Topics Prompts Citations Optimize Toolb…" at bounding box center [310, 157] width 620 height 314
click at [497, 30] on div "Run Again" at bounding box center [489, 31] width 50 height 14
click at [505, 46] on div "[DATE] - [DATE] Topic: All" at bounding box center [364, 39] width 499 height 15
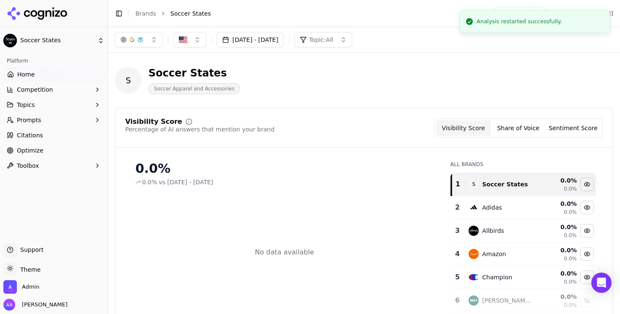
click at [59, 120] on button "Prompts" at bounding box center [53, 120] width 101 height 14
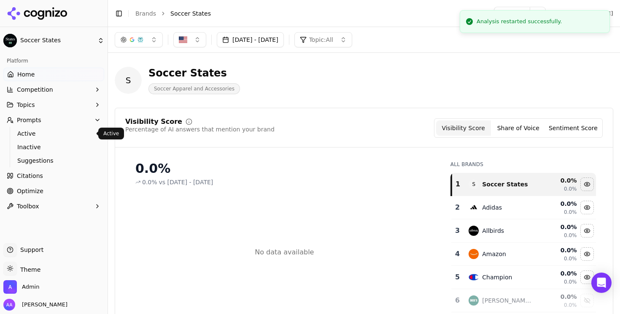
click at [57, 137] on span "Active" at bounding box center [53, 133] width 73 height 8
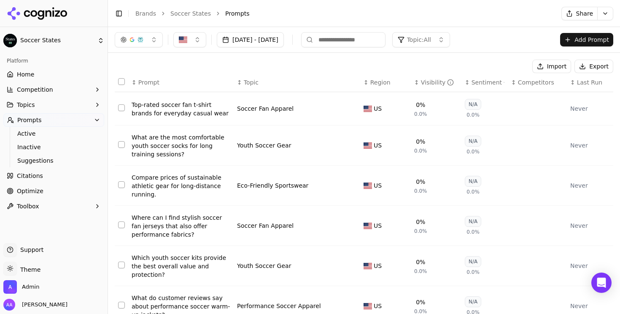
scroll to position [189, 0]
click at [175, 103] on div "Top-rated soccer fan t-shirt brands for everyday casual wear" at bounding box center [181, 108] width 99 height 17
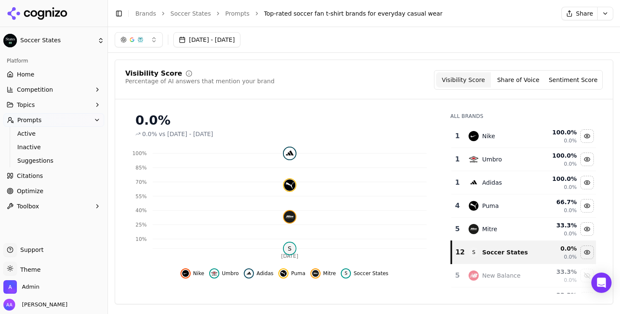
click at [47, 76] on link "Home" at bounding box center [53, 75] width 101 height 14
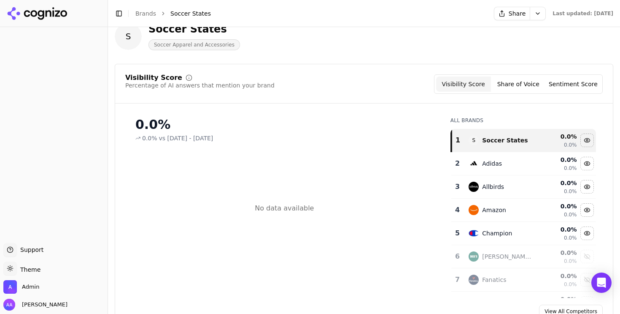
scroll to position [47, 0]
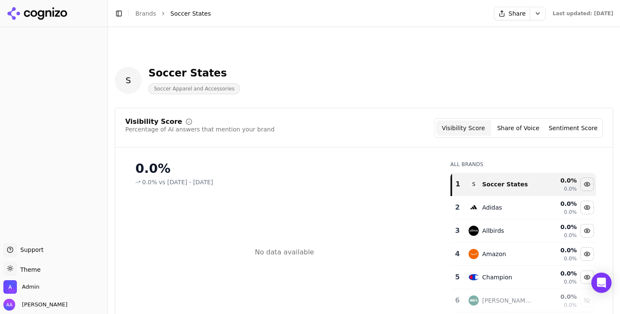
scroll to position [64, 0]
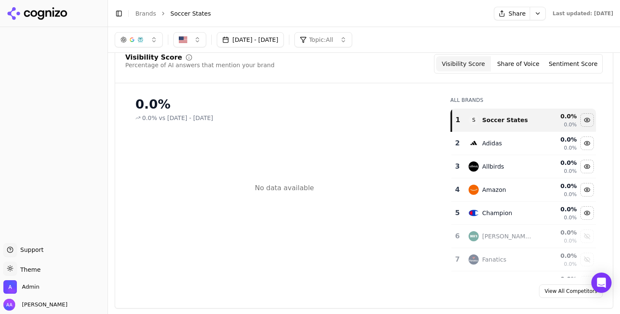
click at [286, 190] on div "No data available" at bounding box center [284, 188] width 59 height 10
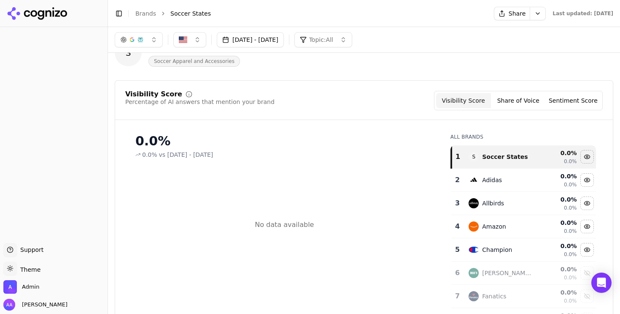
scroll to position [8, 0]
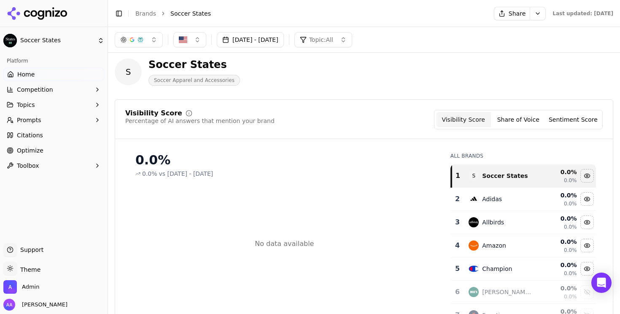
click at [62, 105] on button "Topics" at bounding box center [53, 105] width 101 height 14
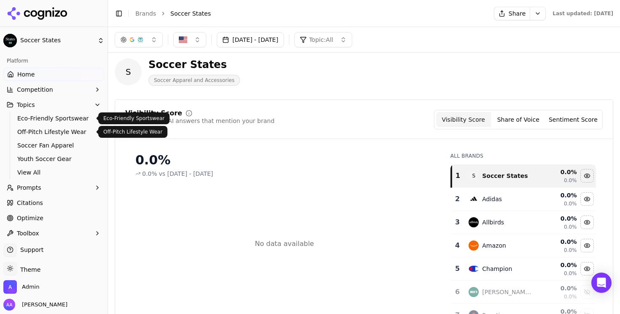
click at [62, 89] on button "Competition" at bounding box center [53, 90] width 101 height 14
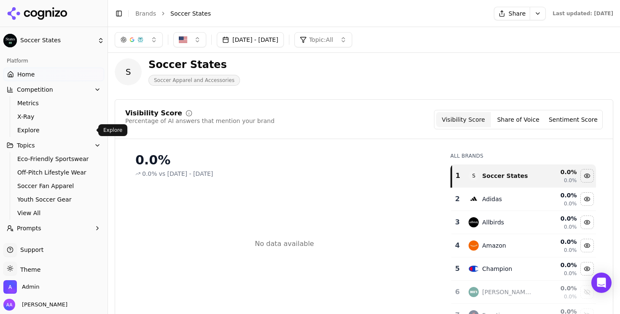
click at [51, 130] on span "Explore" at bounding box center [53, 130] width 73 height 8
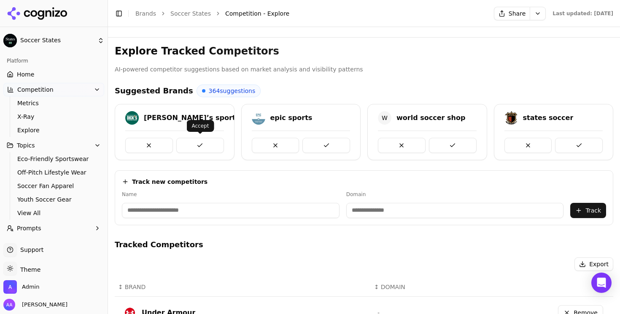
click at [209, 145] on button at bounding box center [200, 145] width 48 height 15
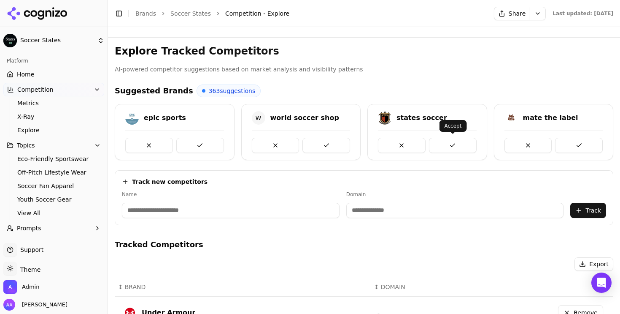
click at [450, 148] on button at bounding box center [453, 145] width 48 height 15
click at [61, 71] on link "Home" at bounding box center [53, 75] width 101 height 14
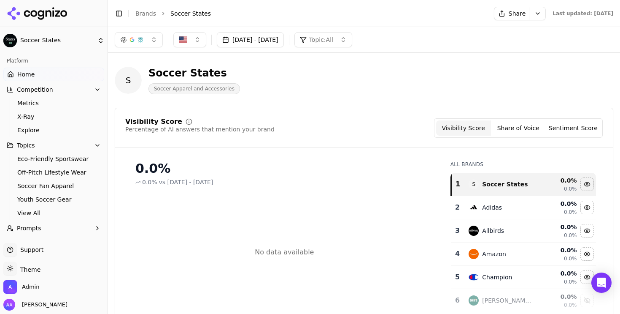
click at [51, 18] on icon at bounding box center [37, 13] width 61 height 13
click at [49, 130] on html "Soccer States Platform Home Competition Metrics X-Ray Explore Topics Eco-Friend…" at bounding box center [310, 157] width 620 height 314
click at [30, 127] on html "Soccer States Platform Home Competition Metrics X-Ray Explore Topics Eco-Friend…" at bounding box center [310, 157] width 620 height 314
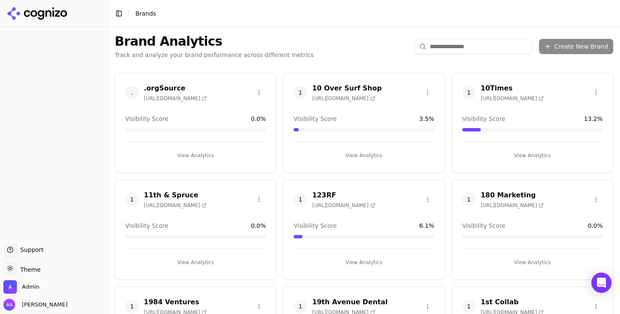
click at [455, 42] on html "Support Support Toggle theme Theme Admin Alp Aysan Toggle Sidebar Brands Brand …" at bounding box center [310, 157] width 620 height 314
click at [464, 49] on html "Support Support Toggle theme Theme Admin Alp Aysan Toggle Sidebar Brands Brand …" at bounding box center [310, 157] width 620 height 314
click at [457, 39] on input "search" at bounding box center [473, 46] width 118 height 15
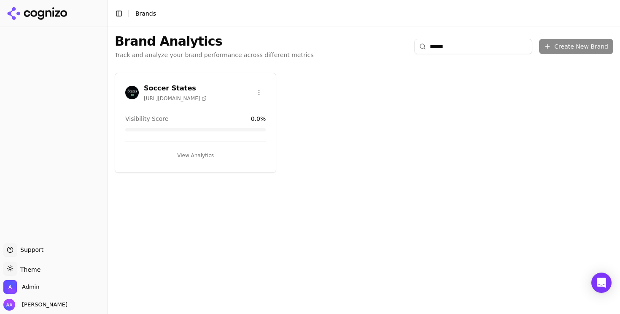
type input "******"
click at [257, 96] on html "Support Support Toggle theme Theme Admin Alp Aysan Toggle Sidebar Brands Brand …" at bounding box center [310, 157] width 620 height 314
click at [243, 105] on div "Edit Brand" at bounding box center [239, 110] width 50 height 14
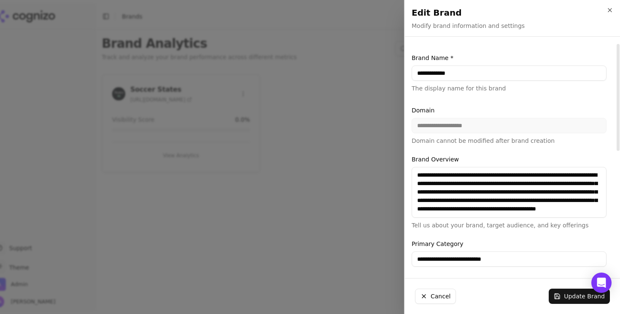
click at [473, 70] on input "**********" at bounding box center [509, 72] width 195 height 15
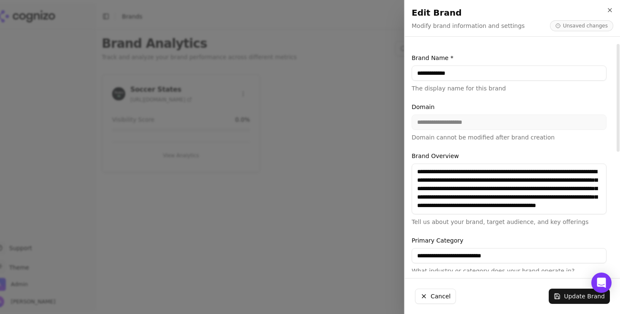
type input "**********"
click at [569, 293] on button "Update Brand" at bounding box center [579, 295] width 61 height 15
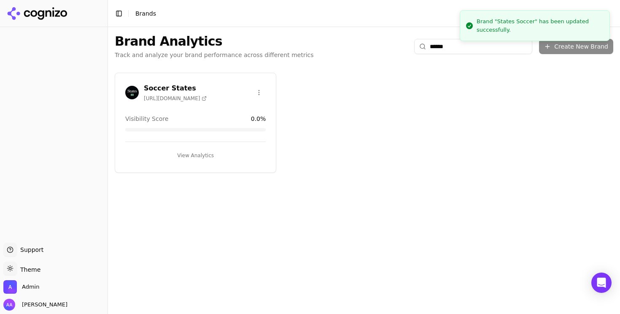
click at [137, 95] on img at bounding box center [132, 93] width 14 height 14
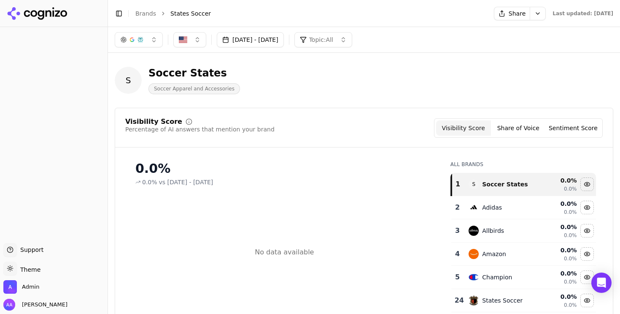
click at [311, 119] on div "Visibility Score Percentage of AI answers that mention your brand Visibility Sc…" at bounding box center [364, 127] width 478 height 19
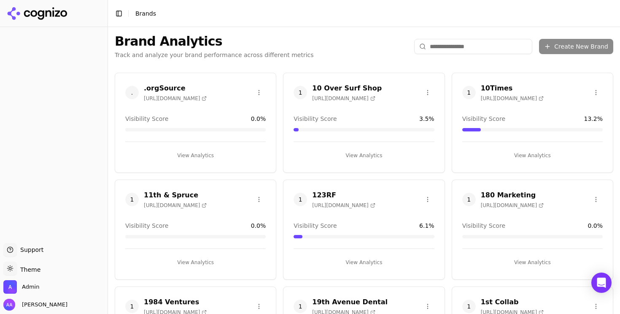
click at [479, 41] on input "search" at bounding box center [473, 46] width 118 height 15
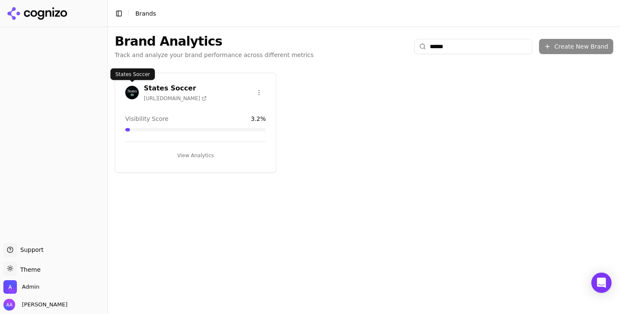
type input "******"
click at [133, 91] on img at bounding box center [132, 93] width 14 height 14
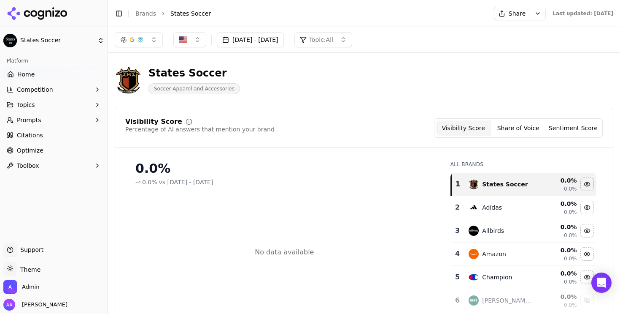
click at [70, 92] on button "Competition" at bounding box center [53, 90] width 101 height 14
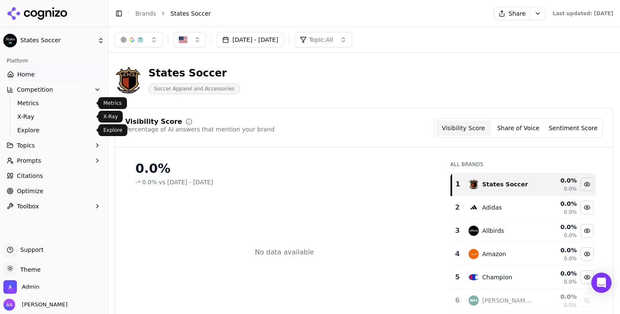
click at [54, 132] on span "Explore" at bounding box center [53, 130] width 73 height 8
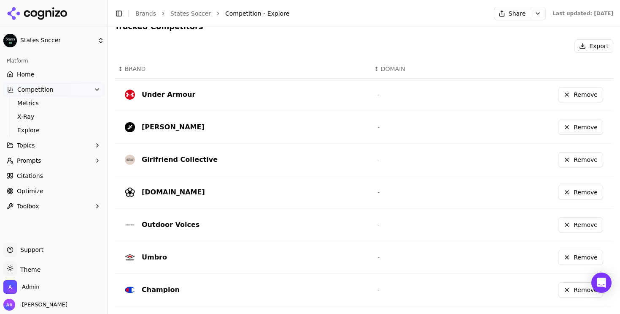
scroll to position [335, 0]
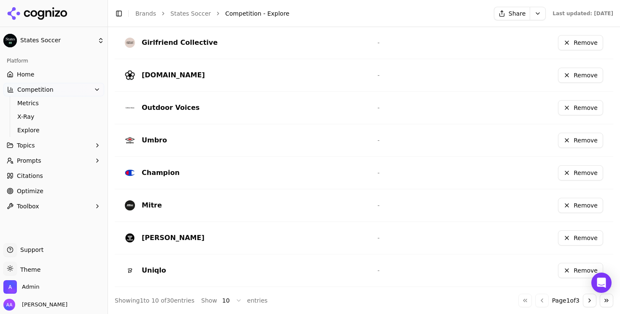
click at [588, 297] on button "Go to next page" at bounding box center [590, 300] width 14 height 14
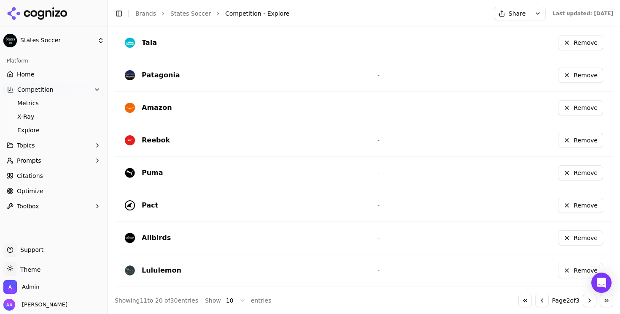
click at [589, 298] on button "Go to next page" at bounding box center [590, 300] width 14 height 14
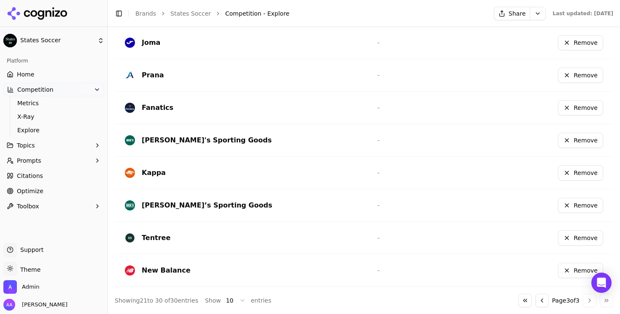
click at [573, 205] on button "Remove" at bounding box center [580, 204] width 45 height 15
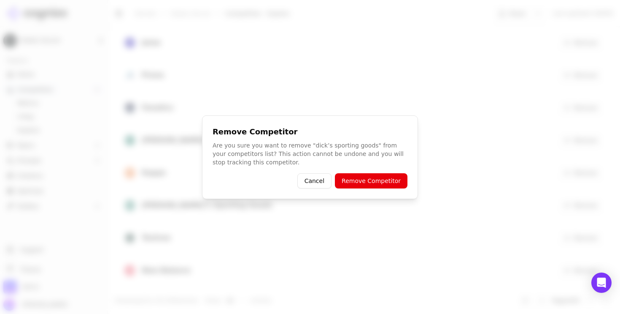
click at [374, 178] on button "Remove Competitor" at bounding box center [371, 180] width 73 height 15
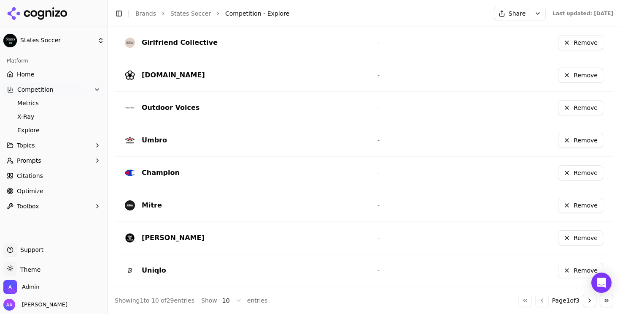
click at [586, 300] on button "Go to next page" at bounding box center [590, 300] width 14 height 14
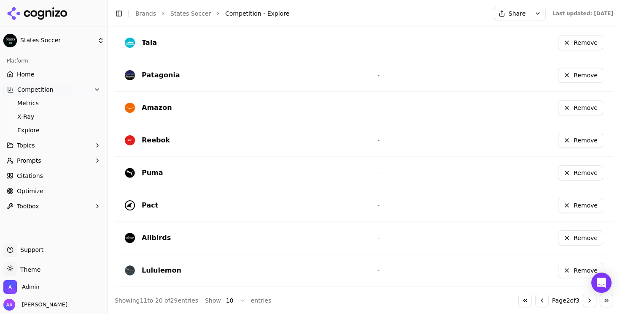
click at [586, 300] on button "Go to next page" at bounding box center [590, 300] width 14 height 14
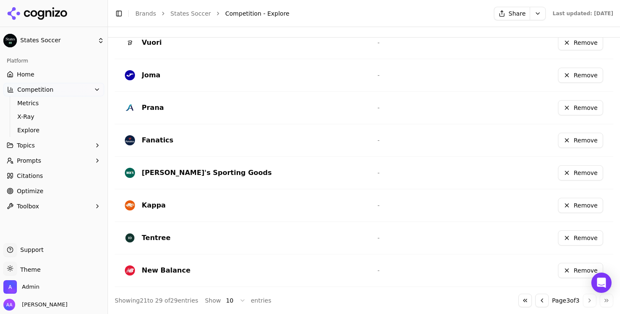
scroll to position [302, 0]
click at [519, 299] on button "Go to first page" at bounding box center [526, 300] width 14 height 14
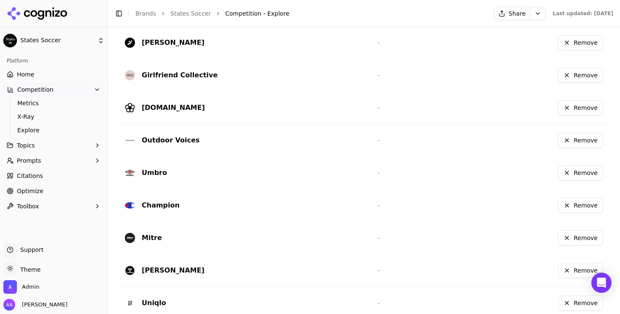
scroll to position [335, 0]
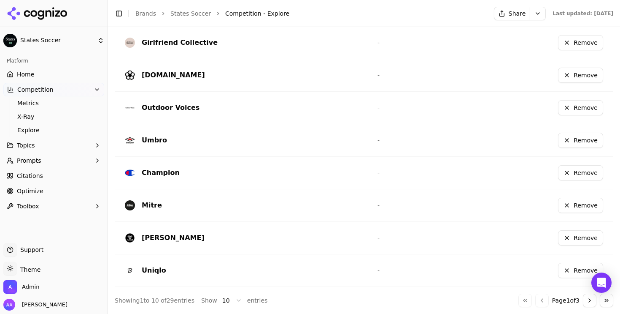
click at [589, 301] on button "Go to next page" at bounding box center [590, 300] width 14 height 14
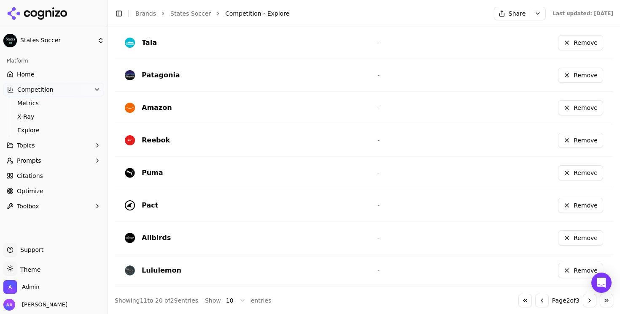
click at [589, 301] on button "Go to next page" at bounding box center [590, 300] width 14 height 14
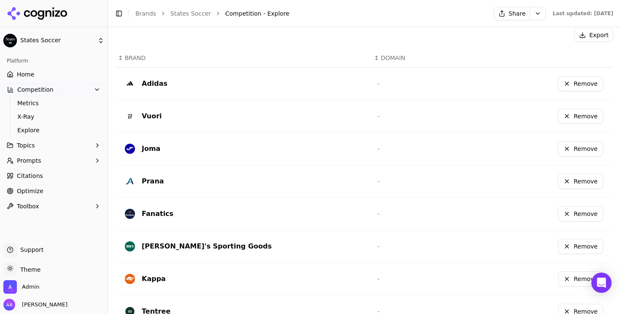
scroll to position [302, 0]
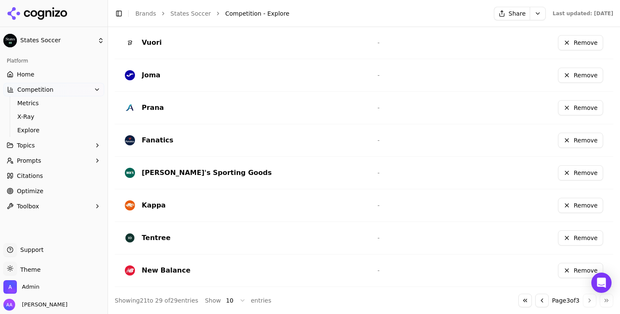
click at [544, 299] on button "Go to previous page" at bounding box center [542, 300] width 14 height 14
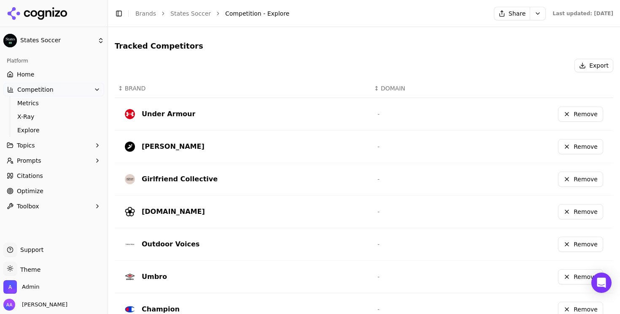
scroll to position [335, 0]
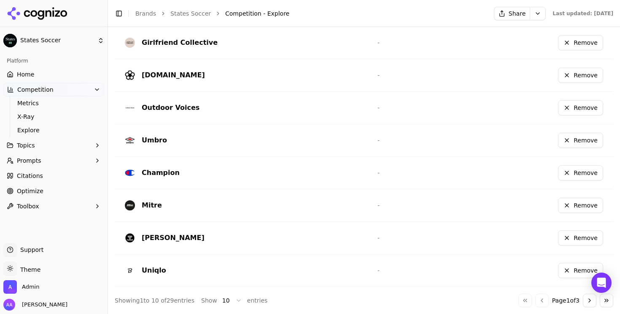
click at [587, 300] on button "Go to next page" at bounding box center [590, 300] width 14 height 14
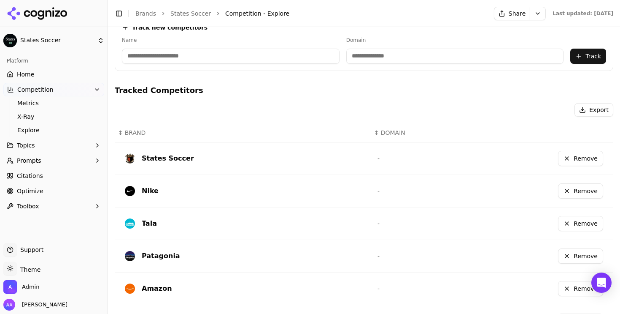
scroll to position [162, 0]
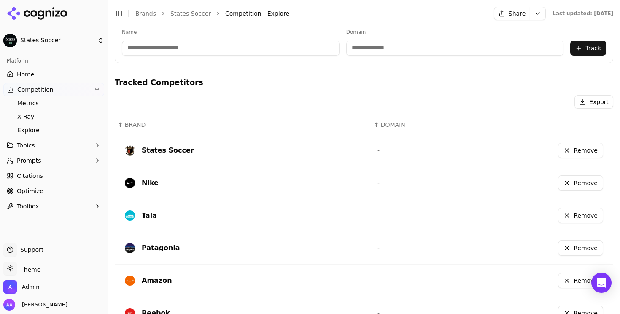
click at [576, 154] on button "Remove" at bounding box center [580, 150] width 45 height 15
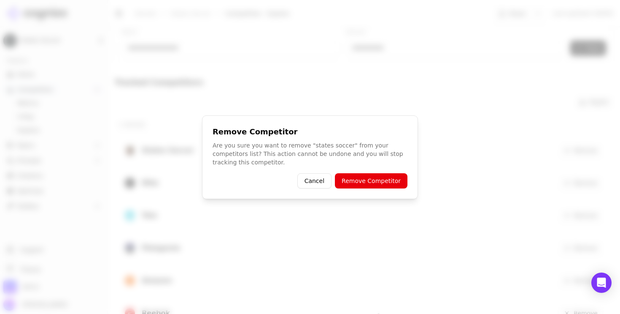
click at [399, 178] on button "Remove Competitor" at bounding box center [371, 180] width 73 height 15
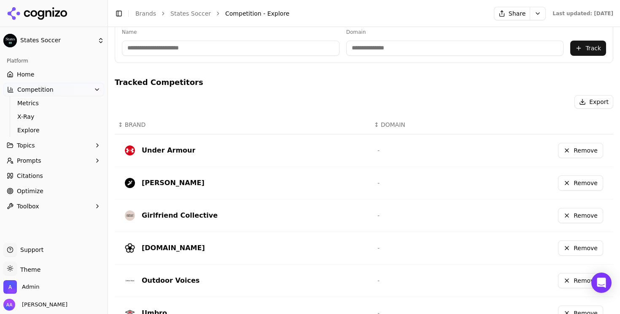
click at [54, 73] on link "Home" at bounding box center [53, 75] width 101 height 14
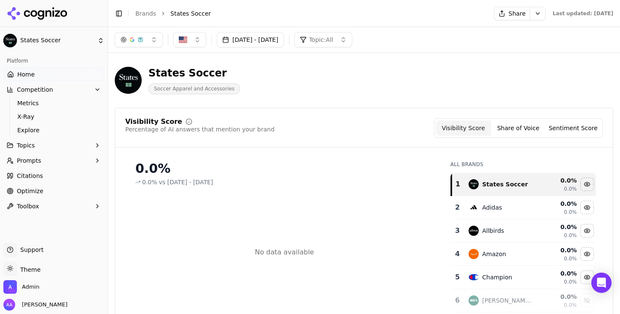
click at [266, 129] on div "Visibility Score Percentage of AI answers that mention your brand Visibility Sc…" at bounding box center [364, 127] width 478 height 19
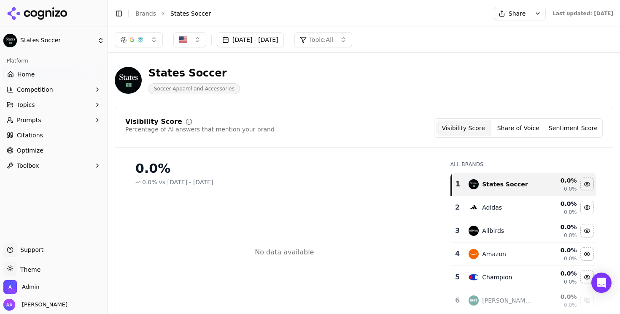
click at [323, 107] on header "States Soccer Soccer Apparel and Accessories" at bounding box center [364, 83] width 499 height 48
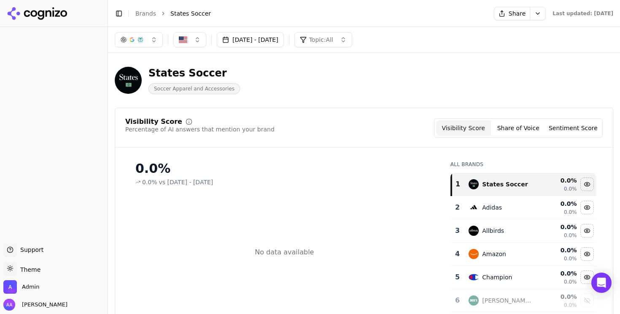
click at [270, 40] on button "[DATE] - [DATE]" at bounding box center [250, 39] width 67 height 15
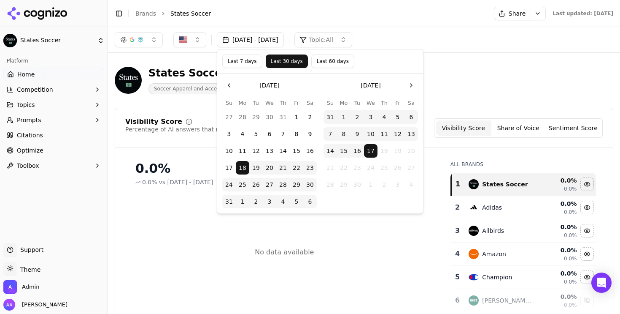
click at [384, 150] on td "18" at bounding box center [385, 151] width 14 height 14
click at [480, 122] on button "Visibility Score" at bounding box center [463, 127] width 55 height 15
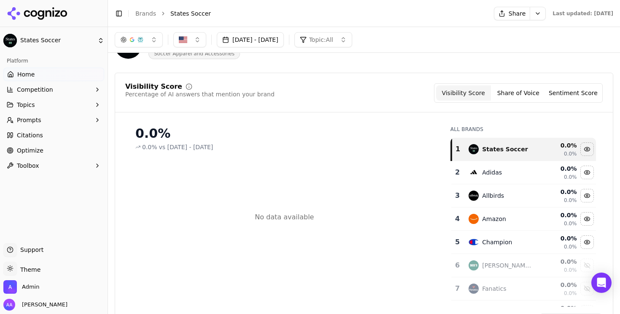
scroll to position [29, 0]
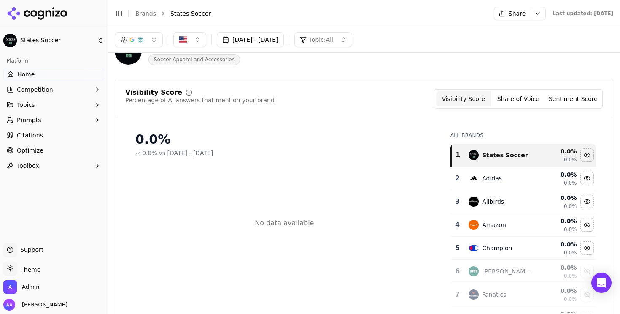
click at [276, 34] on button "Aug 18, 2025 - Sep 17, 2025" at bounding box center [250, 39] width 67 height 15
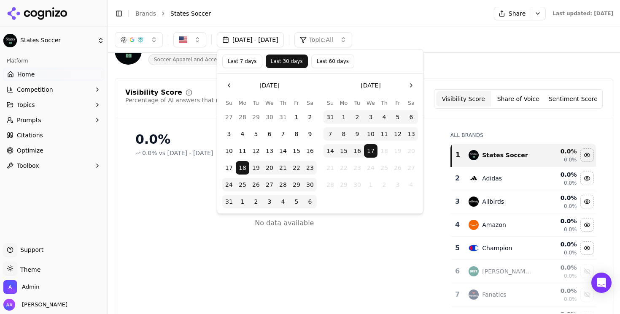
click at [481, 67] on div "States Soccer Soccer Apparel and Accessories" at bounding box center [364, 50] width 499 height 41
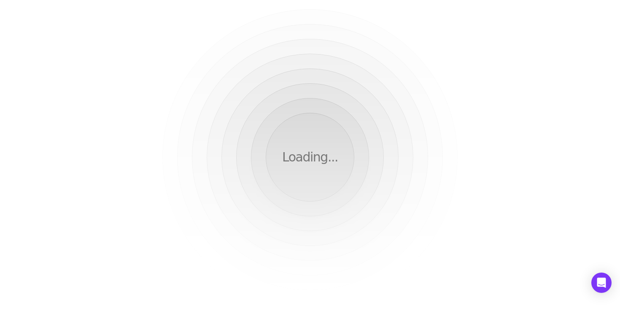
click at [253, 77] on div "Loading..." at bounding box center [310, 157] width 620 height 314
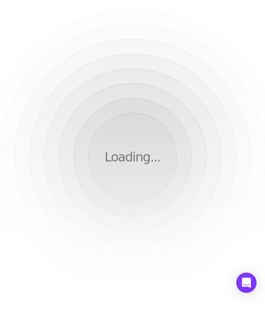
click at [181, 93] on div "Loading..." at bounding box center [132, 157] width 265 height 314
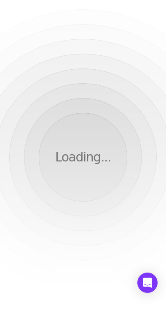
click at [146, 61] on div "Loading..." at bounding box center [83, 157] width 166 height 314
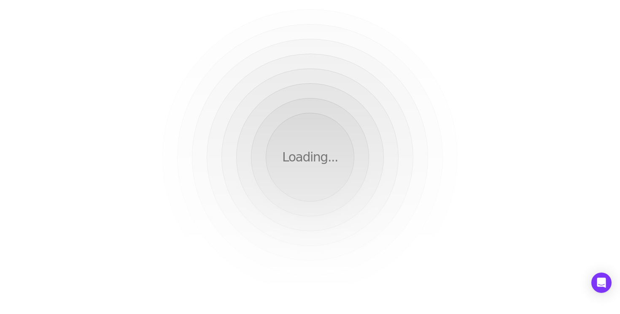
click at [213, 47] on div "Loading..." at bounding box center [310, 157] width 620 height 314
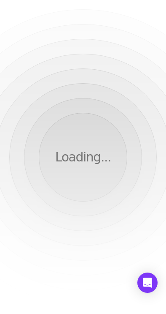
click at [109, 77] on div "Loading..." at bounding box center [83, 157] width 166 height 314
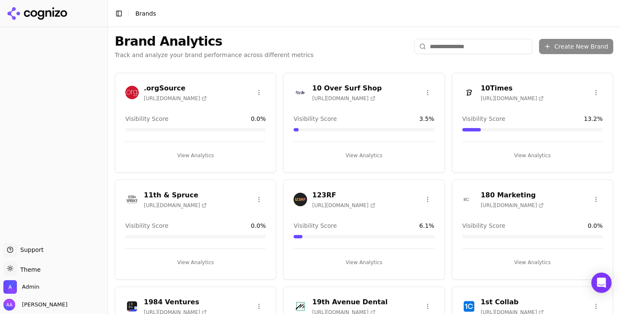
click at [445, 48] on input "search" at bounding box center [473, 46] width 118 height 15
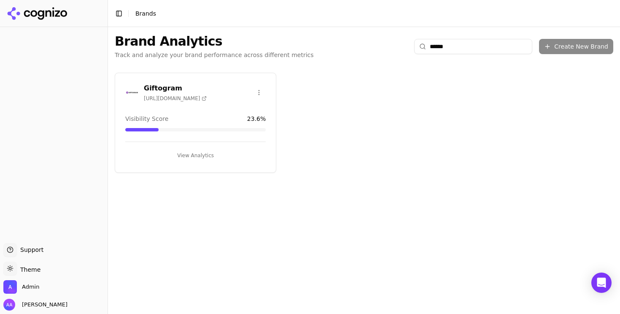
type input "******"
click at [127, 96] on img at bounding box center [132, 93] width 14 height 14
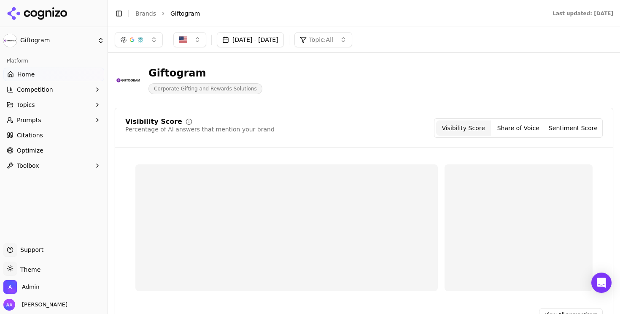
click at [39, 136] on span "Citations" at bounding box center [30, 135] width 26 height 8
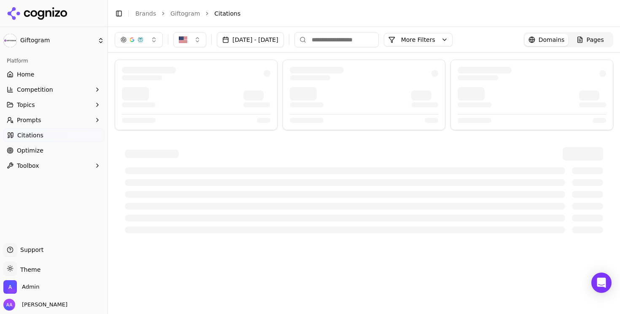
click at [57, 146] on link "Optimize" at bounding box center [53, 150] width 101 height 14
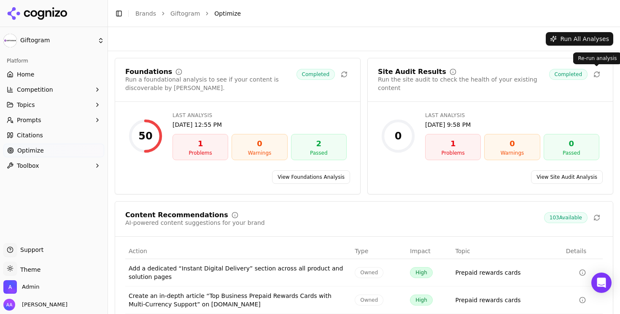
click at [598, 76] on icon at bounding box center [597, 74] width 7 height 7
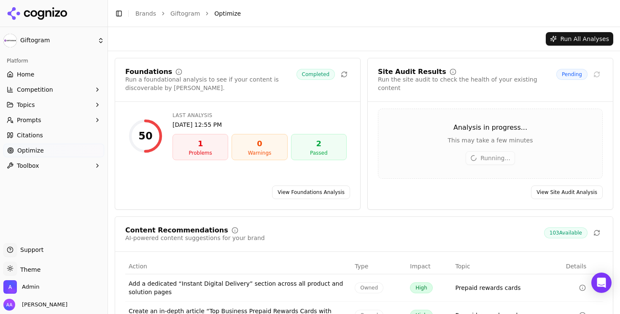
click at [132, 18] on div "Toggle Sidebar Brands Giftogram Optimize" at bounding box center [355, 14] width 495 height 12
click at [146, 14] on link "Brands" at bounding box center [145, 13] width 21 height 7
